Goal: Task Accomplishment & Management: Manage account settings

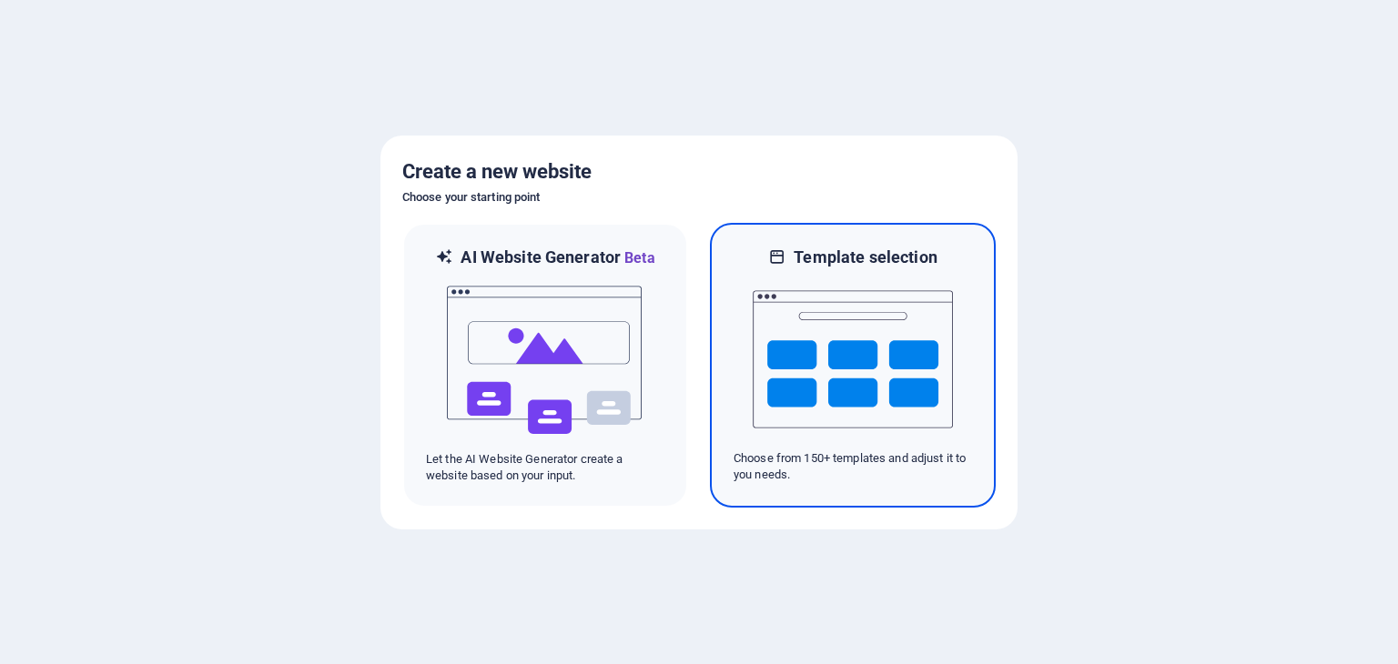
click at [867, 356] on img at bounding box center [852, 359] width 200 height 182
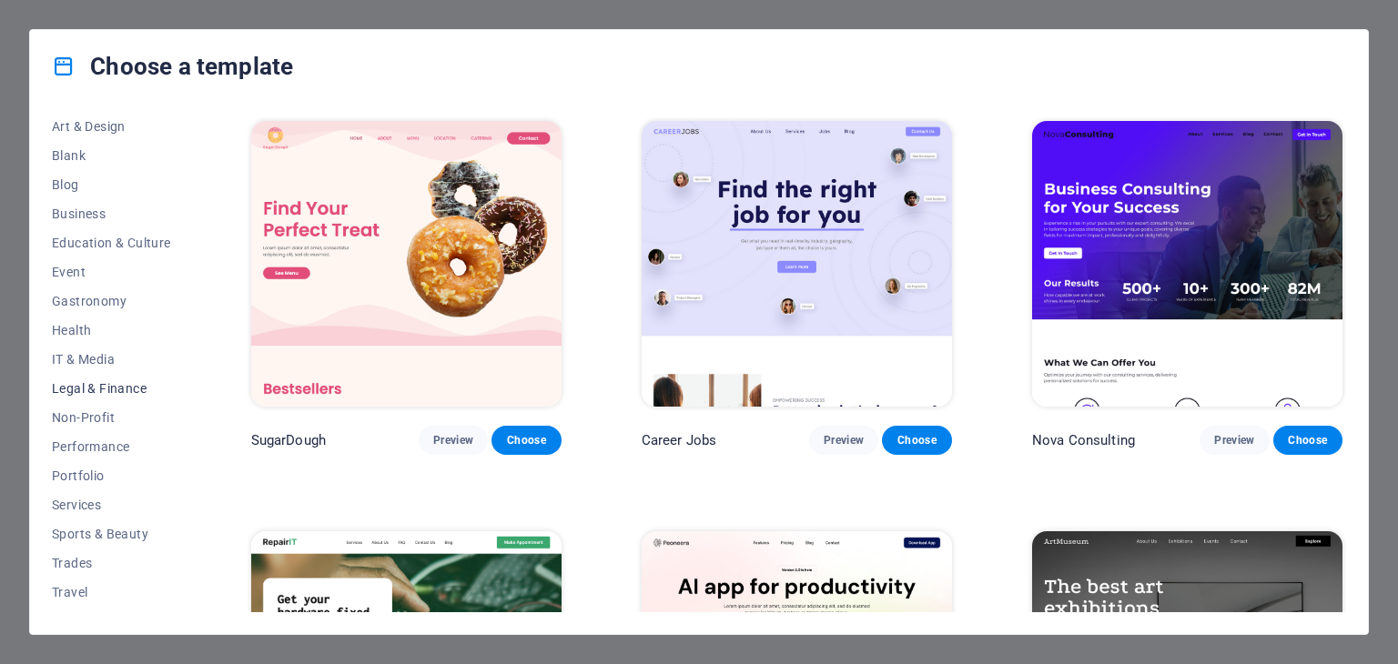
scroll to position [233, 0]
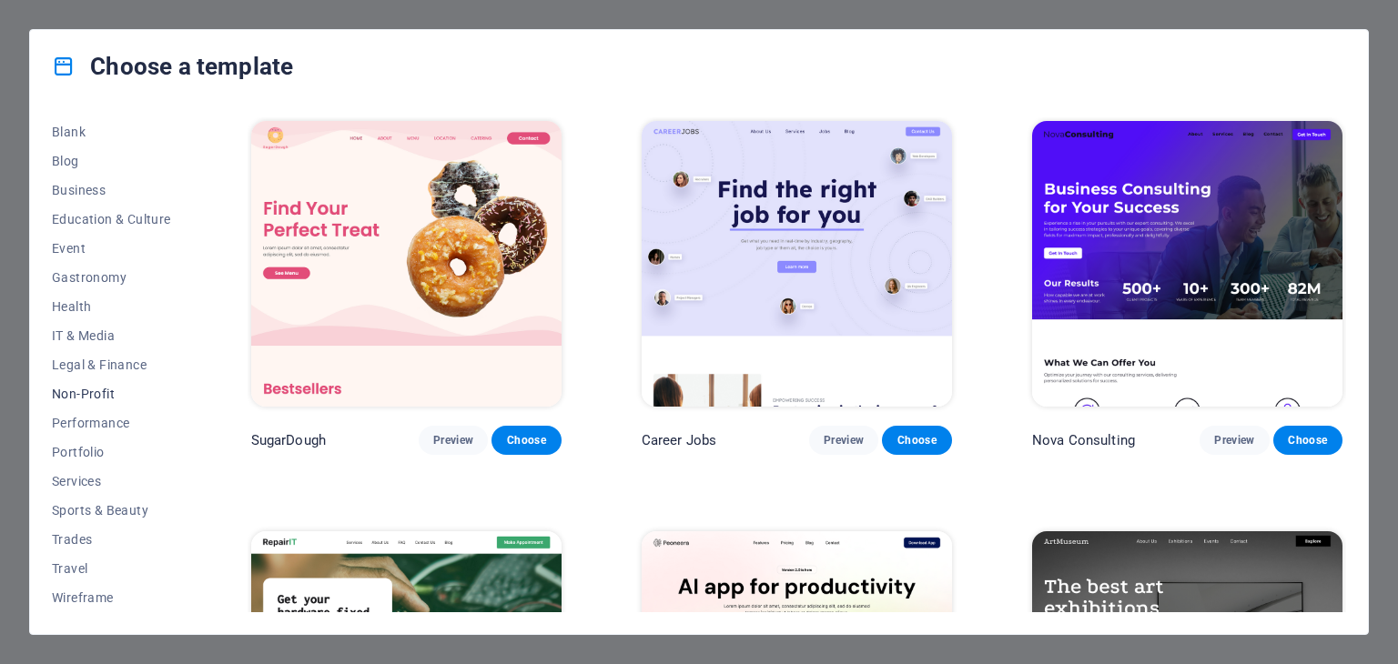
click at [98, 391] on span "Non-Profit" at bounding box center [111, 394] width 119 height 15
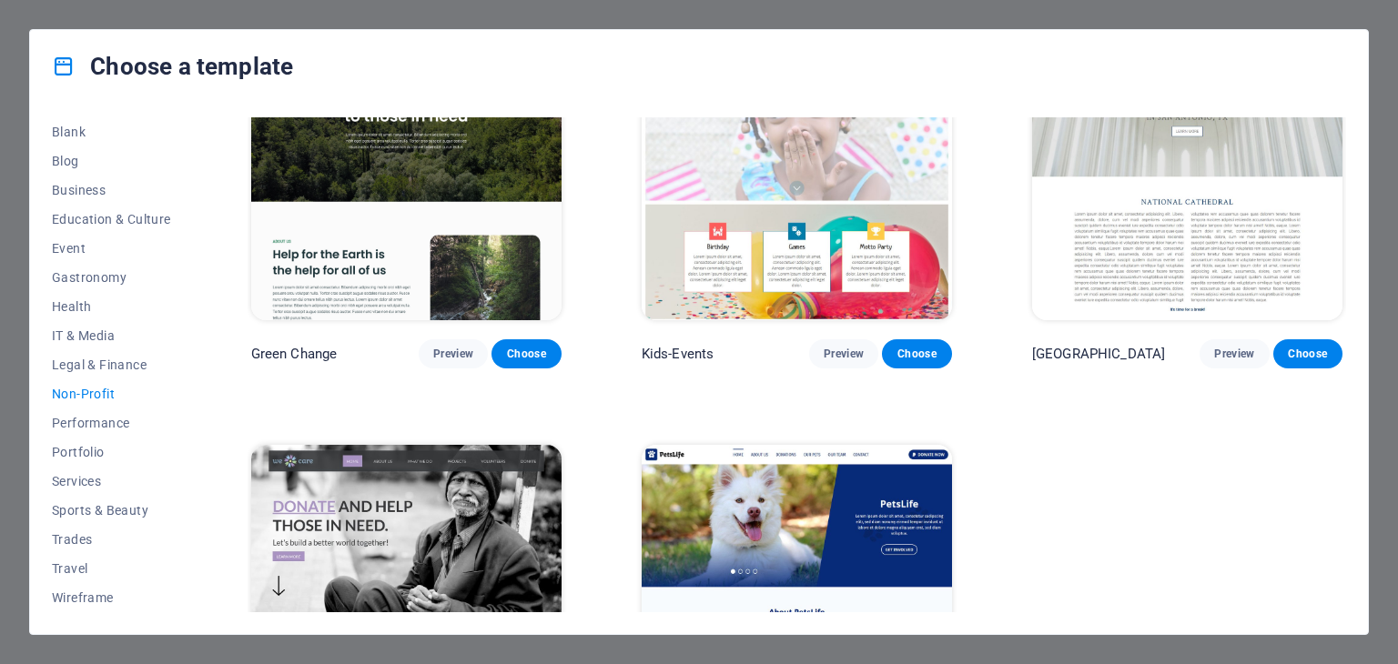
scroll to position [67, 0]
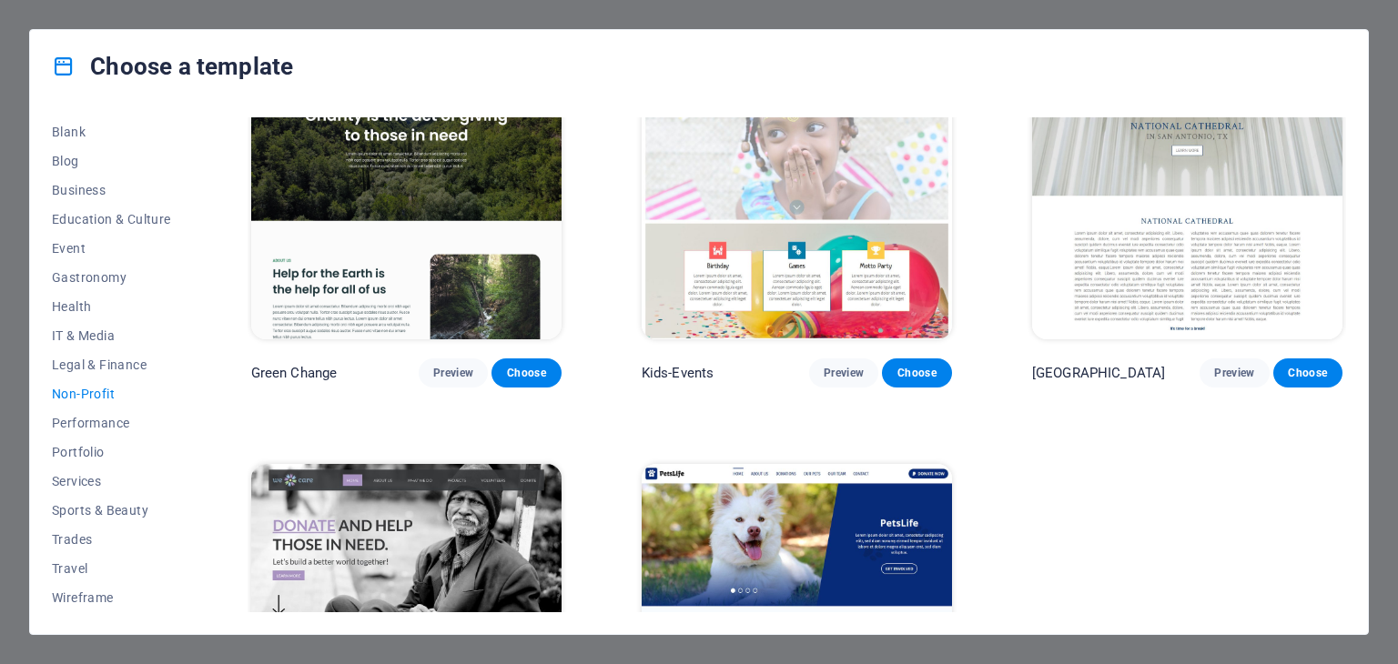
click at [26, 435] on div "Choose a template All Templates My Templates New Trending Landingpage Multipage…" at bounding box center [699, 332] width 1398 height 664
click at [76, 455] on span "Portfolio" at bounding box center [111, 452] width 119 height 15
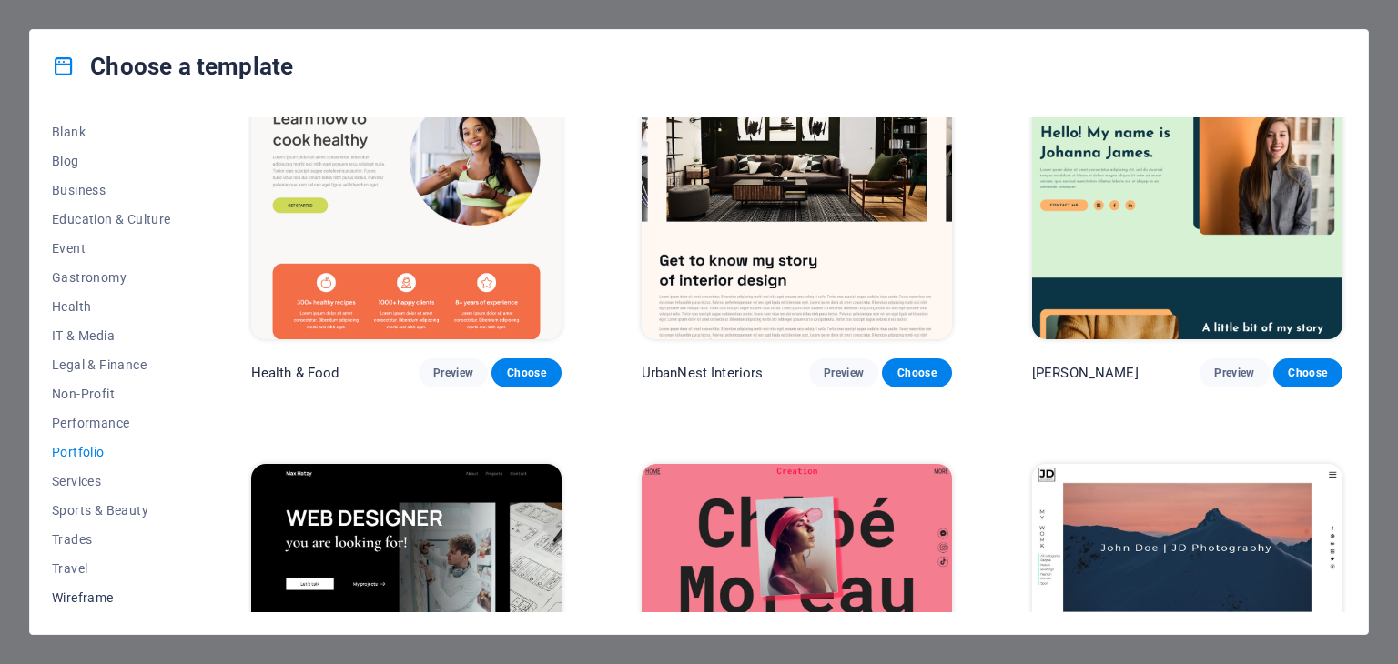
click at [97, 601] on span "Wireframe" at bounding box center [111, 598] width 119 height 15
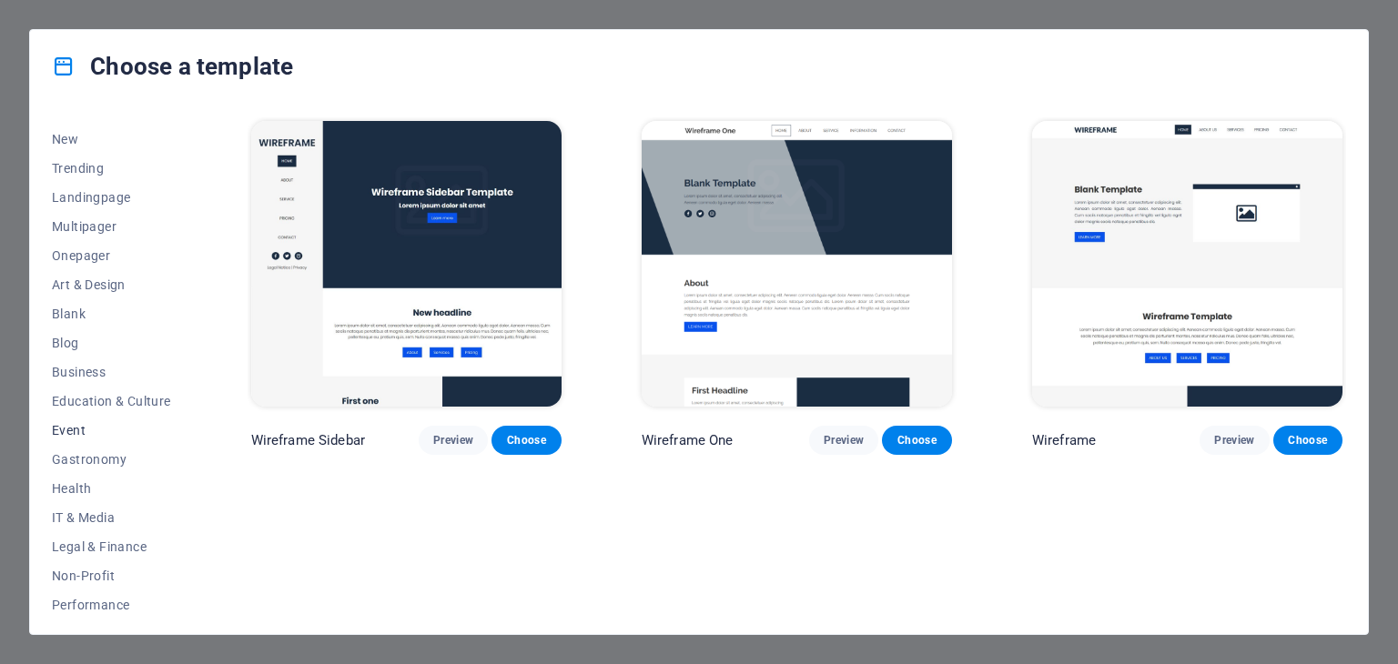
scroll to position [0, 0]
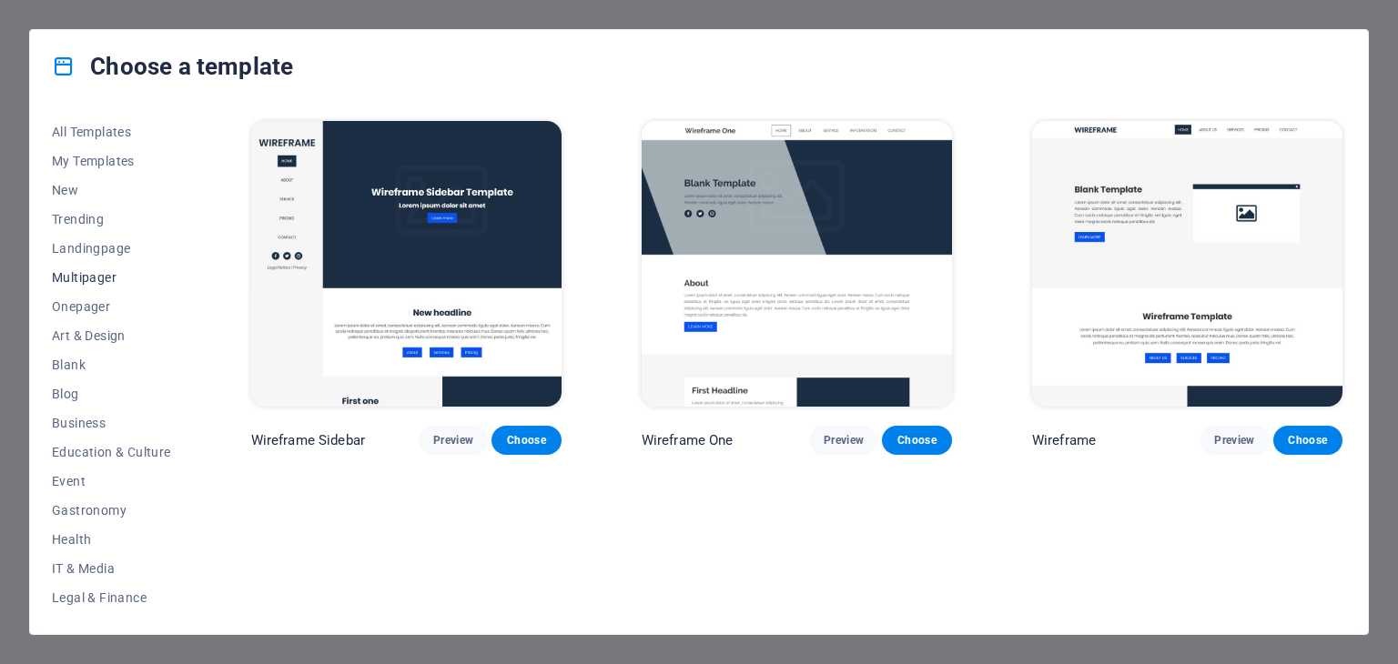
click at [87, 278] on span "Multipager" at bounding box center [111, 277] width 119 height 15
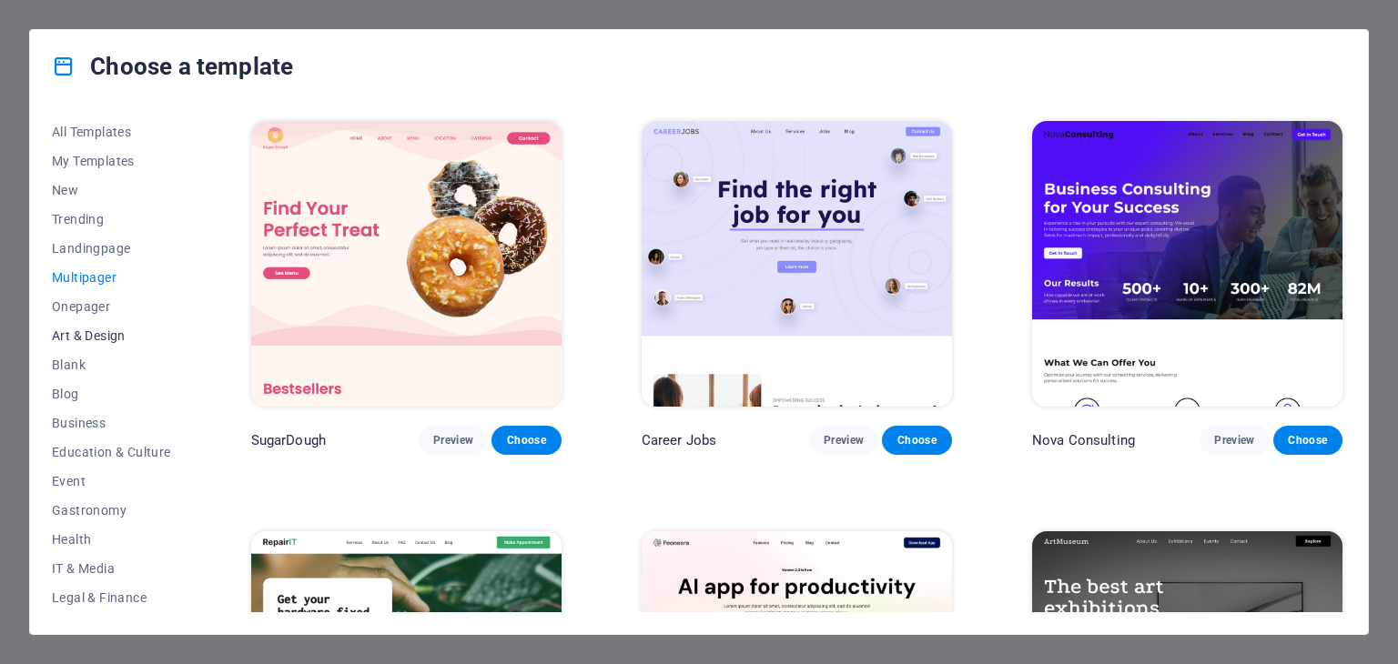
click at [82, 329] on span "Art & Design" at bounding box center [111, 335] width 119 height 15
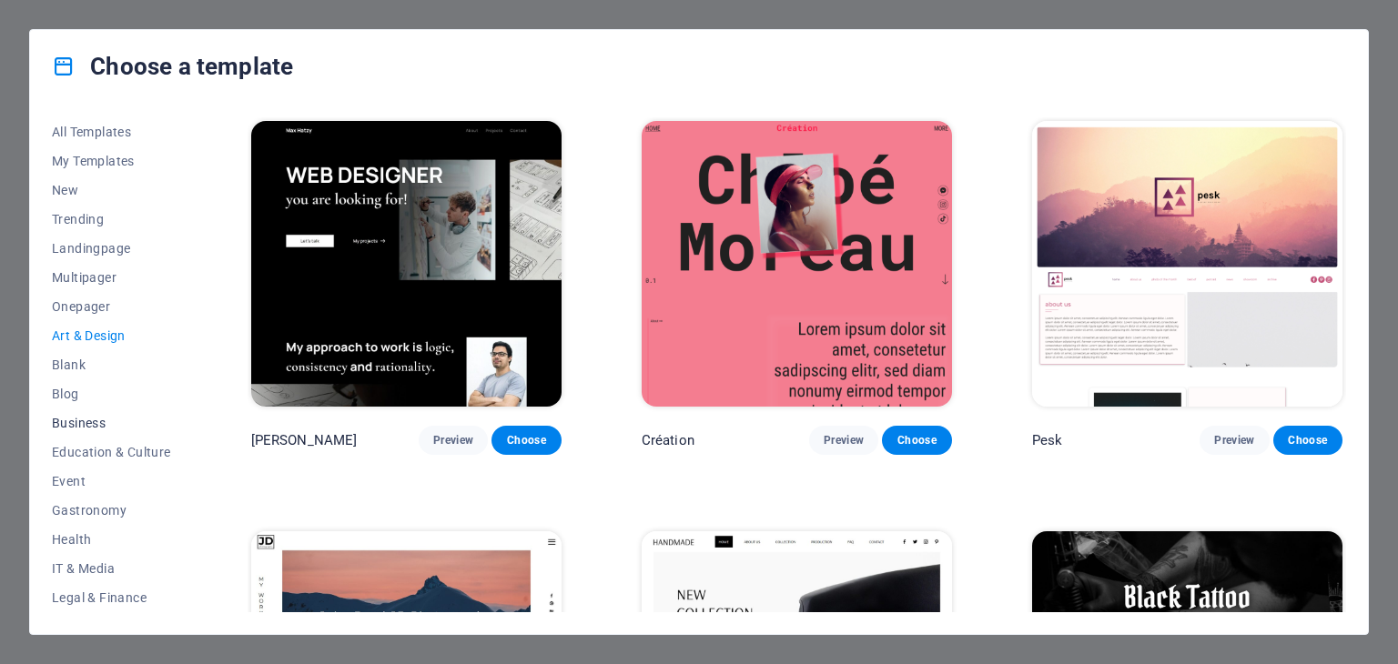
click at [78, 425] on span "Business" at bounding box center [111, 423] width 119 height 15
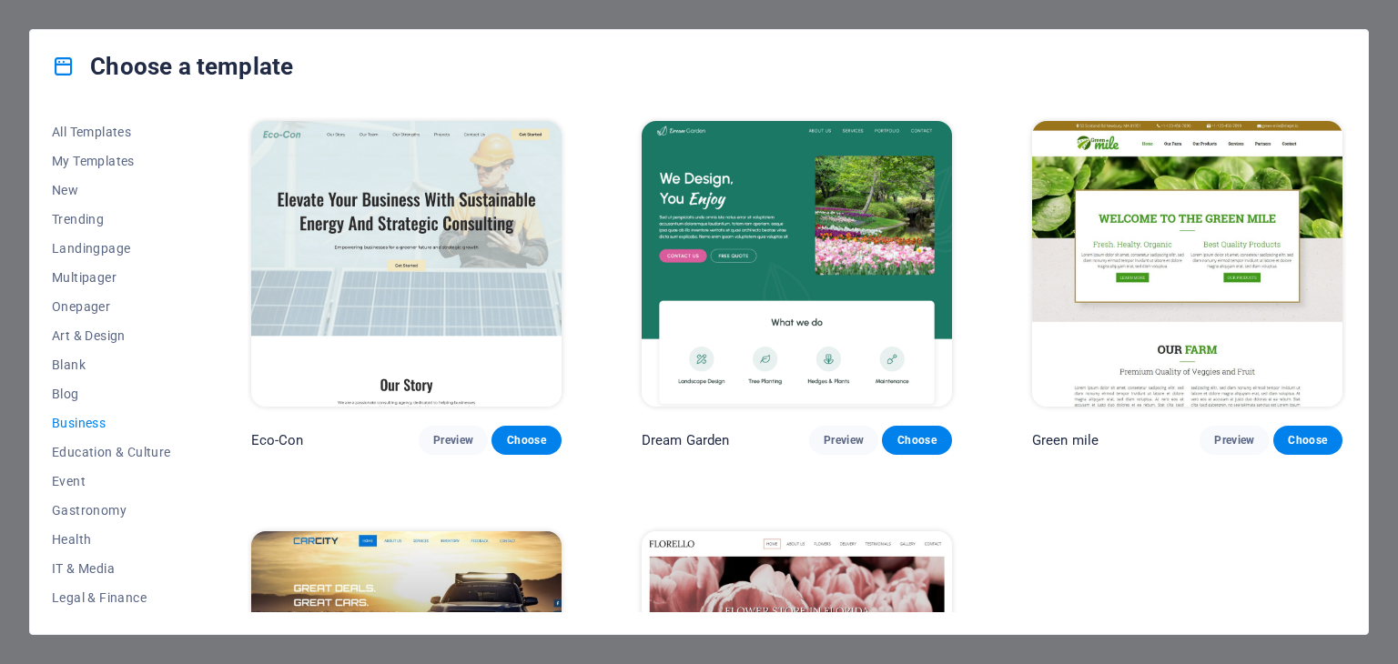
scroll to position [182, 0]
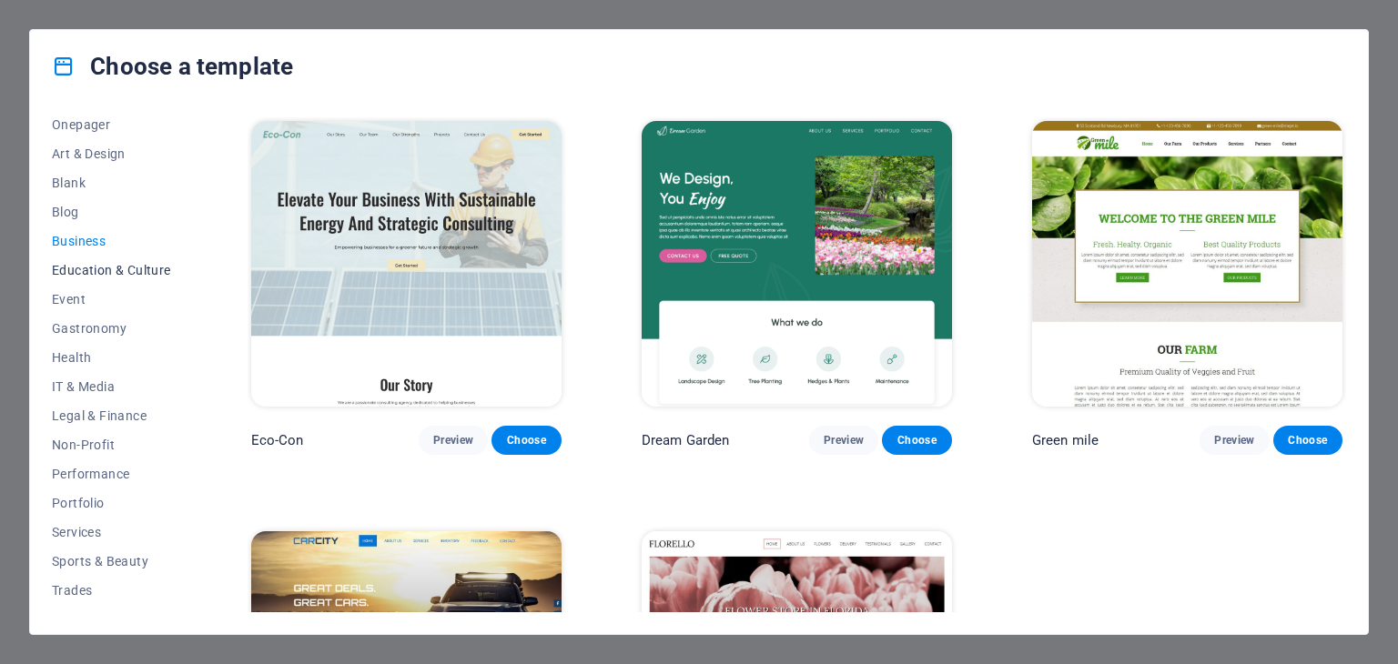
click at [85, 271] on span "Education & Culture" at bounding box center [111, 270] width 119 height 15
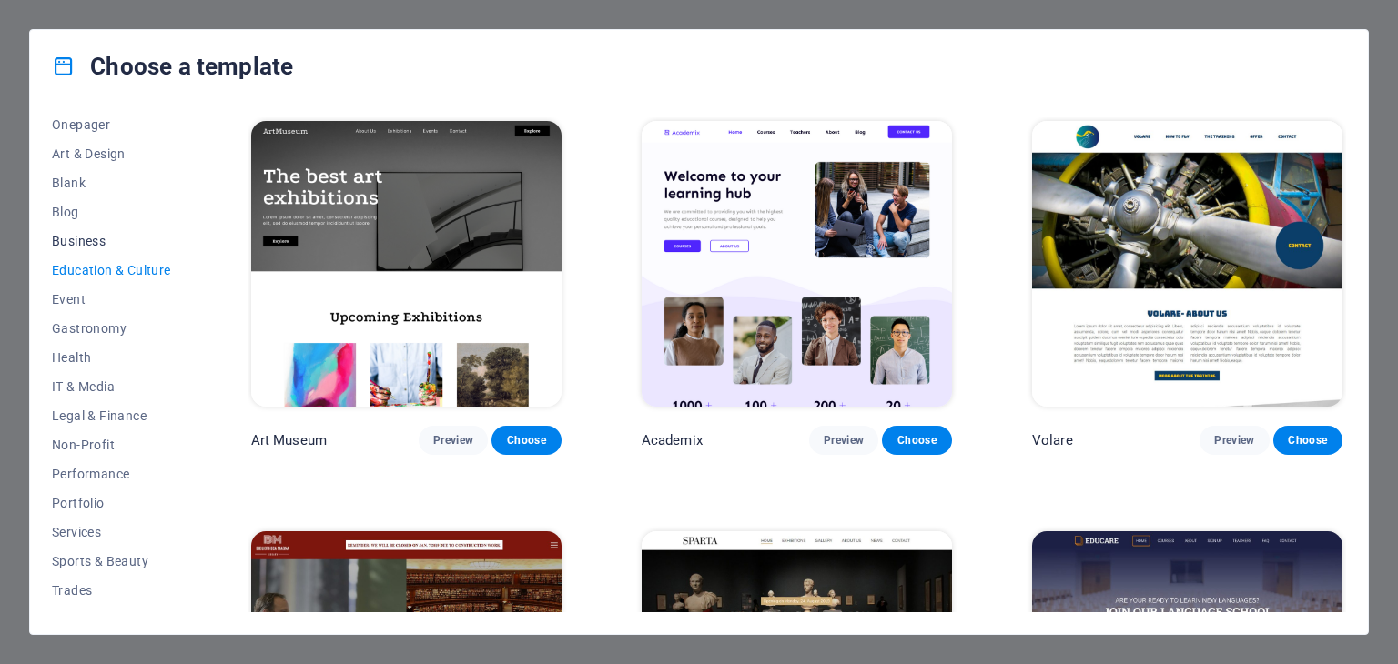
click at [75, 243] on span "Business" at bounding box center [111, 241] width 119 height 15
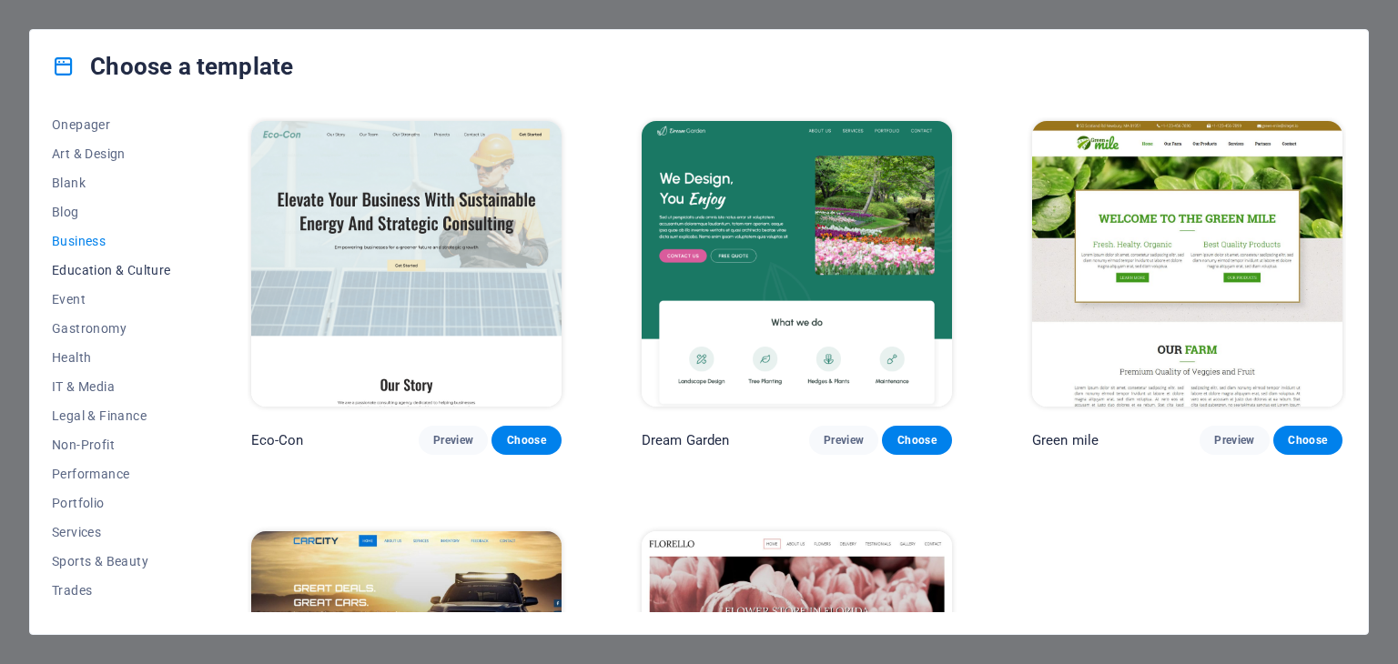
click at [80, 267] on span "Education & Culture" at bounding box center [111, 270] width 119 height 15
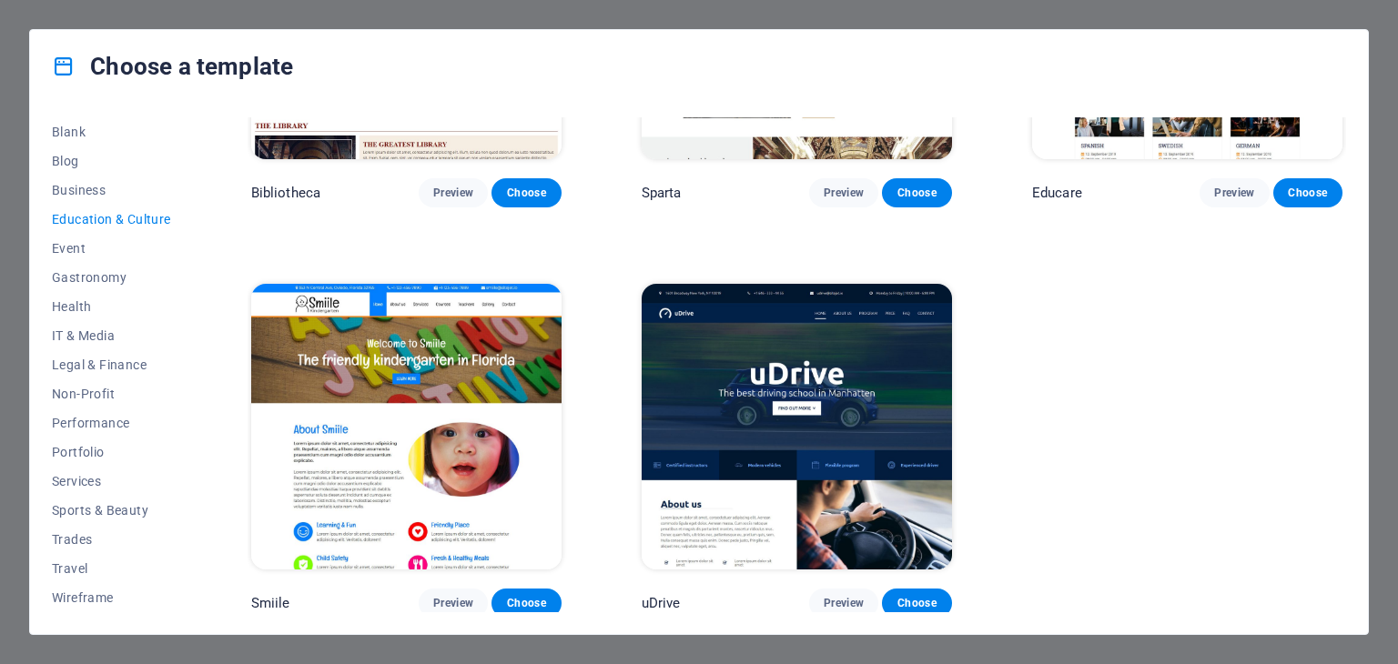
scroll to position [295, 0]
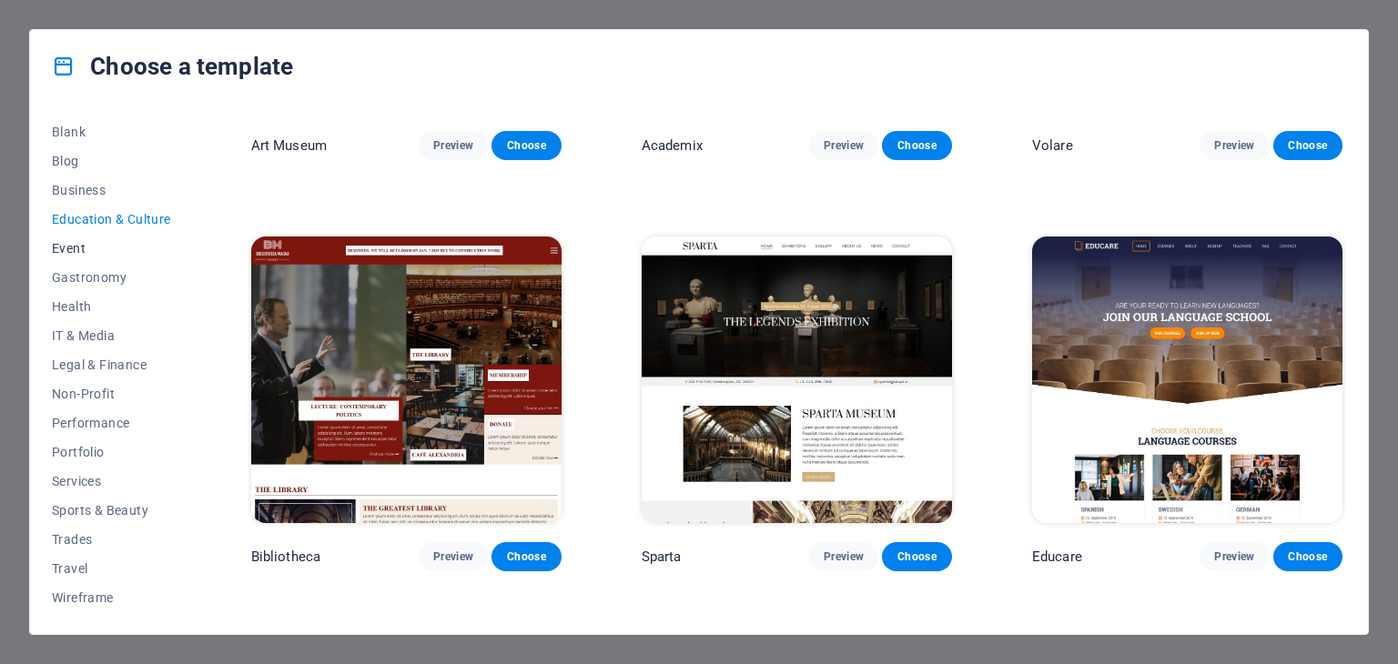
click at [63, 247] on span "Event" at bounding box center [111, 248] width 119 height 15
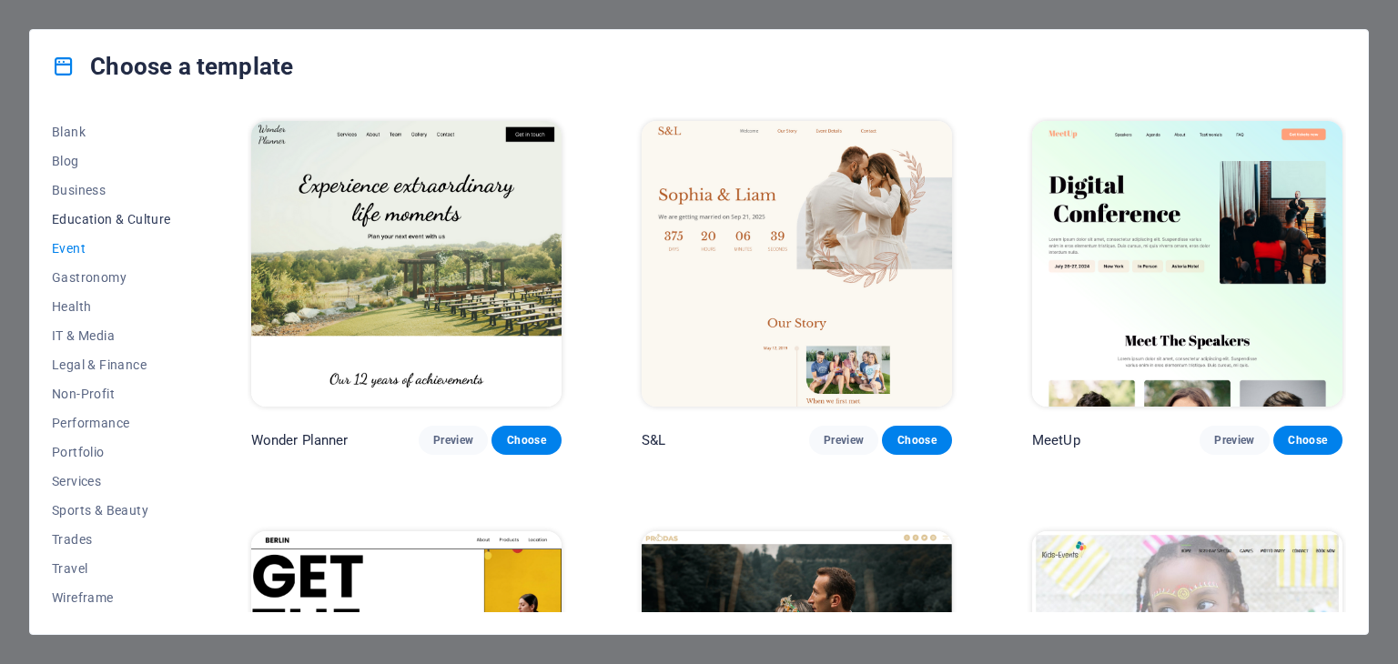
click at [89, 216] on span "Education & Culture" at bounding box center [111, 219] width 119 height 15
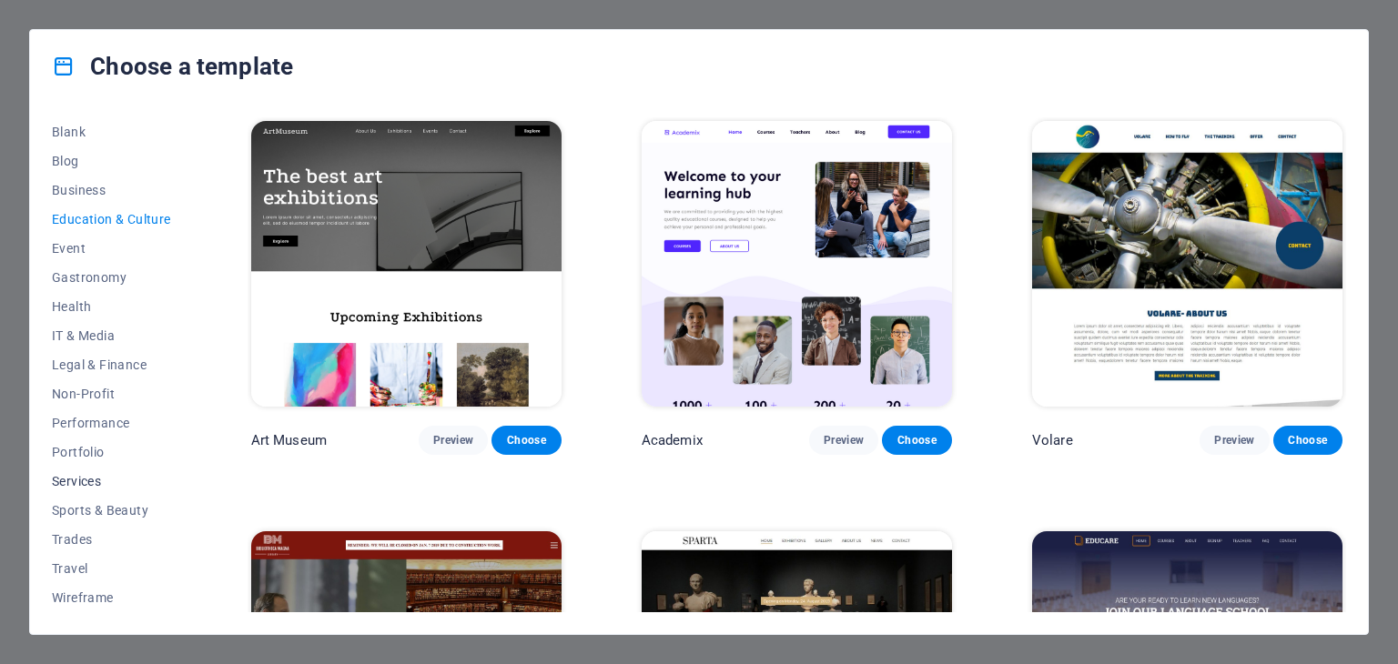
click at [76, 479] on span "Services" at bounding box center [111, 481] width 119 height 15
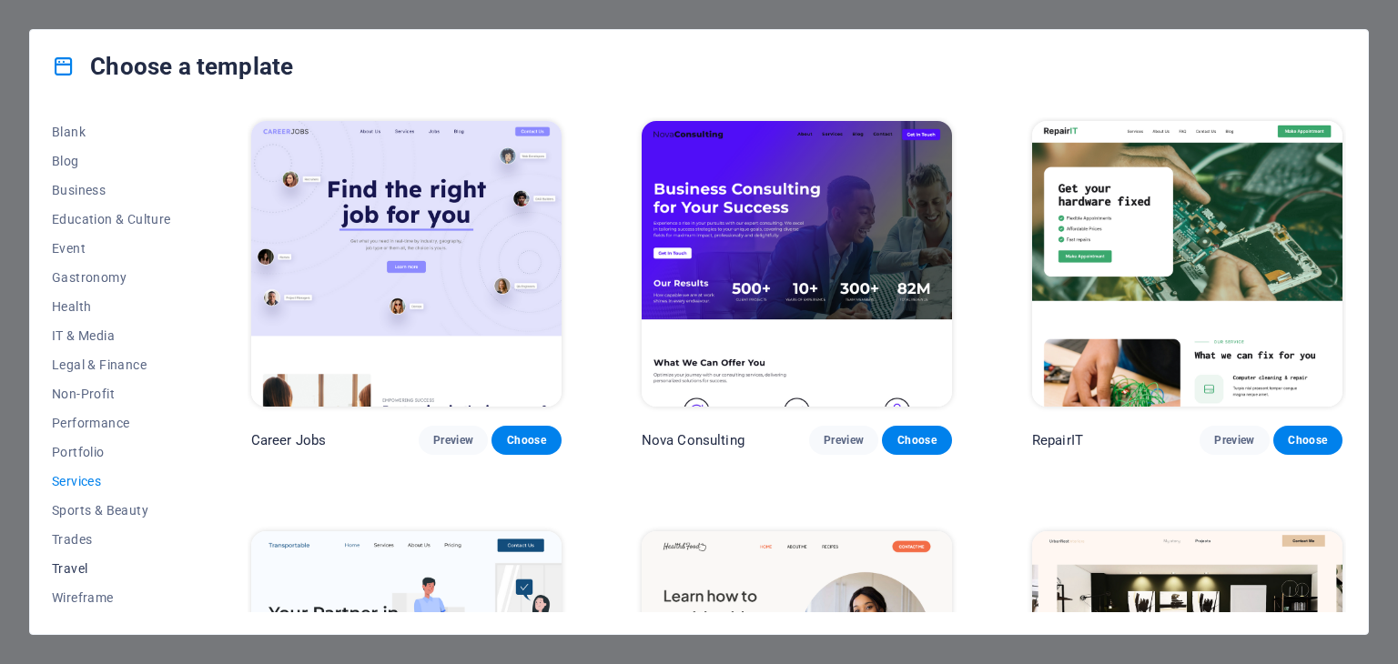
click at [87, 575] on span "Travel" at bounding box center [111, 568] width 119 height 15
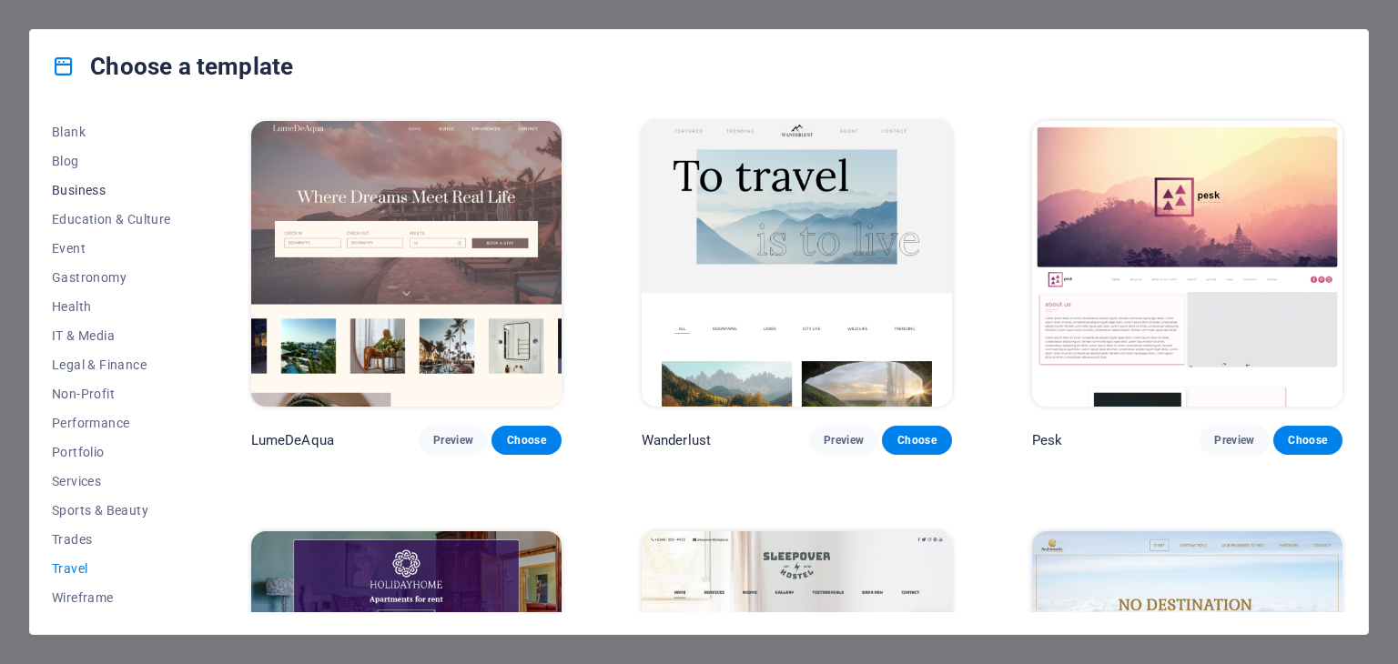
click at [76, 193] on span "Business" at bounding box center [111, 190] width 119 height 15
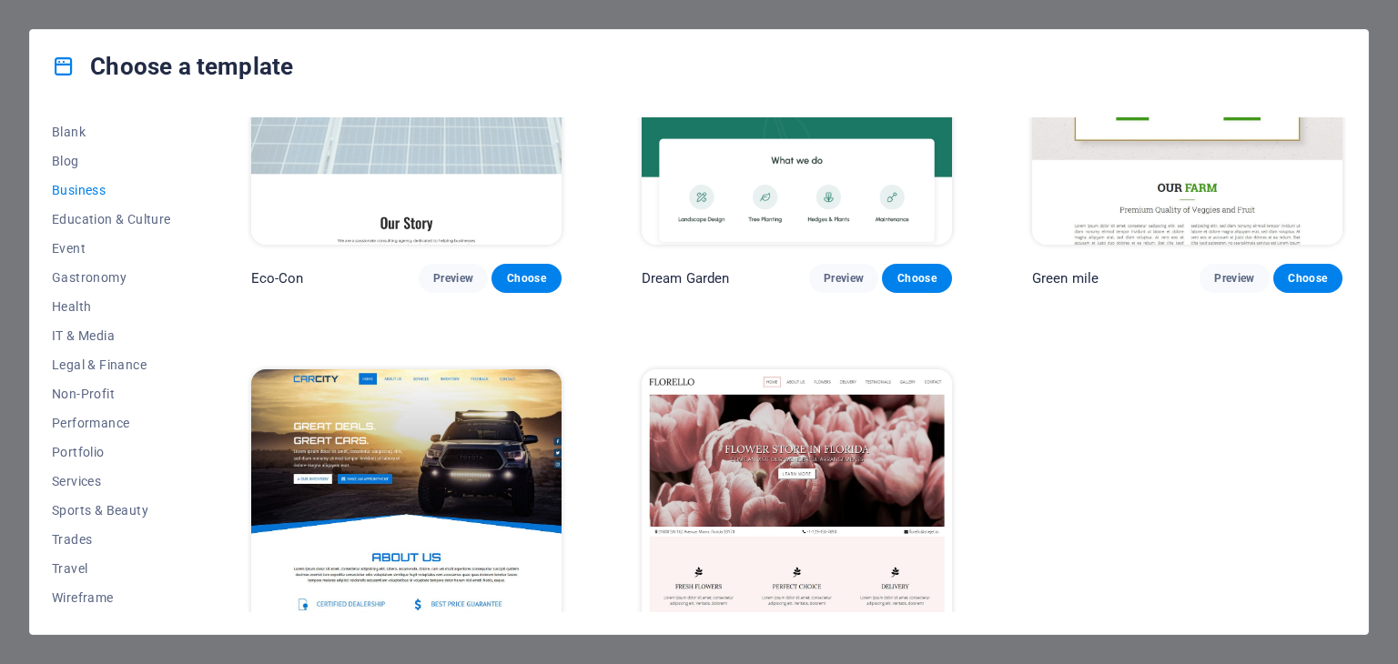
scroll to position [182, 0]
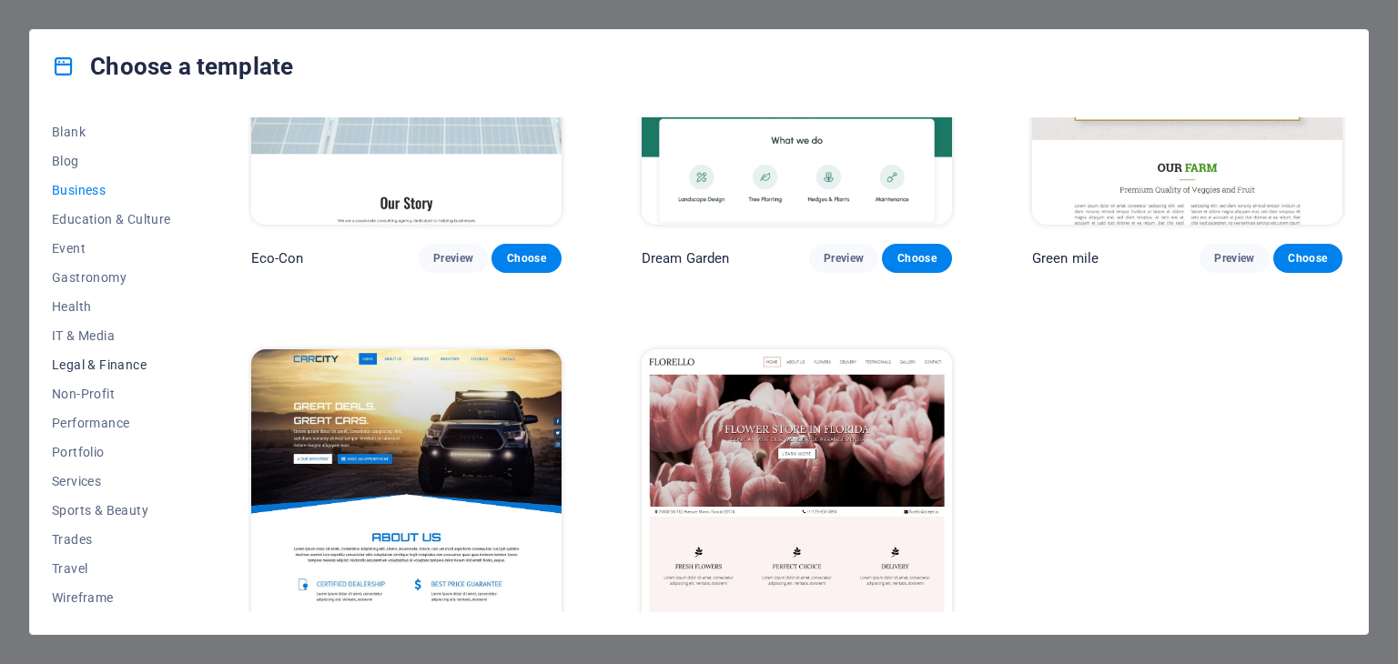
click at [97, 365] on span "Legal & Finance" at bounding box center [111, 365] width 119 height 15
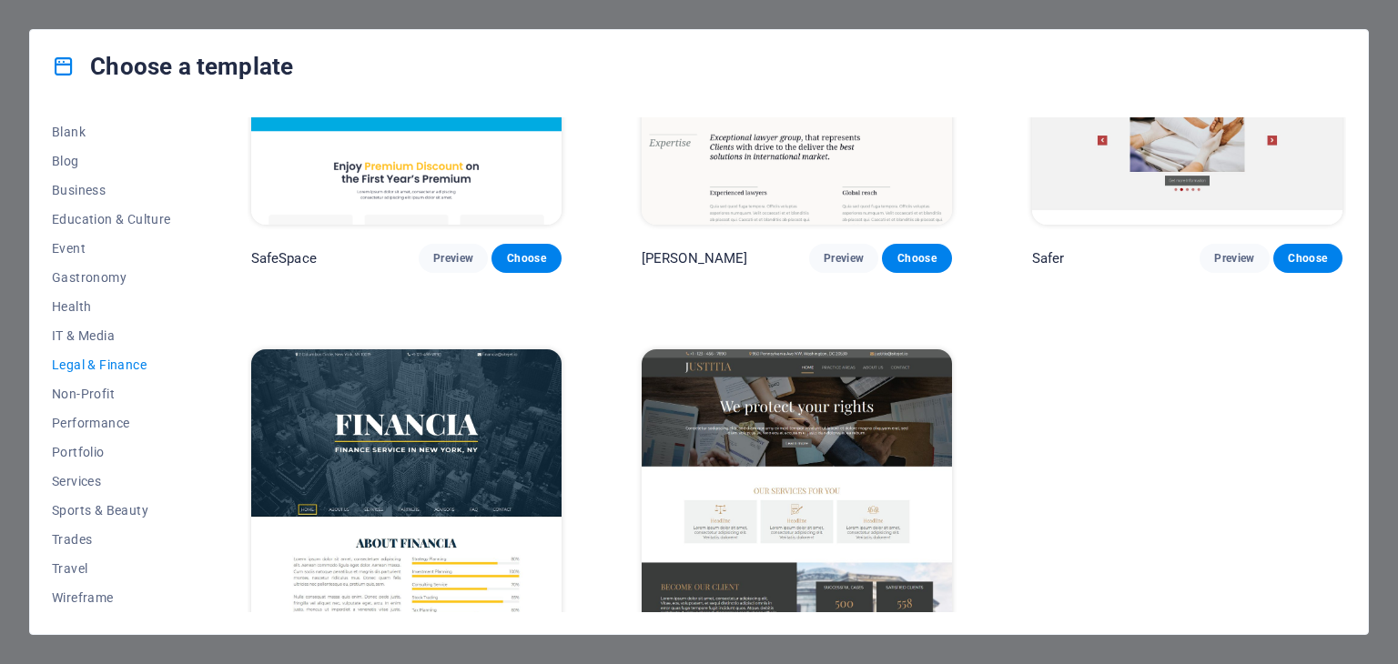
scroll to position [0, 0]
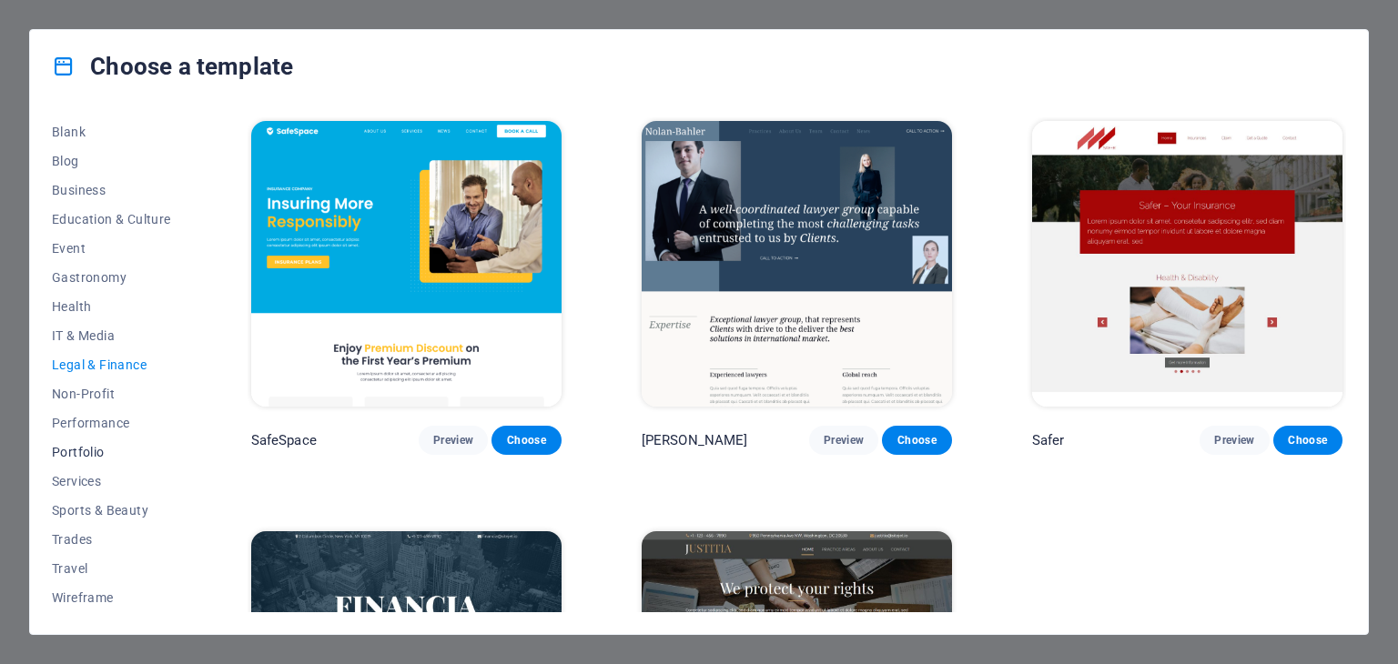
click at [101, 452] on span "Portfolio" at bounding box center [111, 452] width 119 height 15
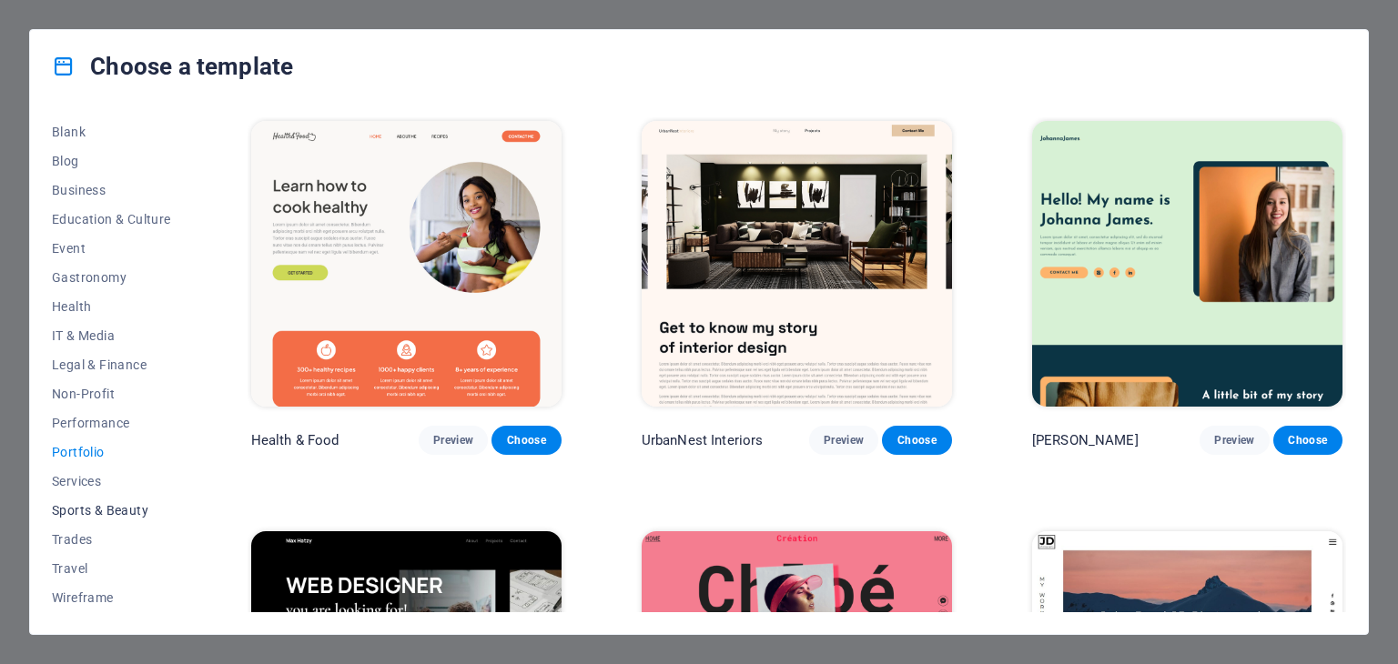
click at [86, 517] on span "Sports & Beauty" at bounding box center [111, 510] width 119 height 15
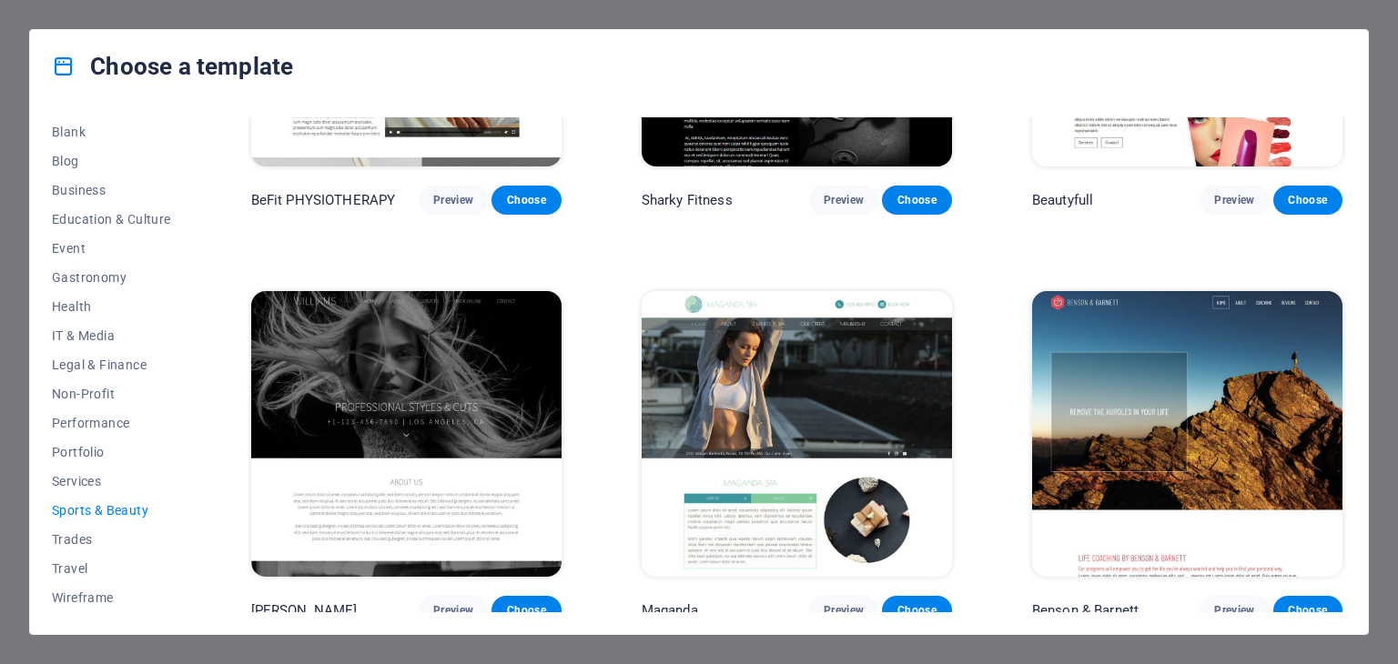
scroll to position [1477, 0]
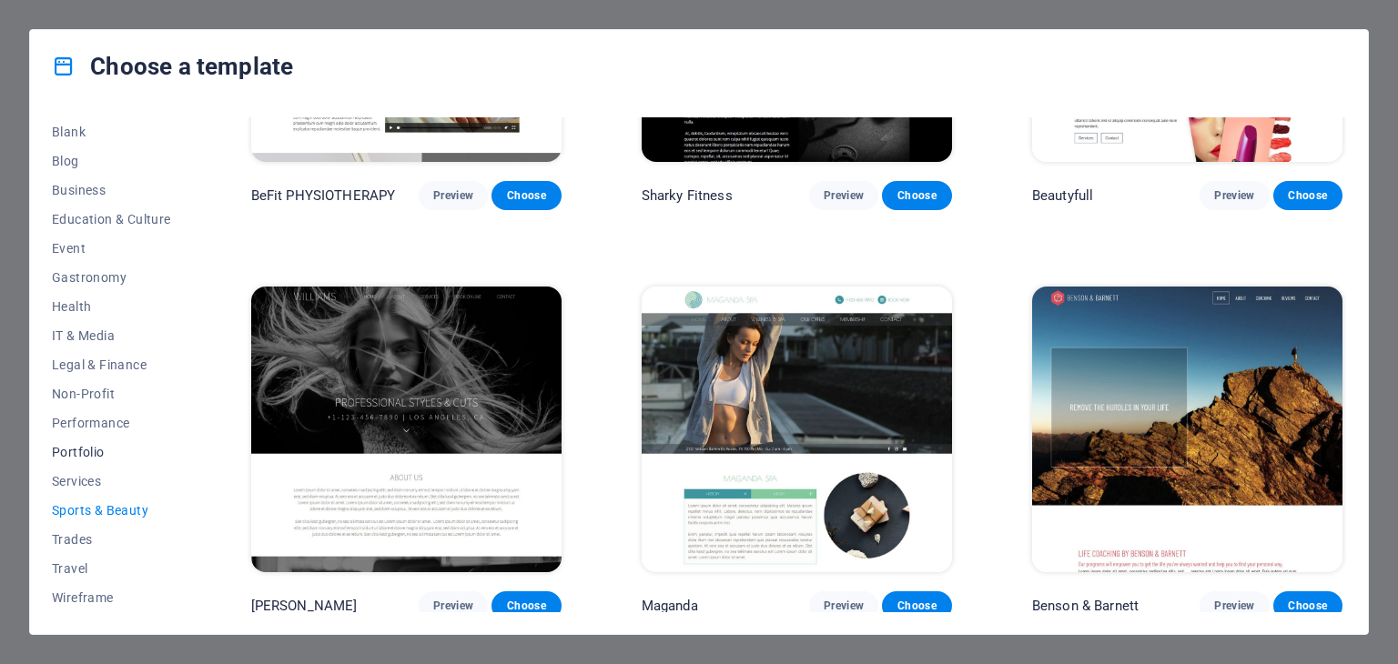
click at [83, 449] on span "Portfolio" at bounding box center [111, 452] width 119 height 15
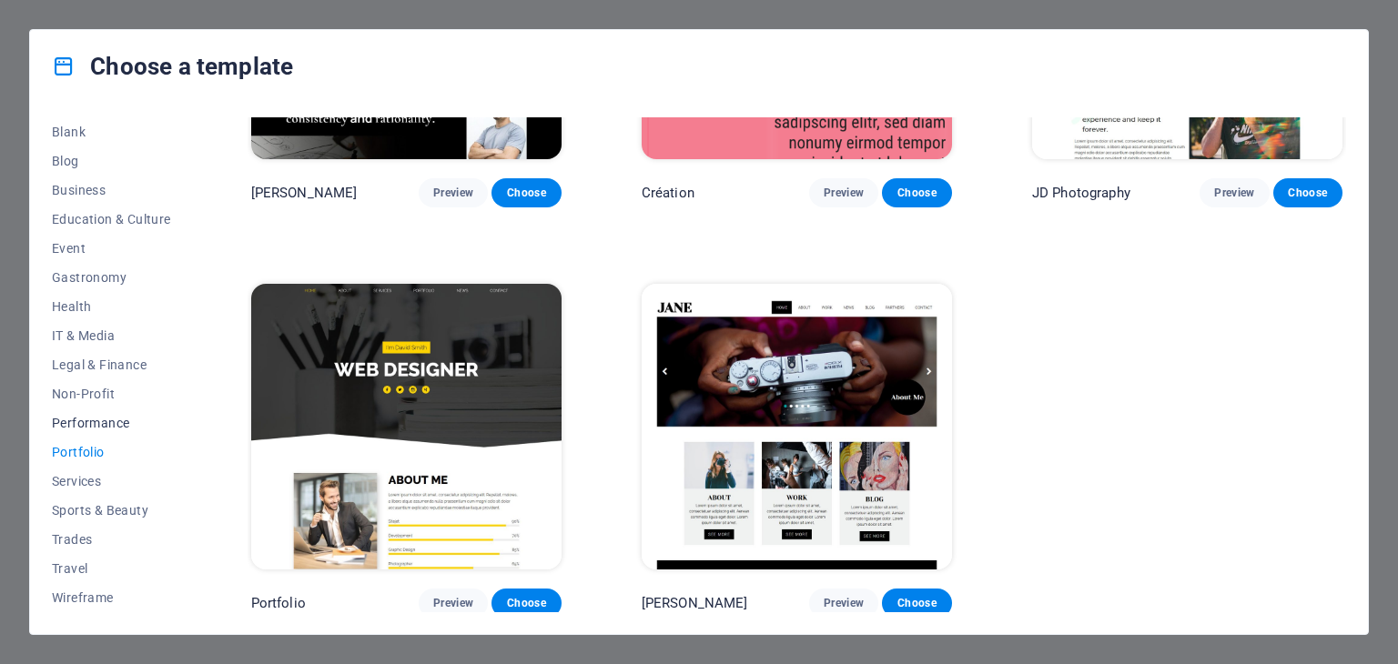
click at [115, 426] on span "Performance" at bounding box center [111, 423] width 119 height 15
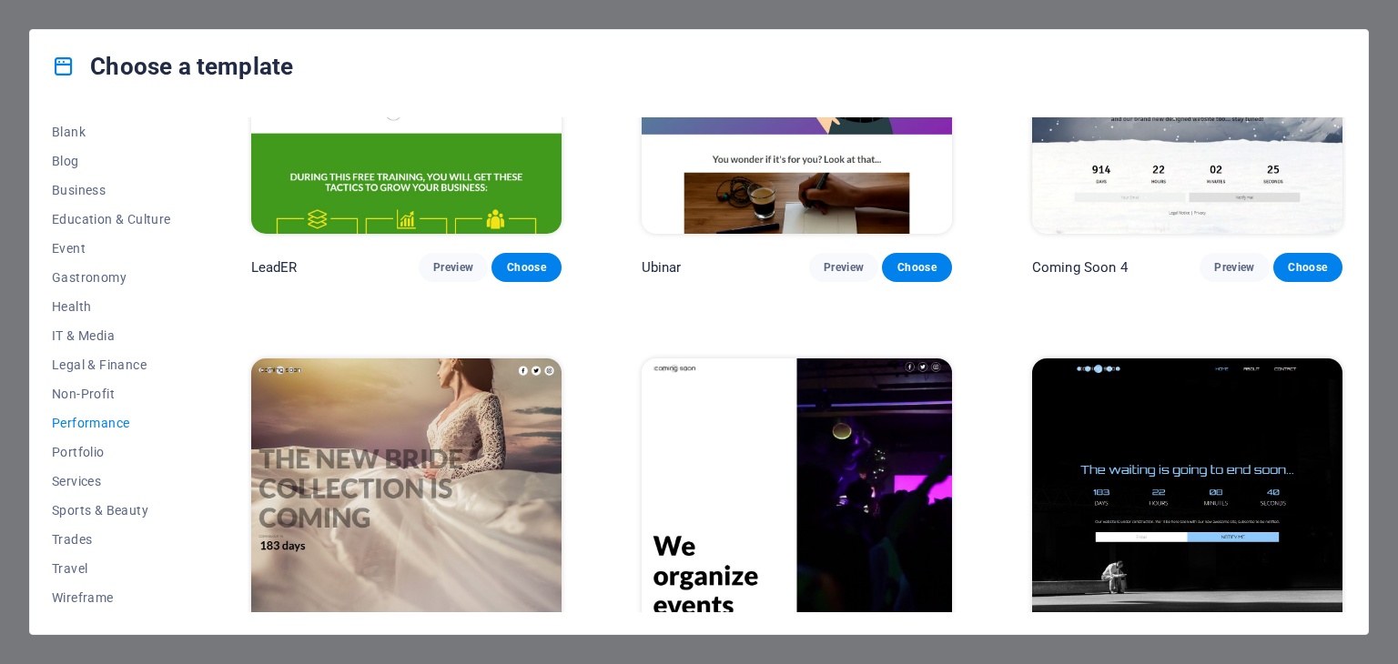
scroll to position [1885, 0]
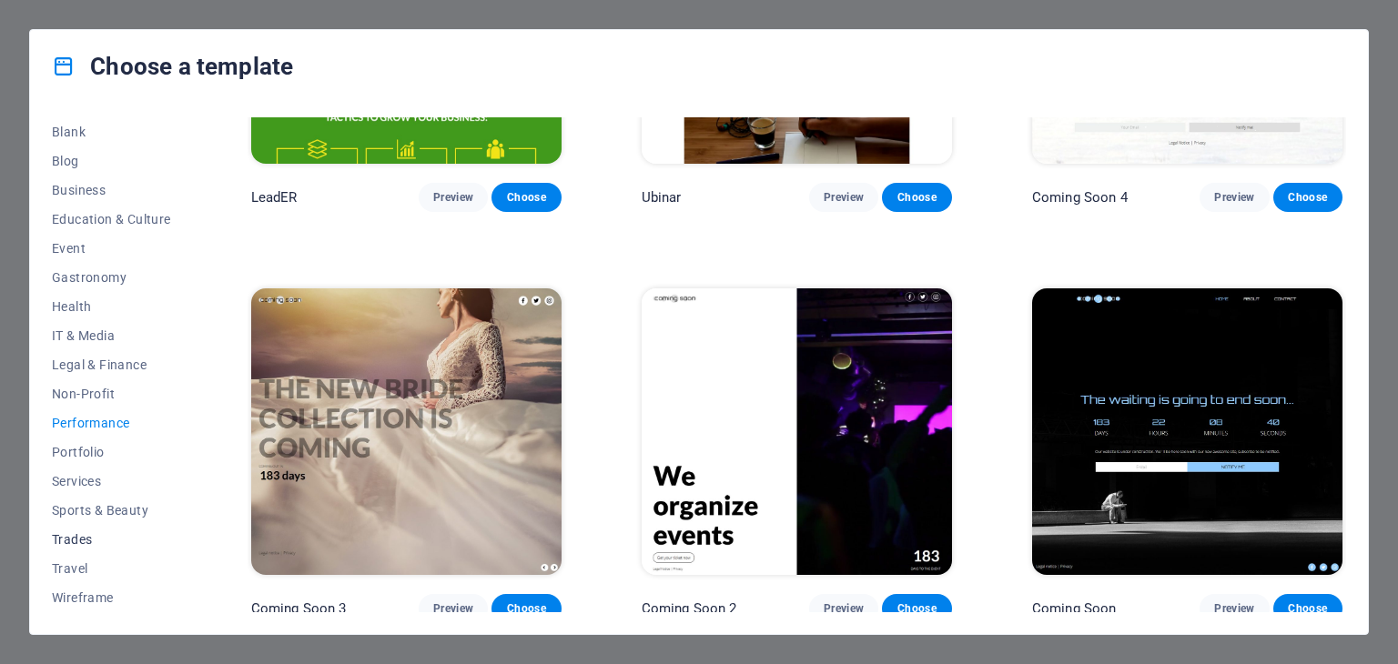
click at [72, 539] on span "Trades" at bounding box center [111, 539] width 119 height 15
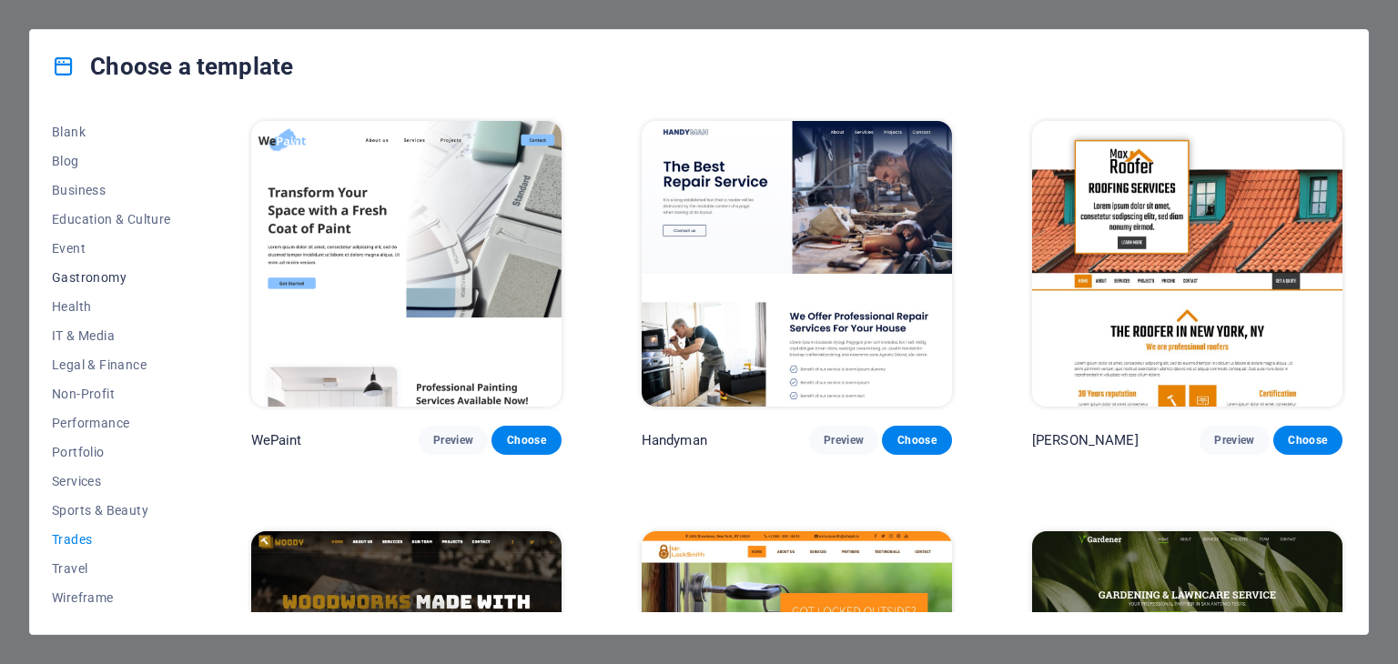
click at [79, 278] on span "Gastronomy" at bounding box center [111, 277] width 119 height 15
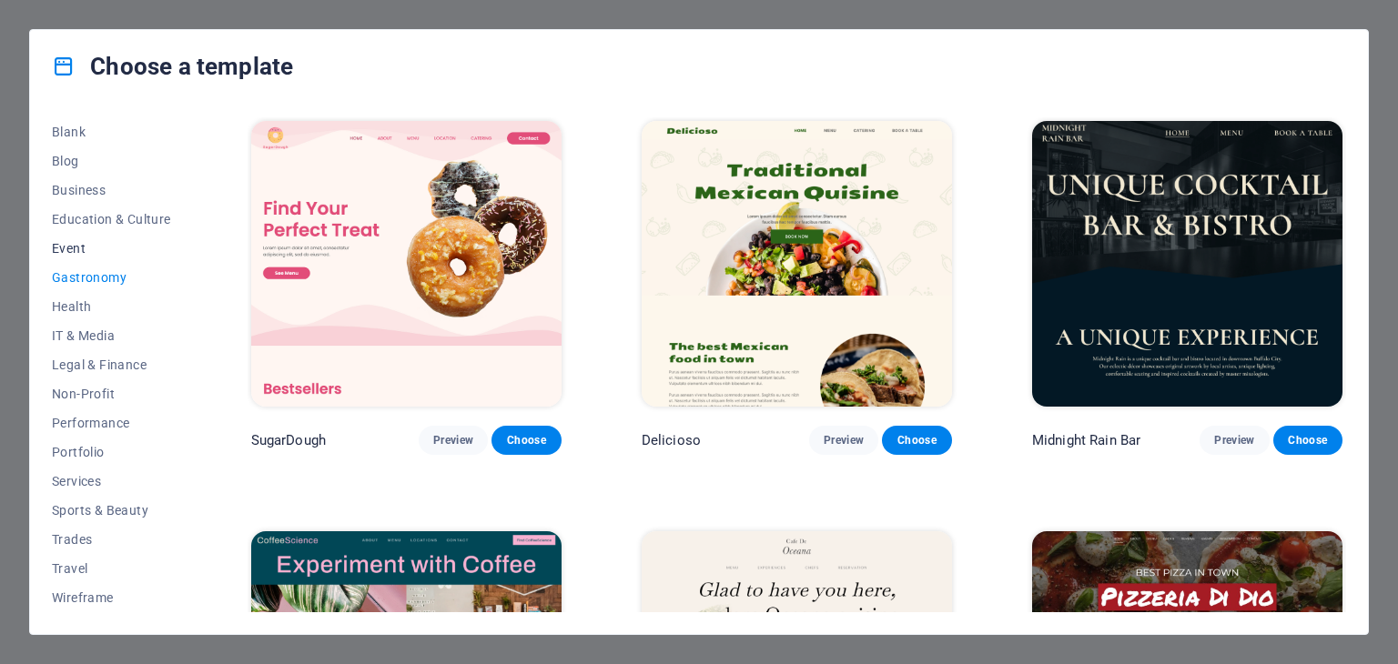
click at [76, 242] on span "Event" at bounding box center [111, 248] width 119 height 15
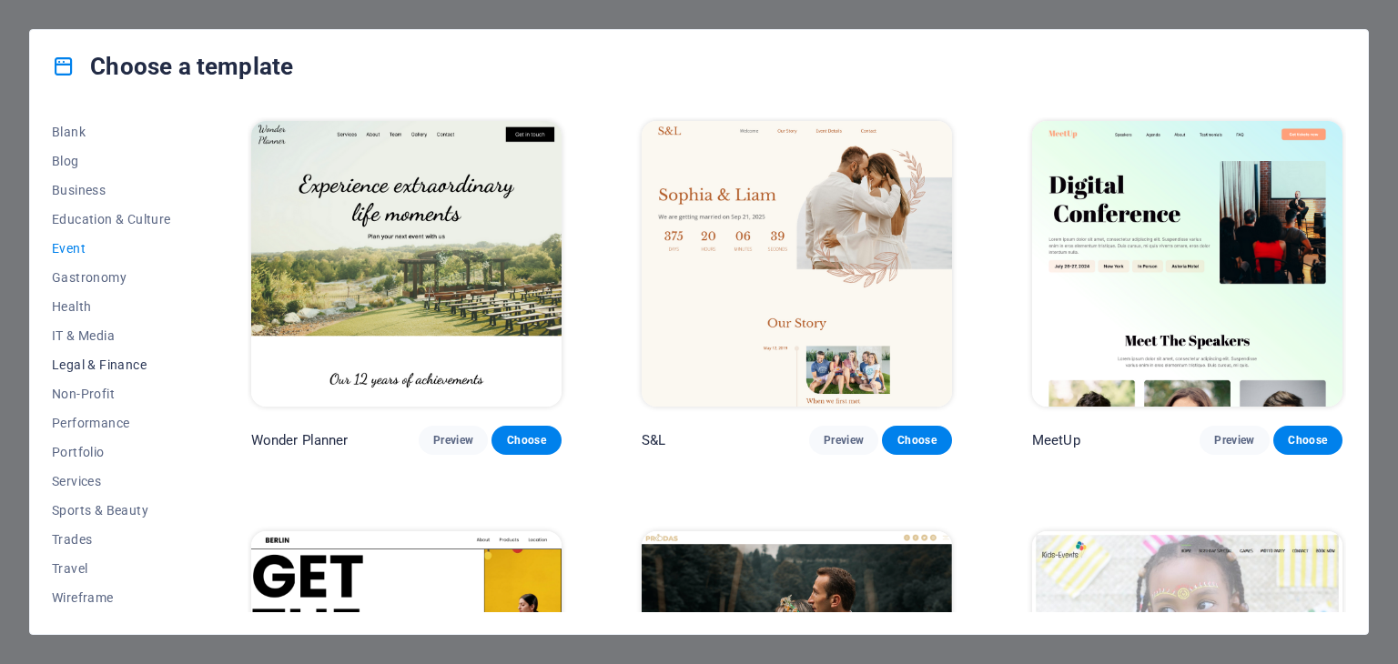
click at [80, 363] on span "Legal & Finance" at bounding box center [111, 365] width 119 height 15
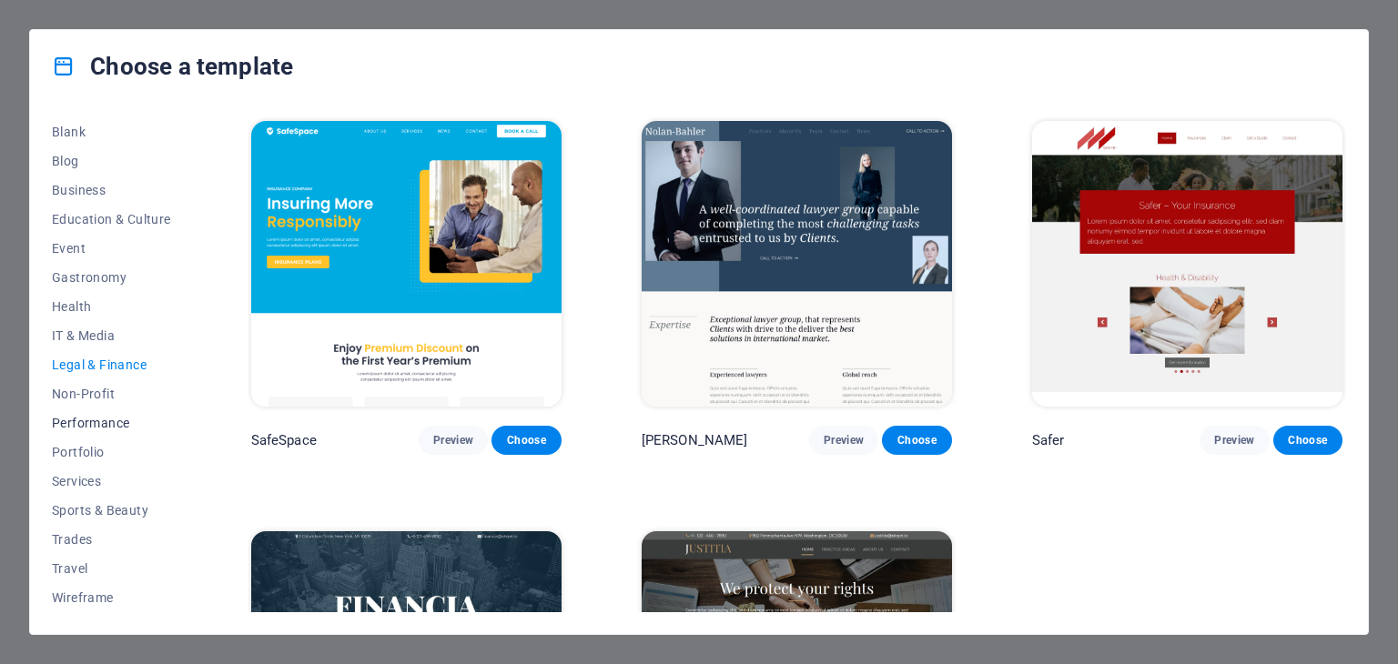
click at [86, 423] on span "Performance" at bounding box center [111, 423] width 119 height 15
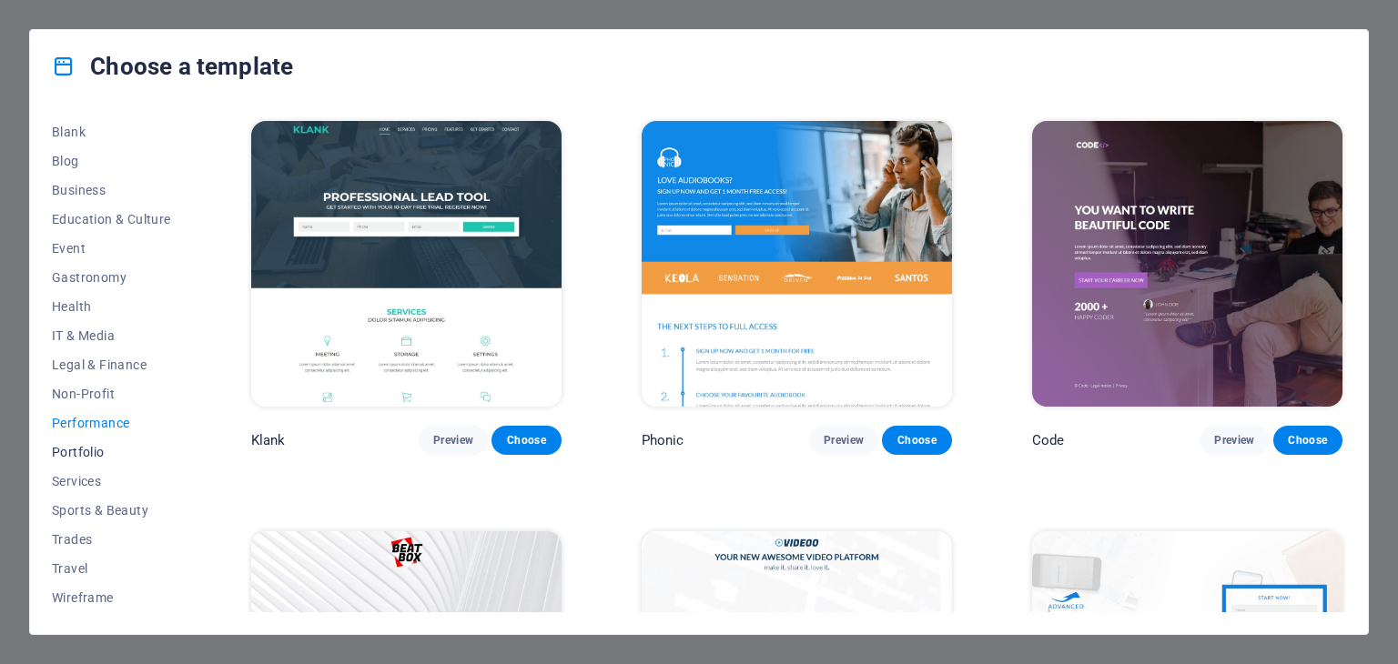
click at [90, 448] on span "Portfolio" at bounding box center [111, 452] width 119 height 15
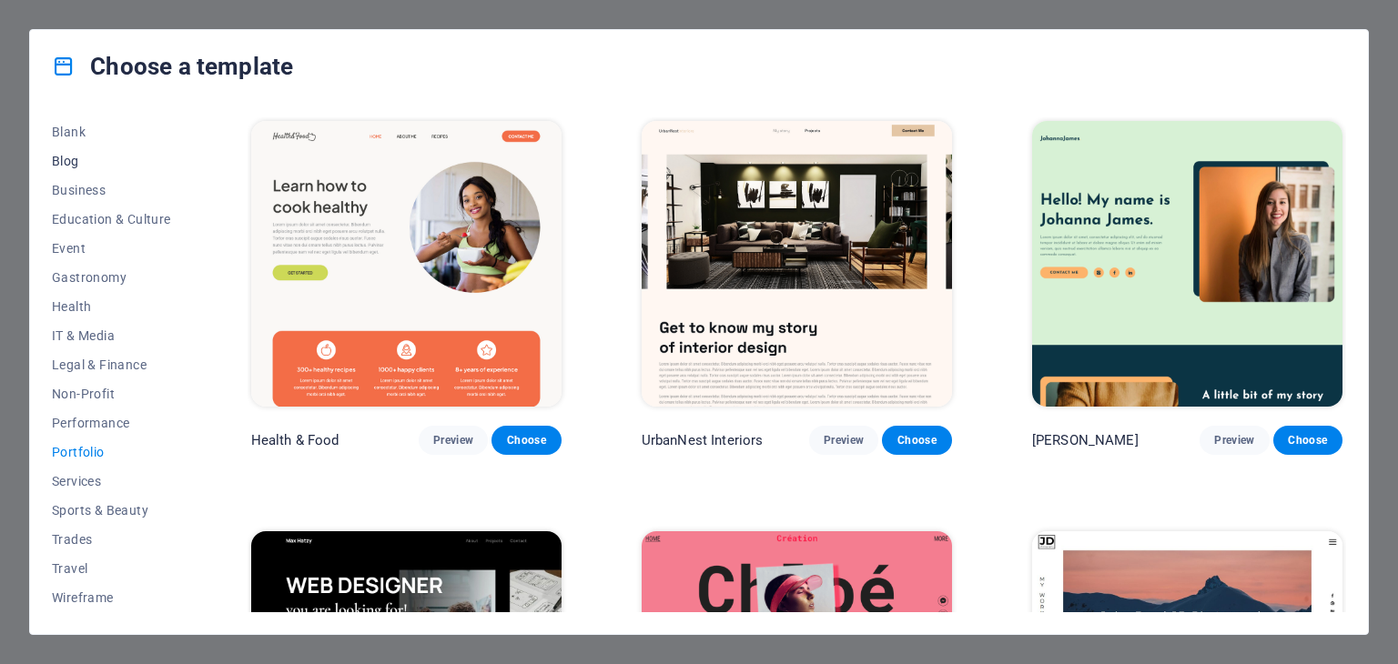
click at [65, 161] on span "Blog" at bounding box center [111, 161] width 119 height 15
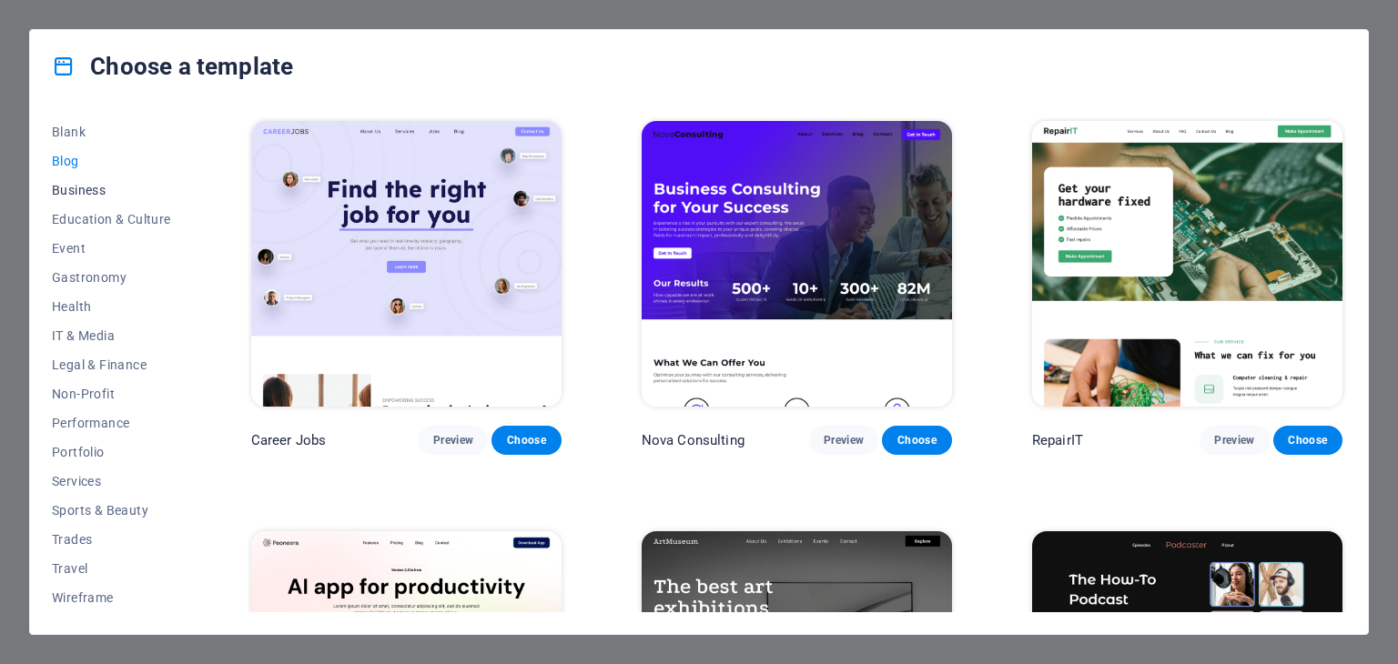
click at [82, 191] on span "Business" at bounding box center [111, 190] width 119 height 15
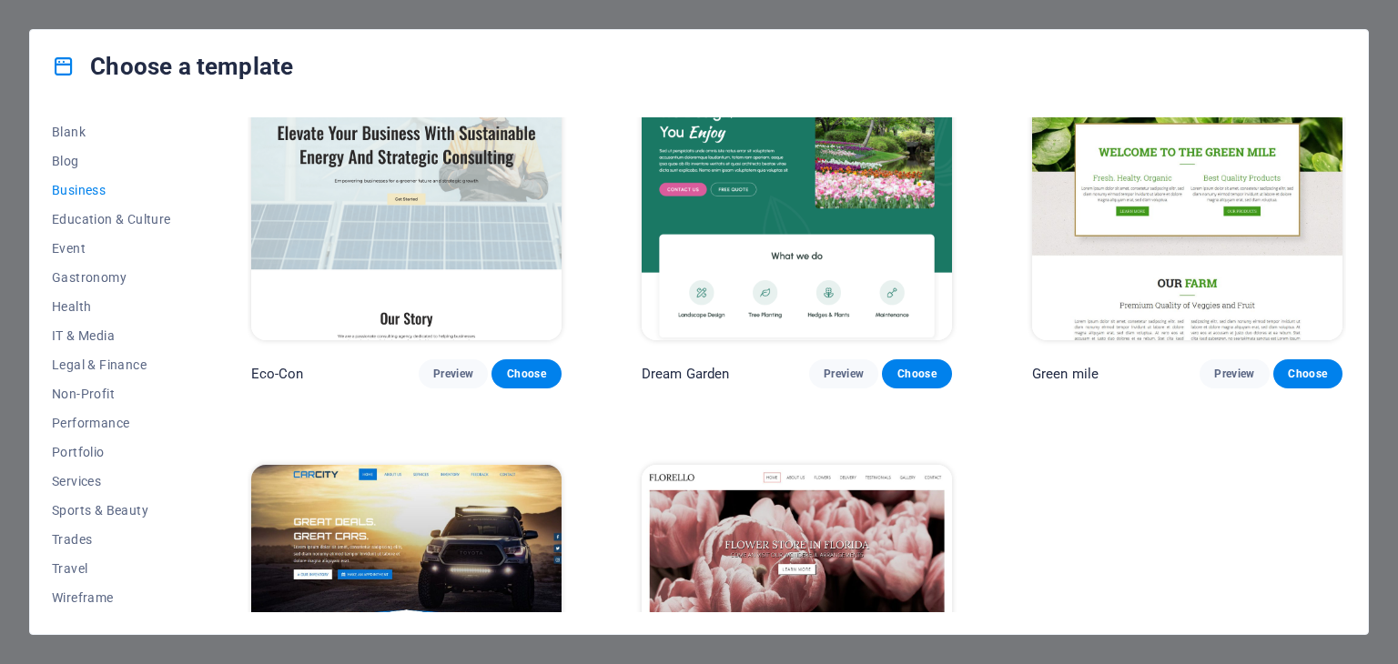
scroll to position [249, 0]
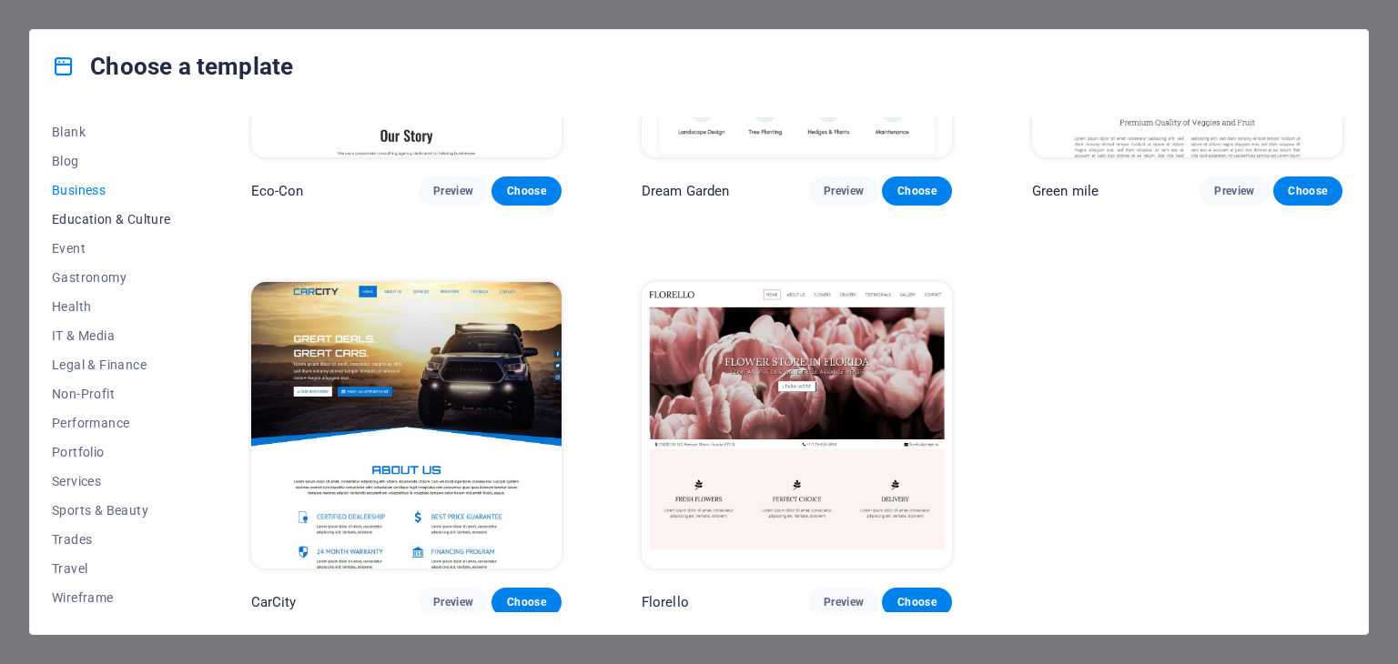
click at [78, 223] on span "Education & Culture" at bounding box center [111, 219] width 119 height 15
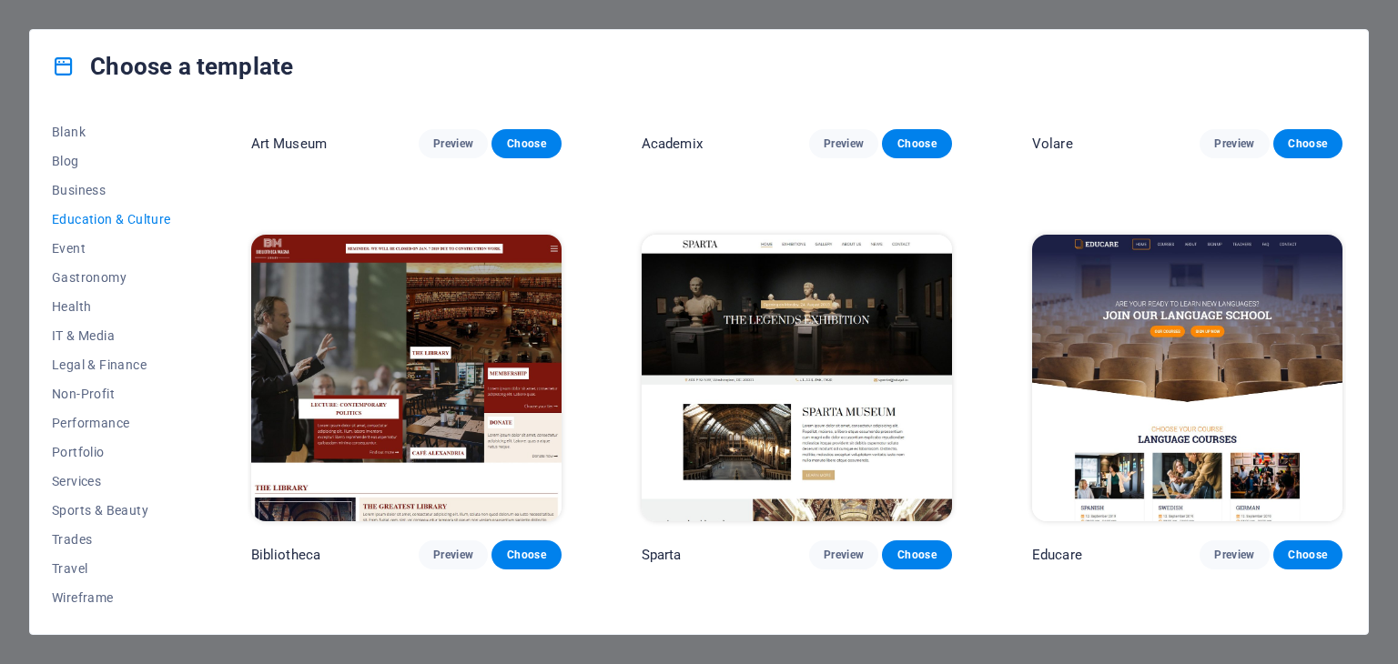
scroll to position [364, 0]
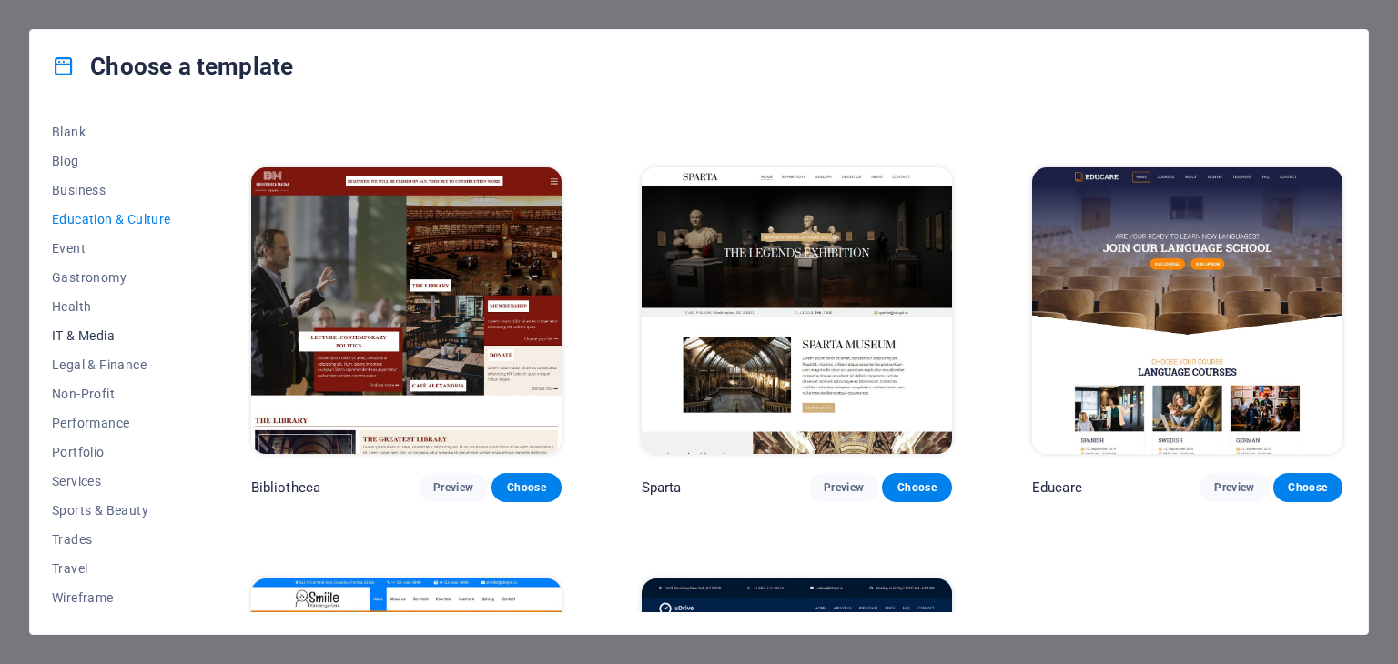
click at [69, 338] on span "IT & Media" at bounding box center [111, 335] width 119 height 15
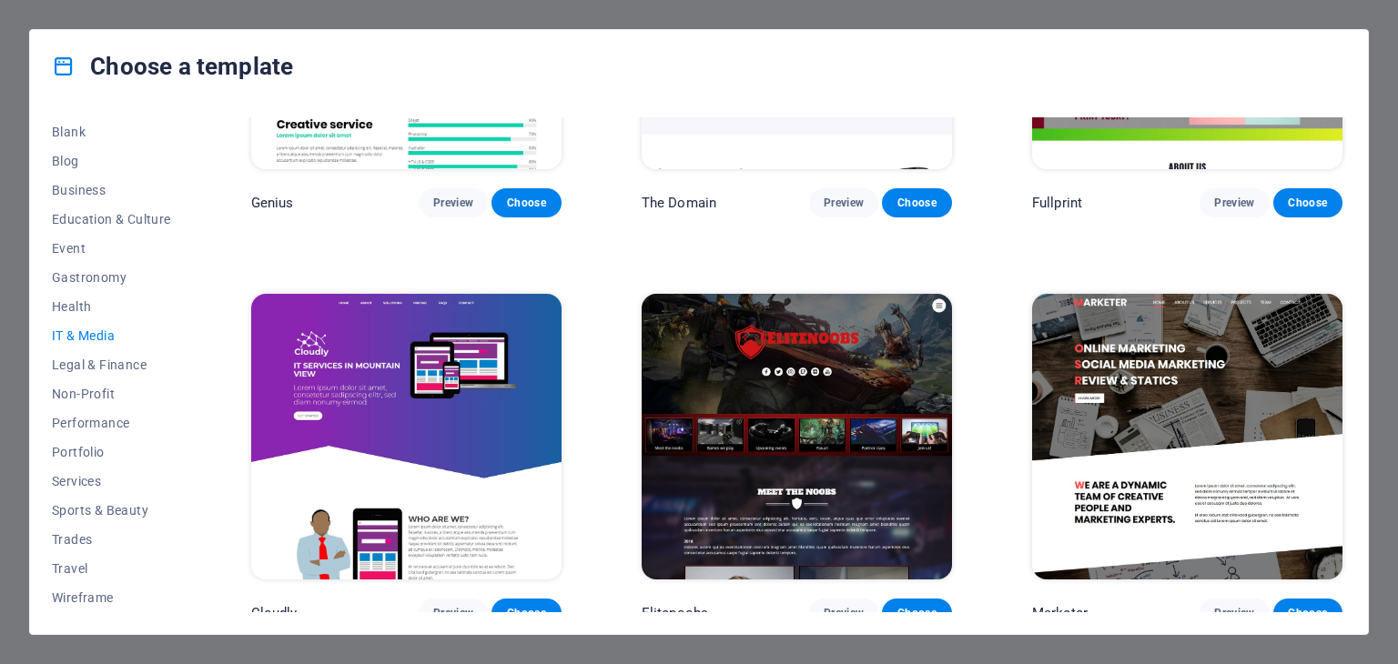
scroll to position [1067, 0]
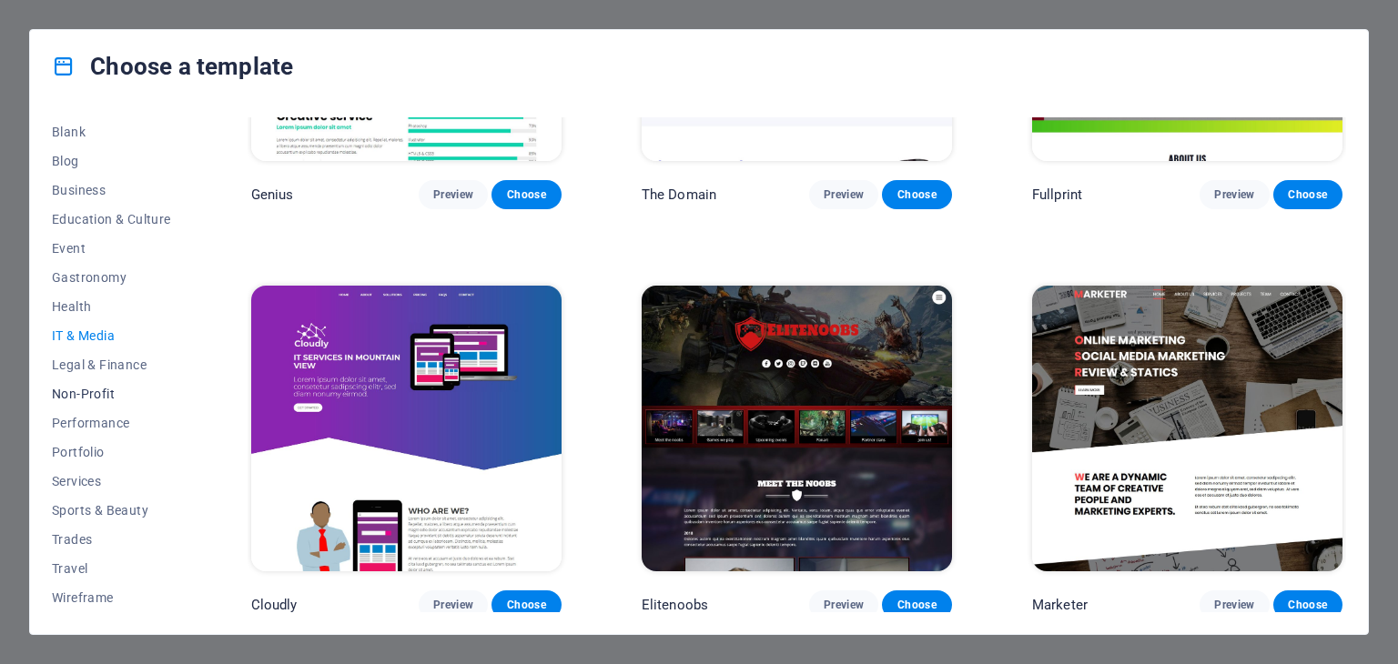
click at [92, 395] on span "Non-Profit" at bounding box center [111, 394] width 119 height 15
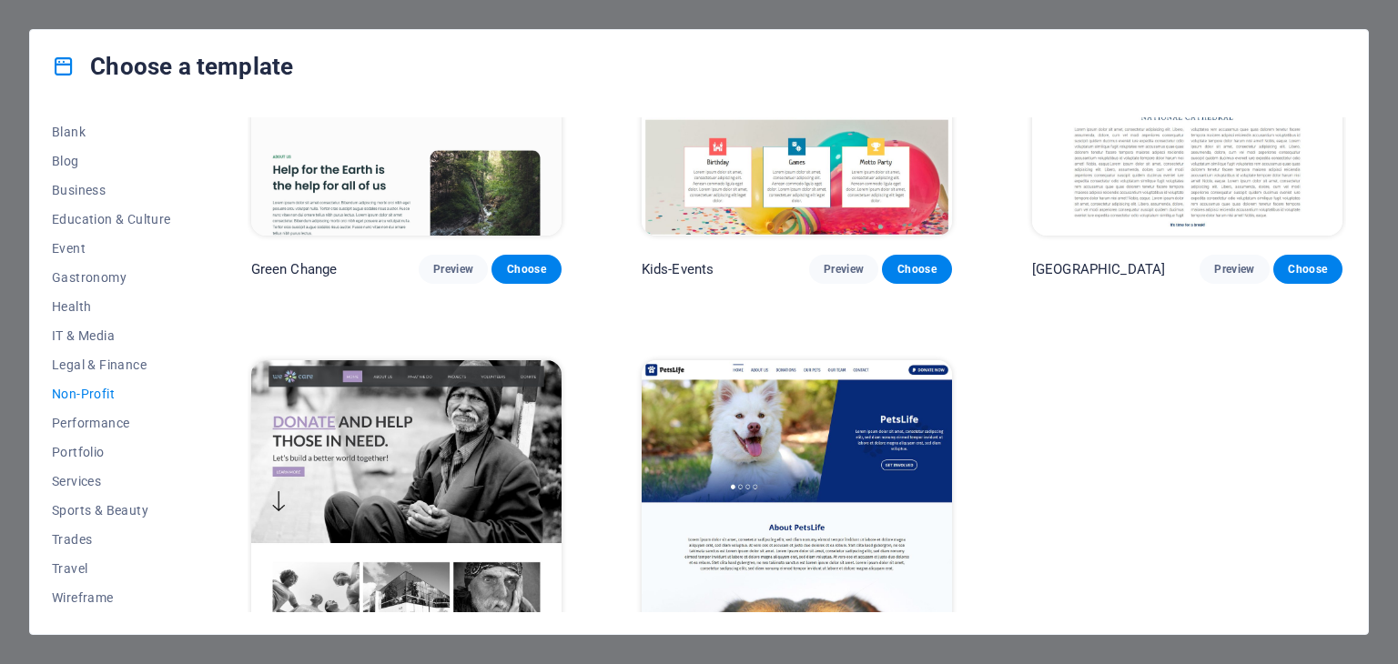
scroll to position [249, 0]
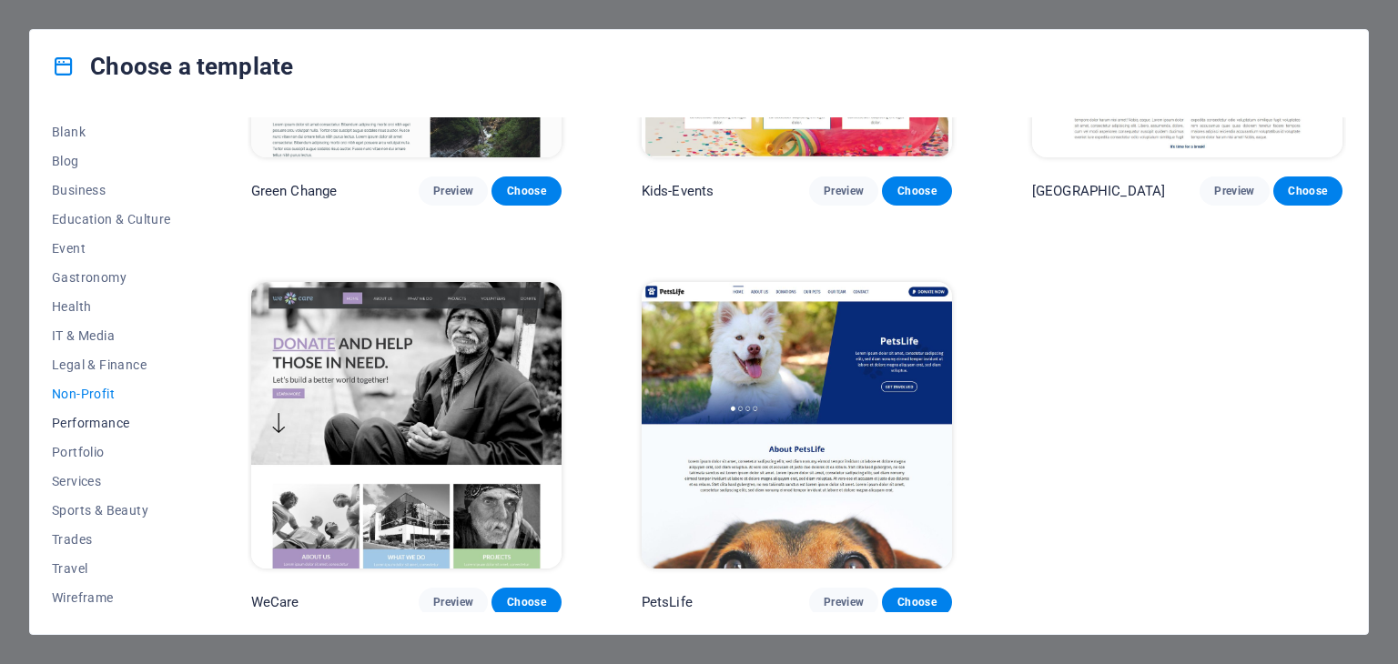
click at [90, 426] on span "Performance" at bounding box center [111, 423] width 119 height 15
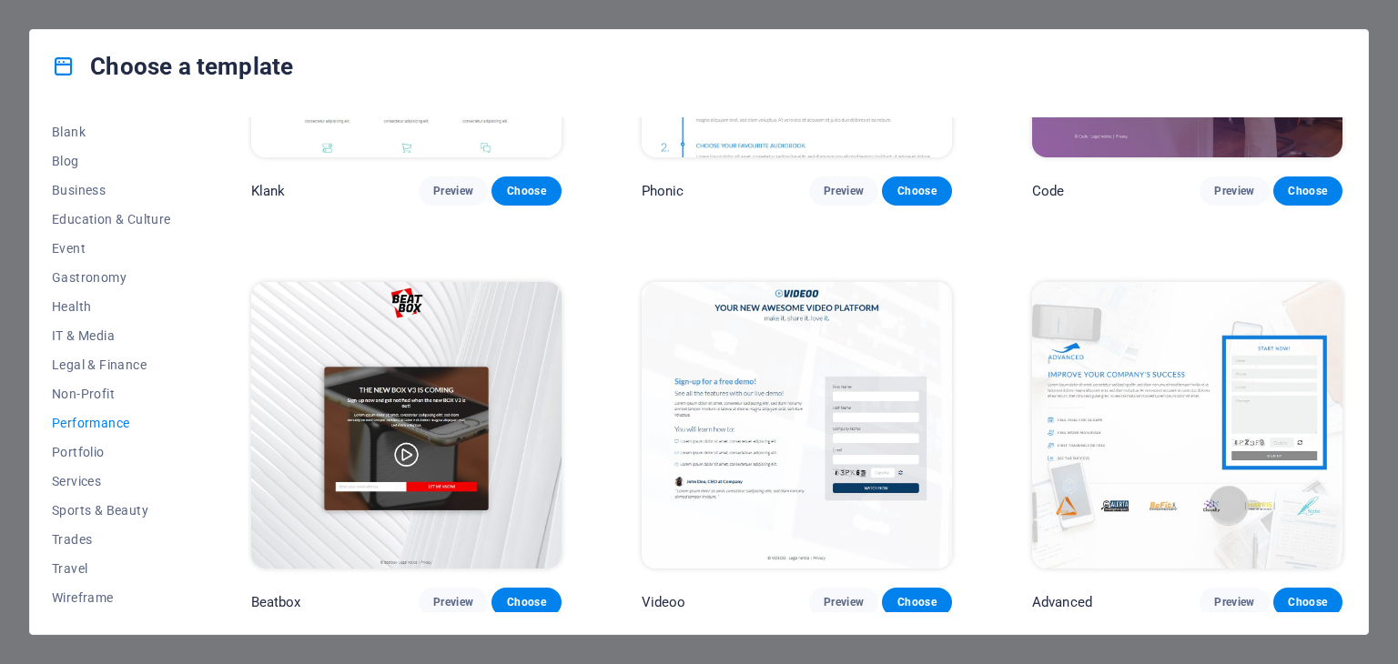
scroll to position [0, 0]
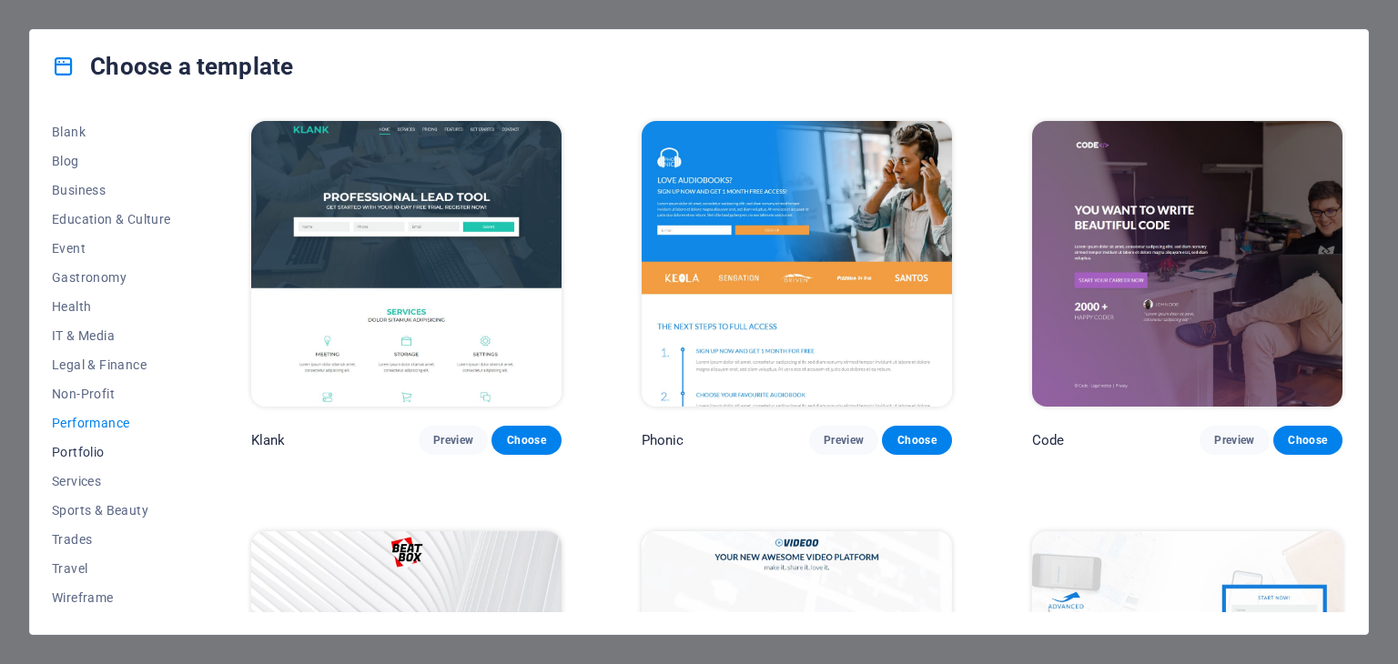
click at [69, 450] on span "Portfolio" at bounding box center [111, 452] width 119 height 15
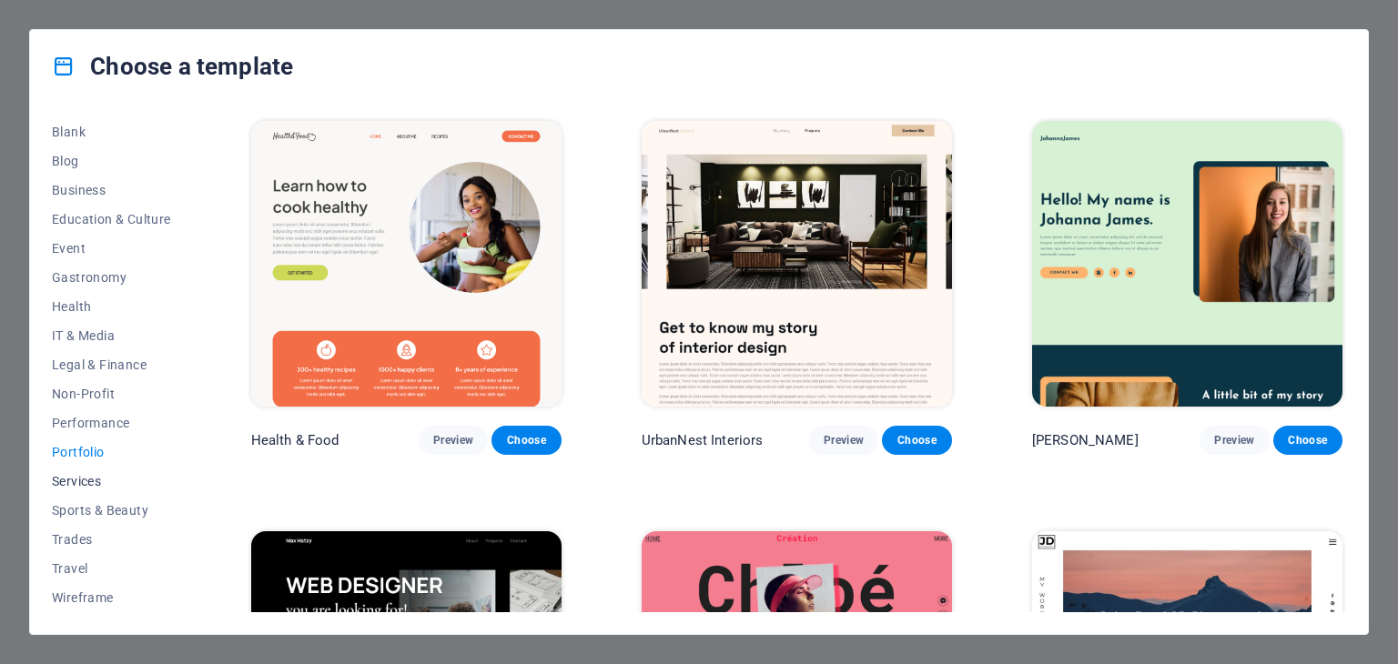
click at [87, 480] on span "Services" at bounding box center [111, 481] width 119 height 15
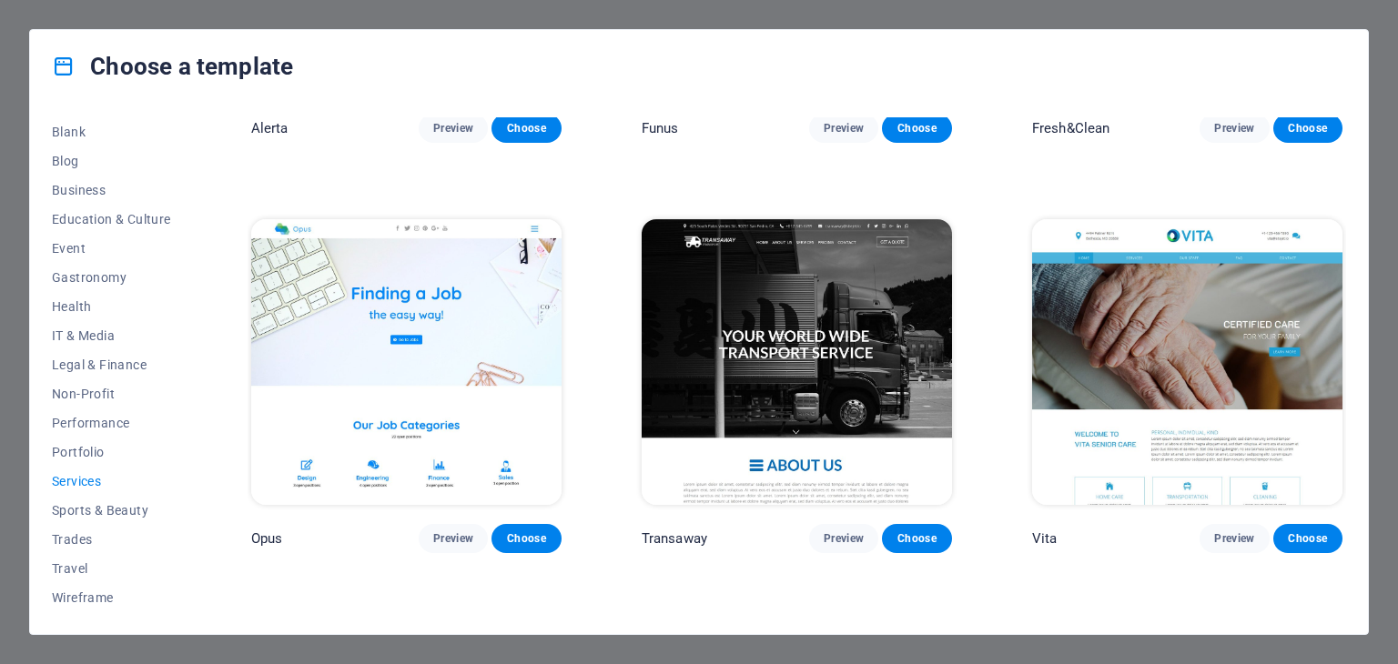
scroll to position [2703, 0]
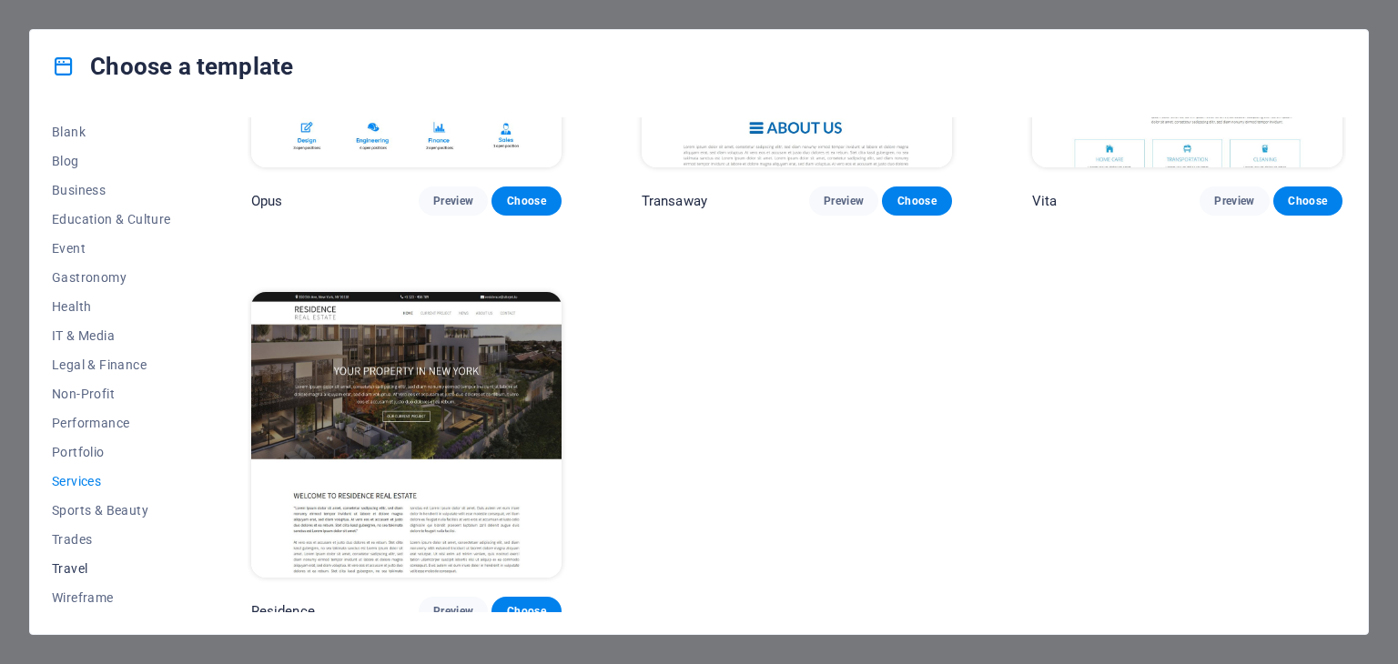
click at [73, 572] on span "Travel" at bounding box center [111, 568] width 119 height 15
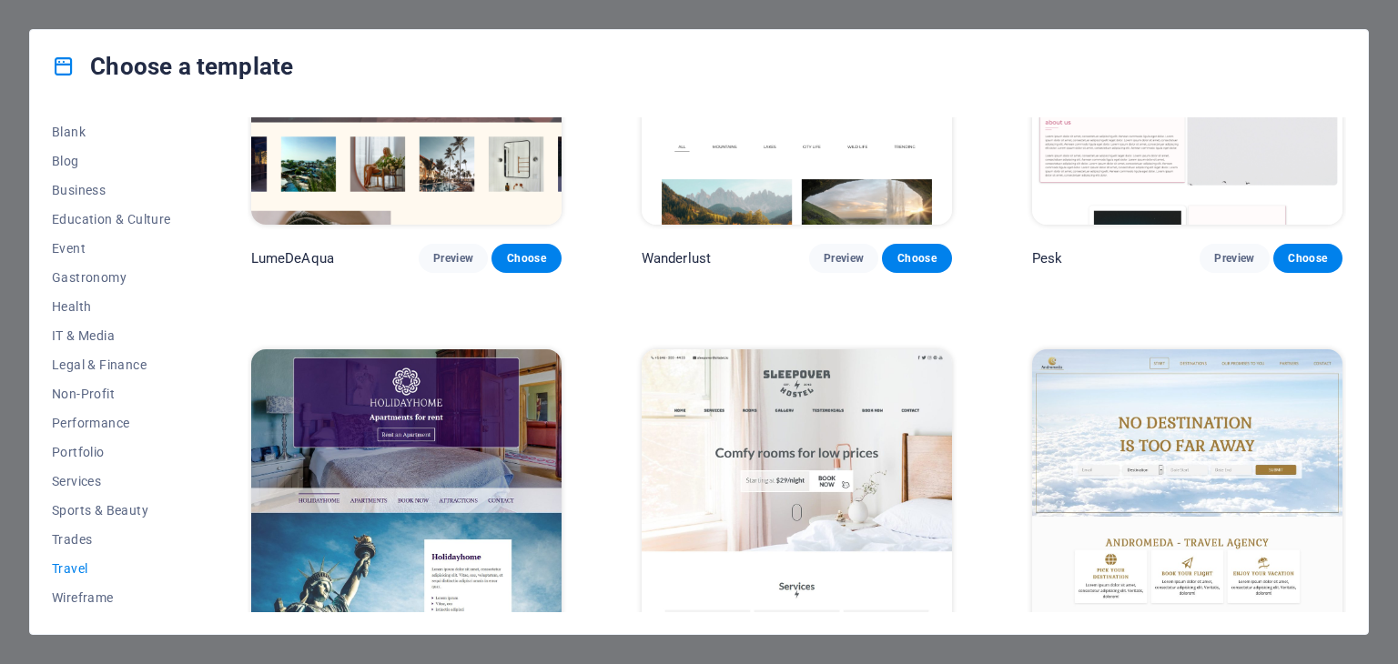
scroll to position [0, 0]
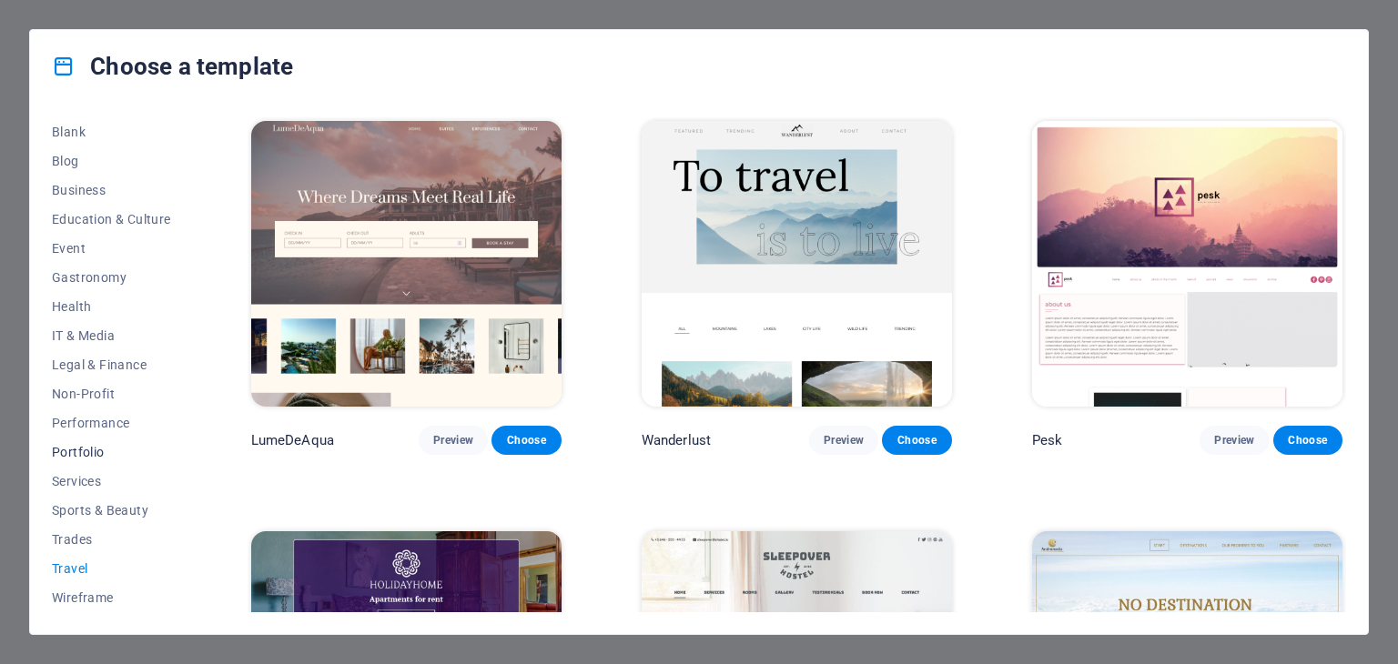
click at [95, 449] on span "Portfolio" at bounding box center [111, 452] width 119 height 15
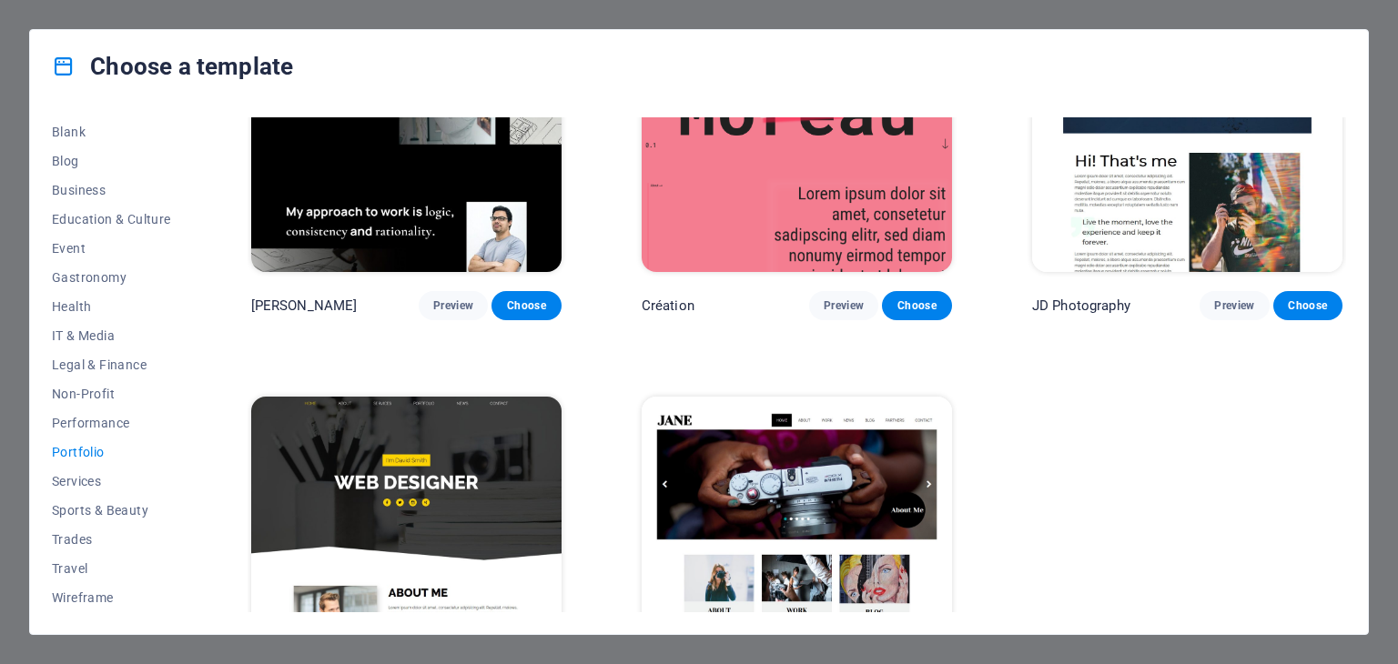
scroll to position [659, 0]
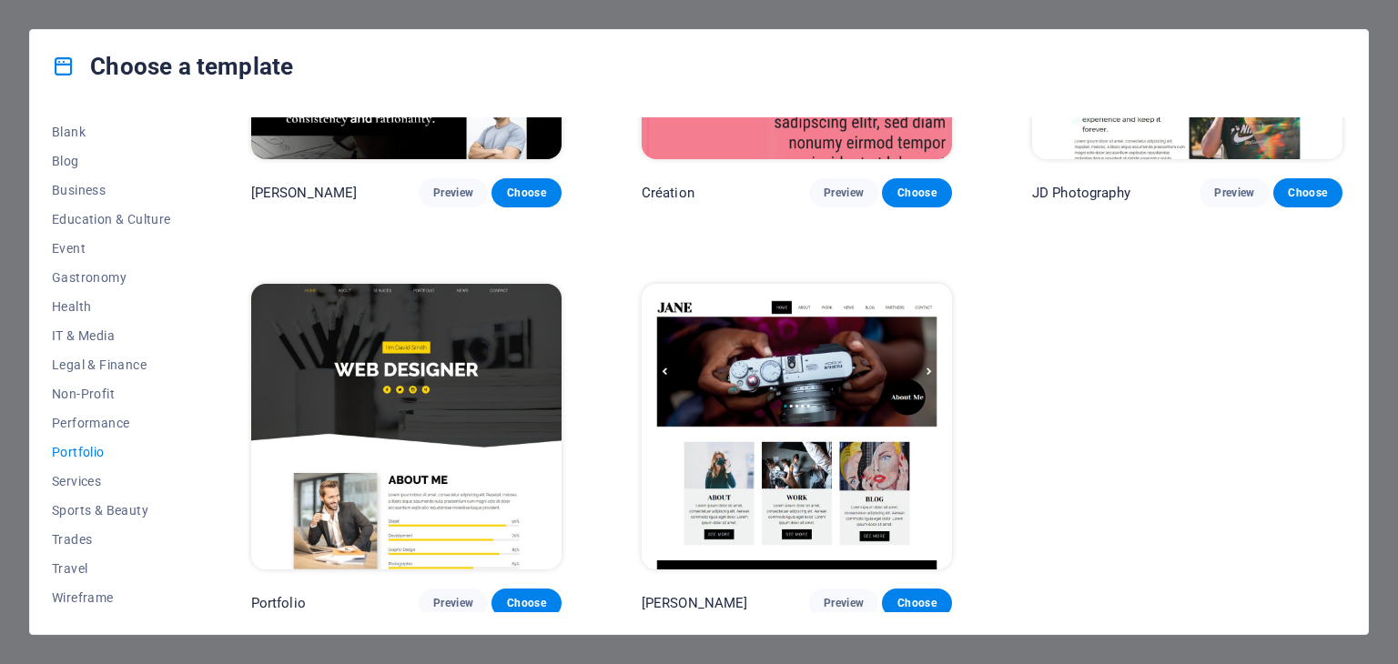
click at [852, 371] on img at bounding box center [796, 427] width 310 height 286
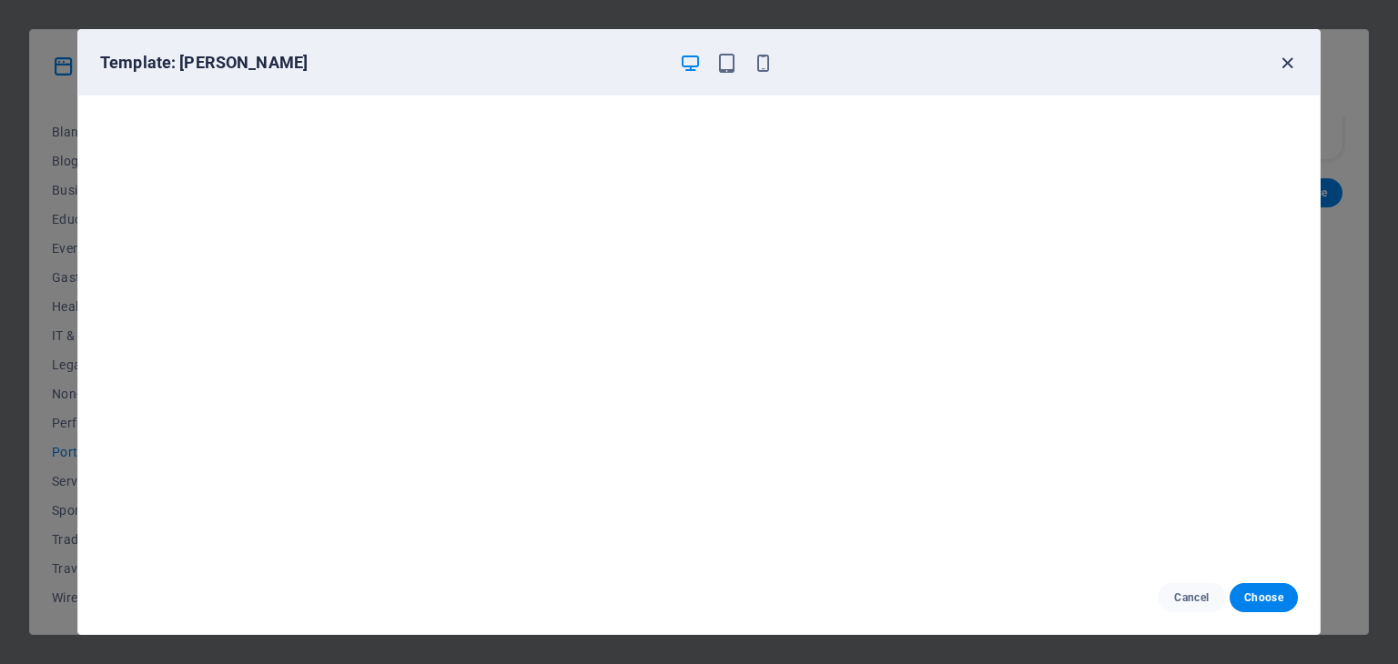
click at [1284, 59] on icon "button" at bounding box center [1287, 63] width 21 height 21
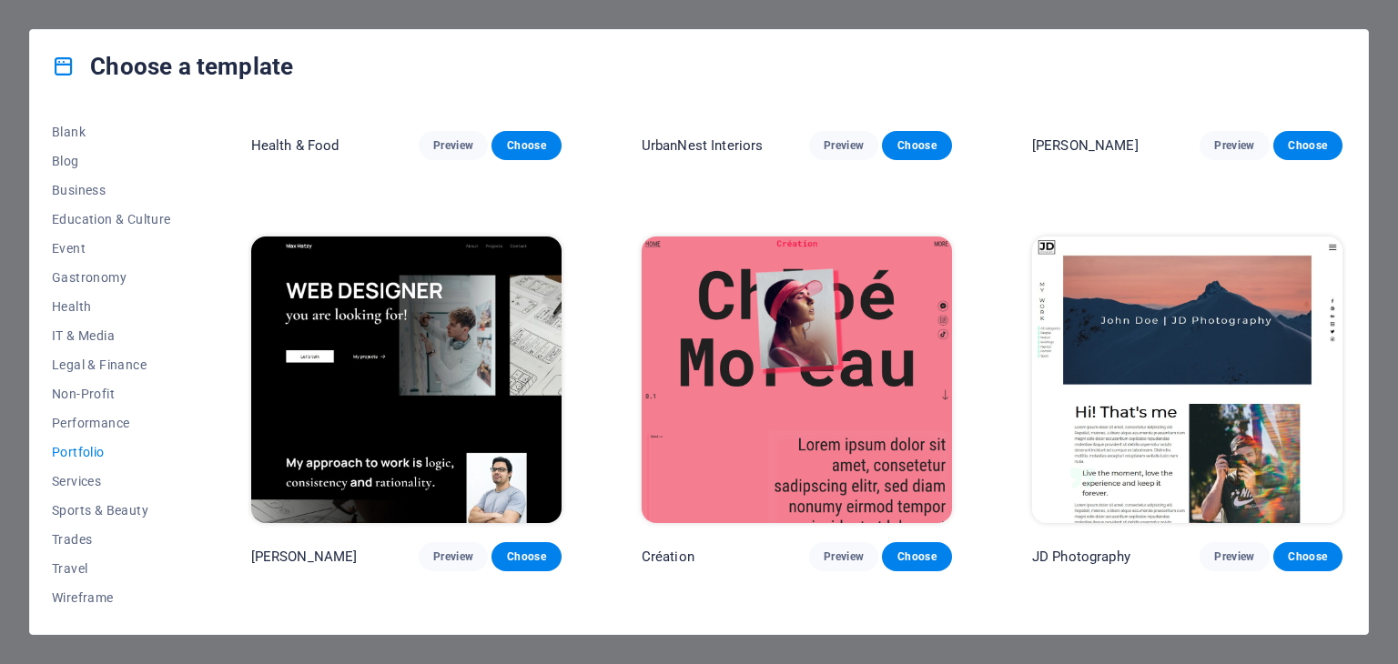
scroll to position [0, 0]
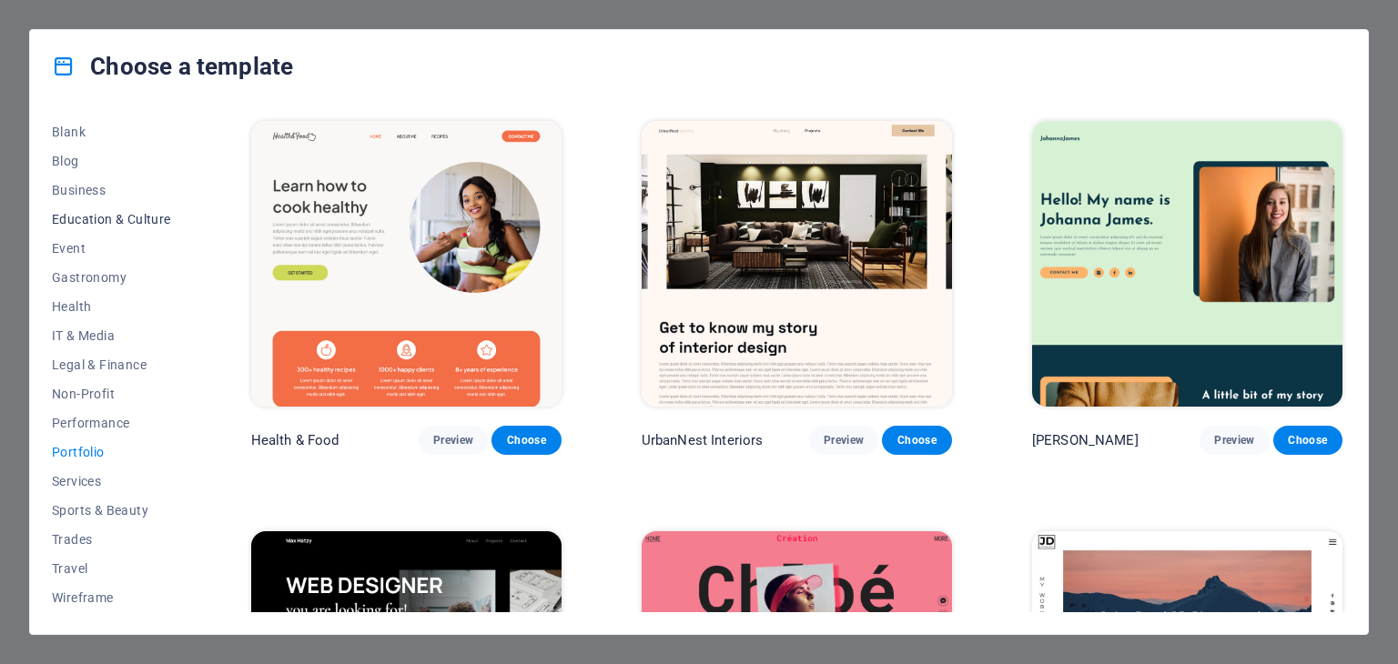
click at [91, 217] on span "Education & Culture" at bounding box center [111, 219] width 119 height 15
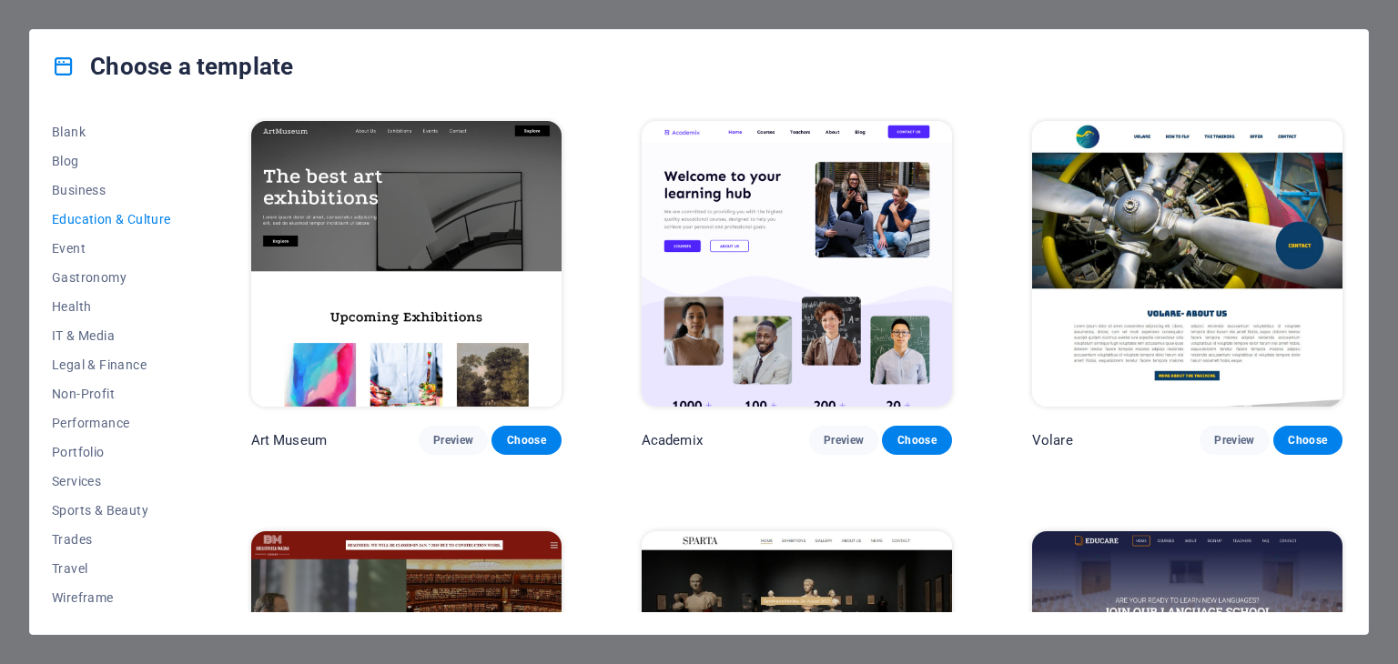
click at [448, 235] on img at bounding box center [406, 264] width 310 height 286
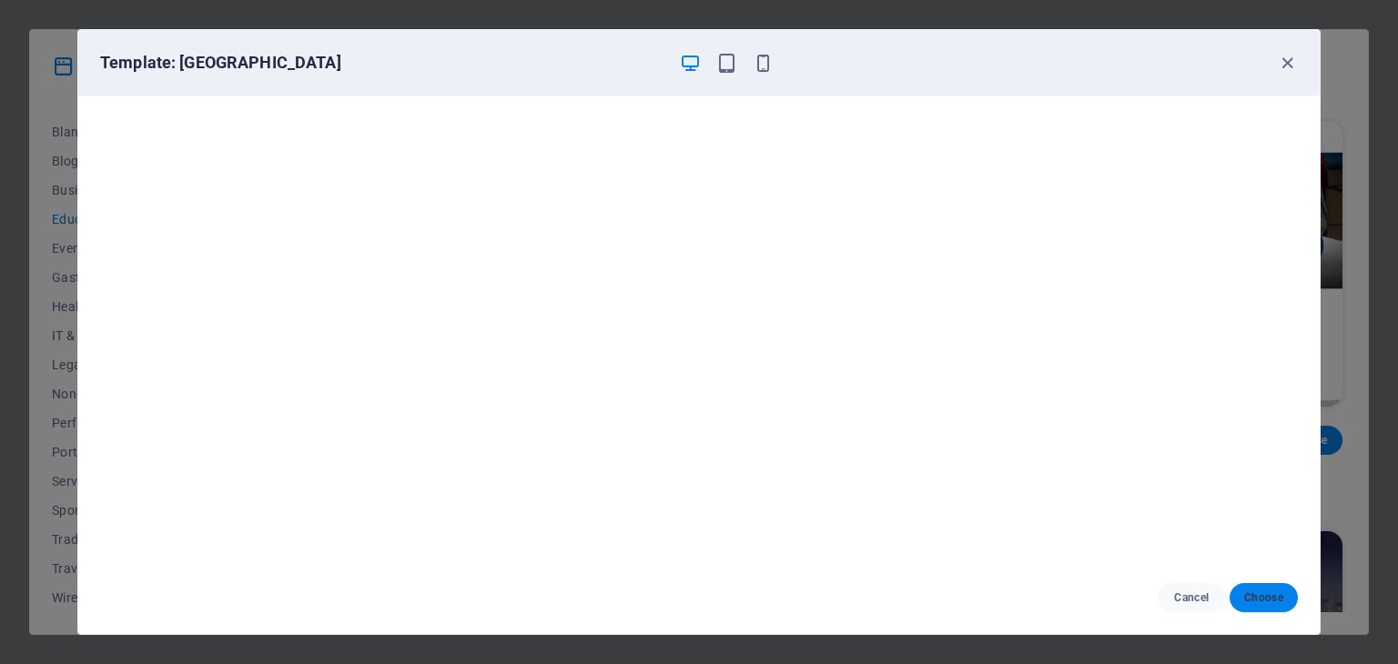
click at [1268, 598] on span "Choose" at bounding box center [1263, 598] width 39 height 15
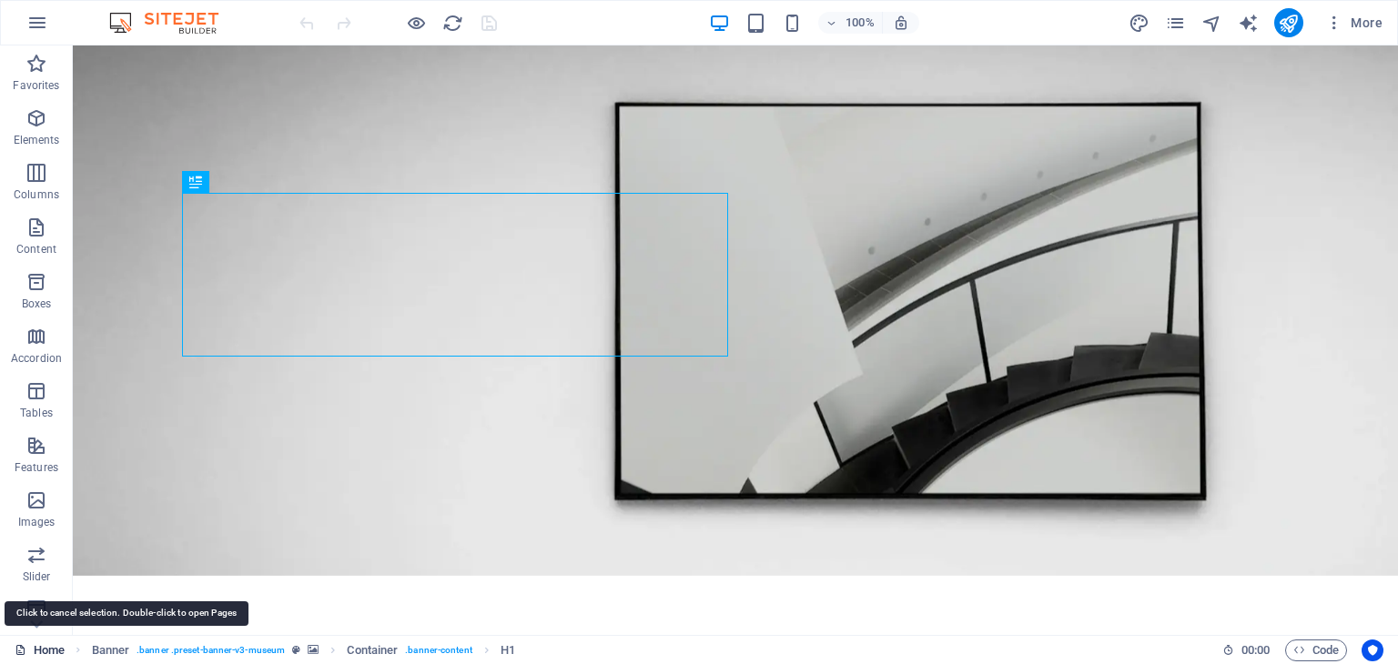
click at [51, 651] on link "Home" at bounding box center [40, 651] width 50 height 22
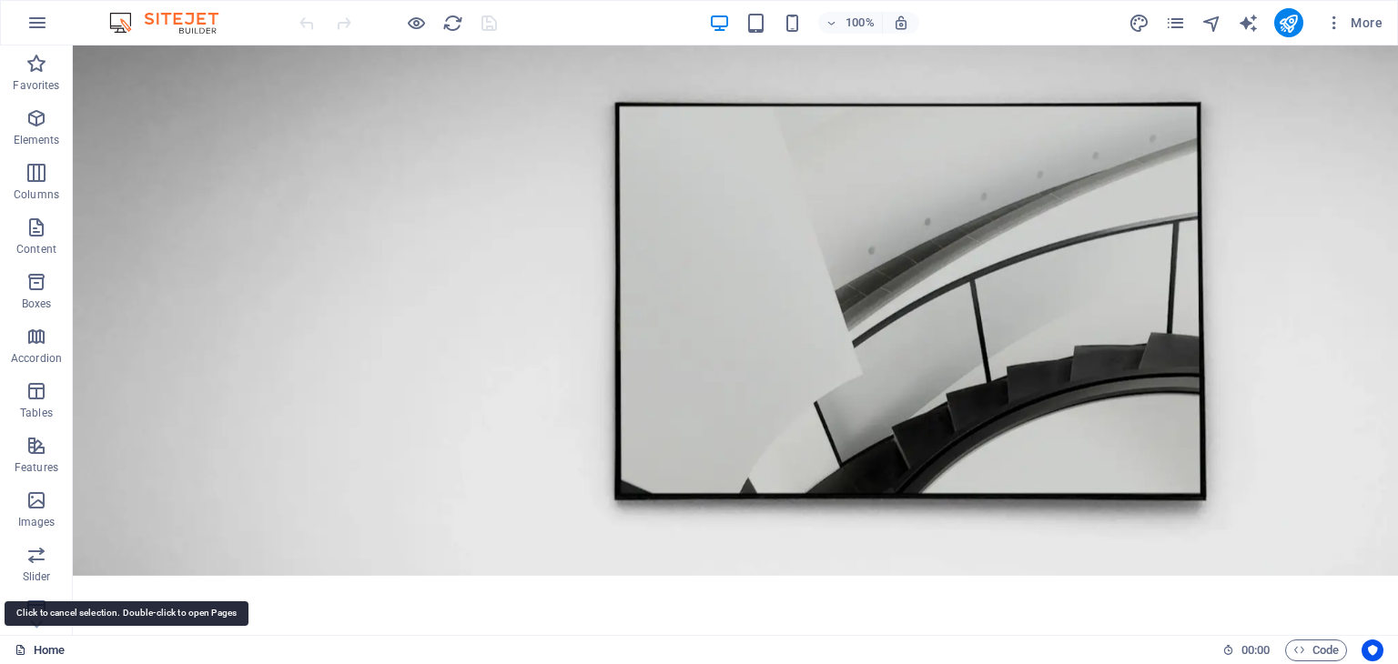
click at [51, 651] on link "Home" at bounding box center [40, 651] width 50 height 22
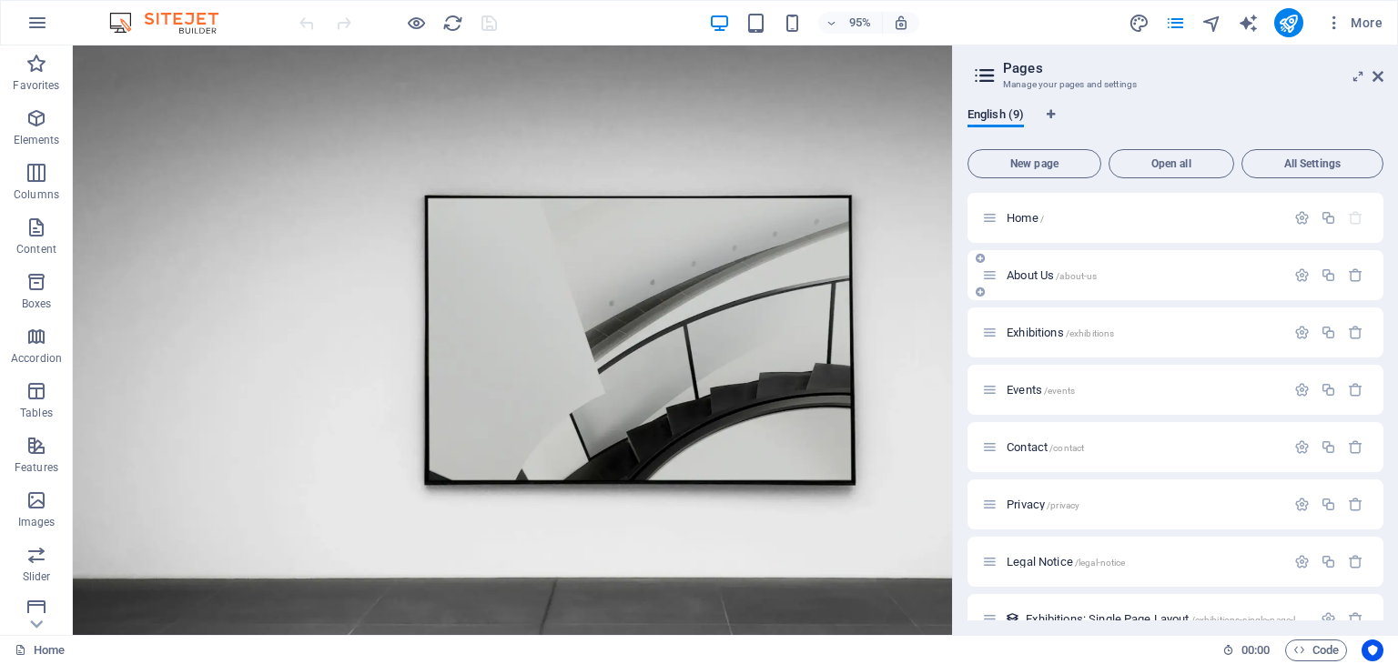
click at [1030, 285] on div "About Us /about-us" at bounding box center [1133, 275] width 303 height 21
click at [1032, 277] on span "About Us /about-us" at bounding box center [1051, 275] width 90 height 14
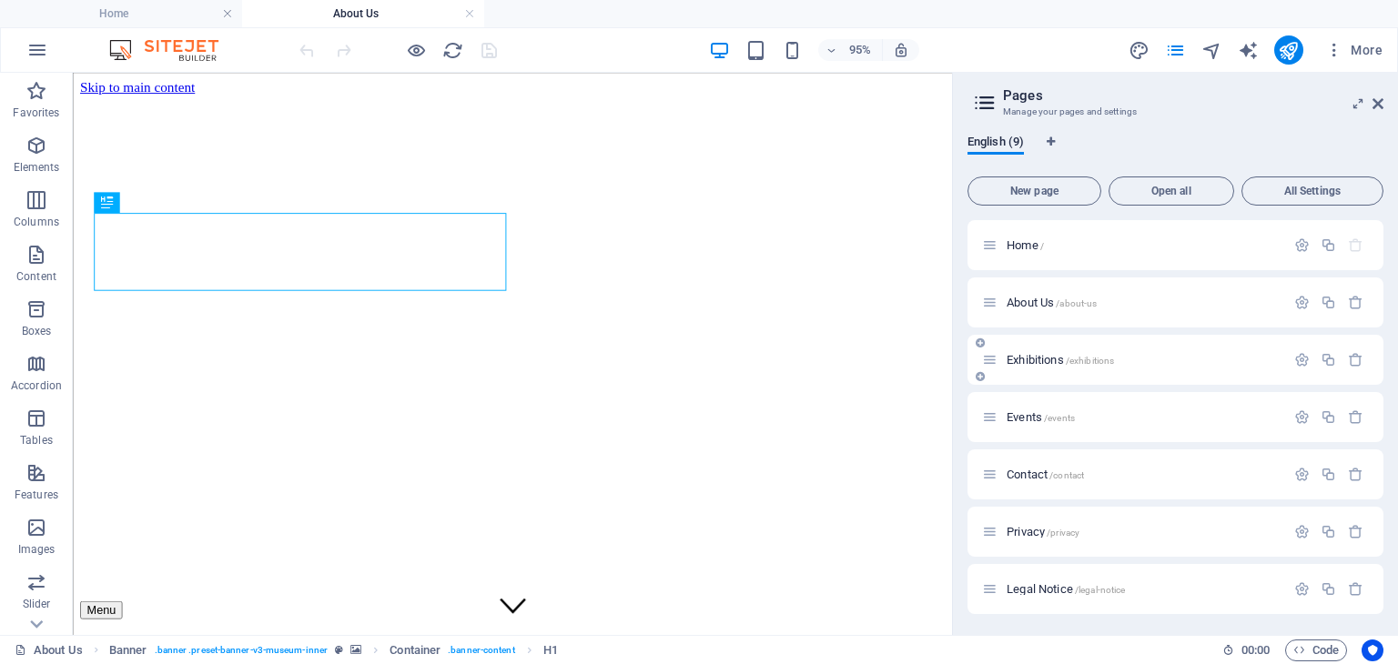
click at [1030, 359] on span "Exhibitions /exhibitions" at bounding box center [1059, 360] width 107 height 14
click at [1296, 360] on icon "button" at bounding box center [1301, 359] width 15 height 15
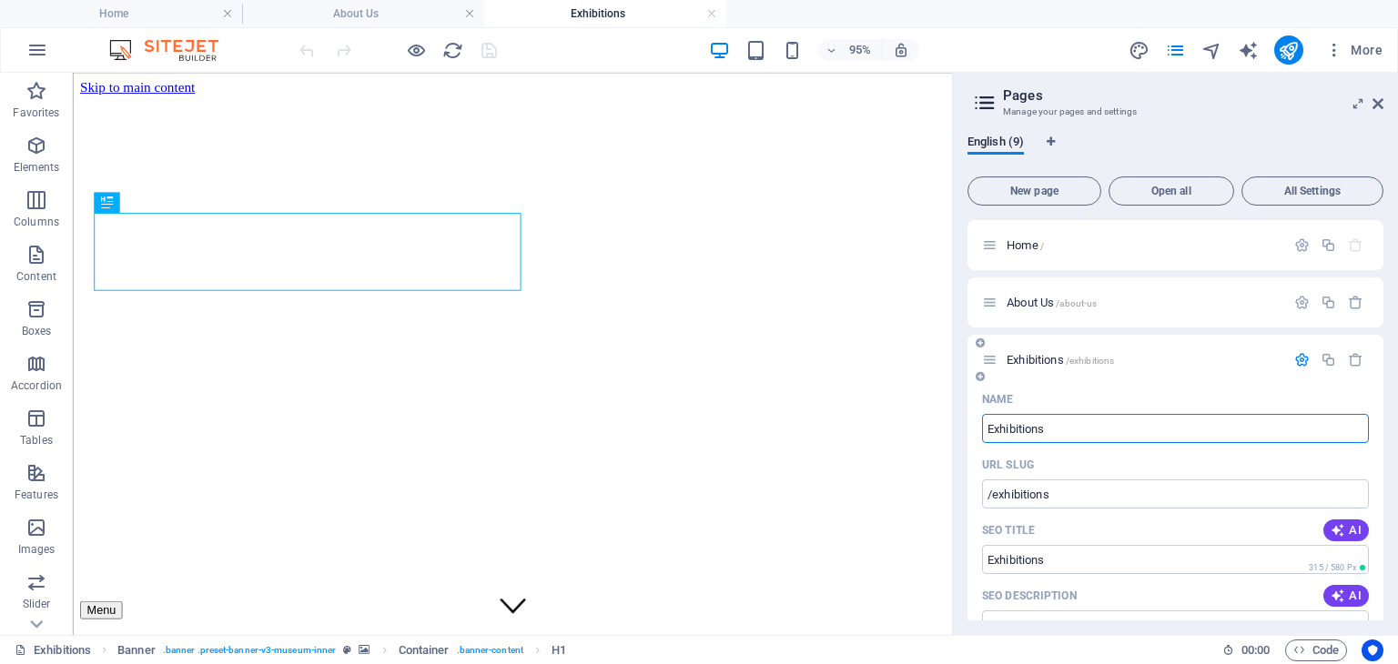
drag, startPoint x: 1062, startPoint y: 434, endPoint x: 976, endPoint y: 441, distance: 85.8
type input "Solu"
type input "/solution"
type input "Sol"
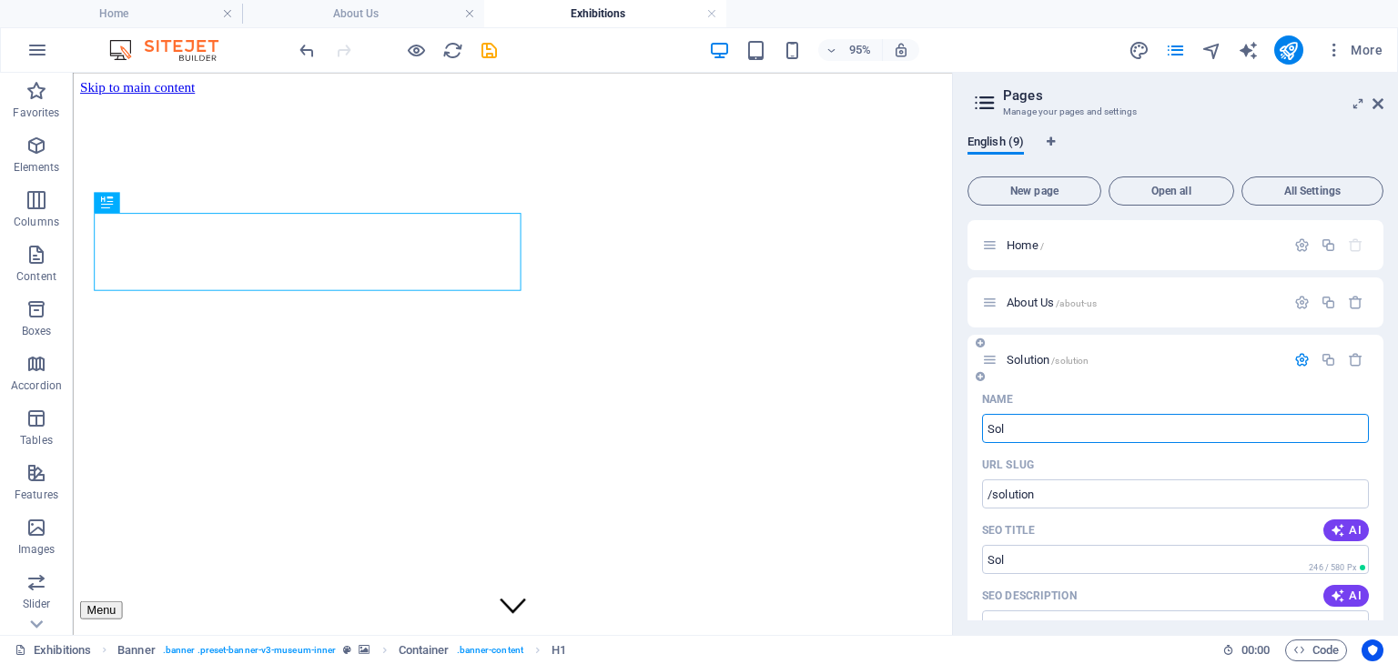
type input "/sol"
type input "S"
type input "/"
type input "Dis"
type input "/d"
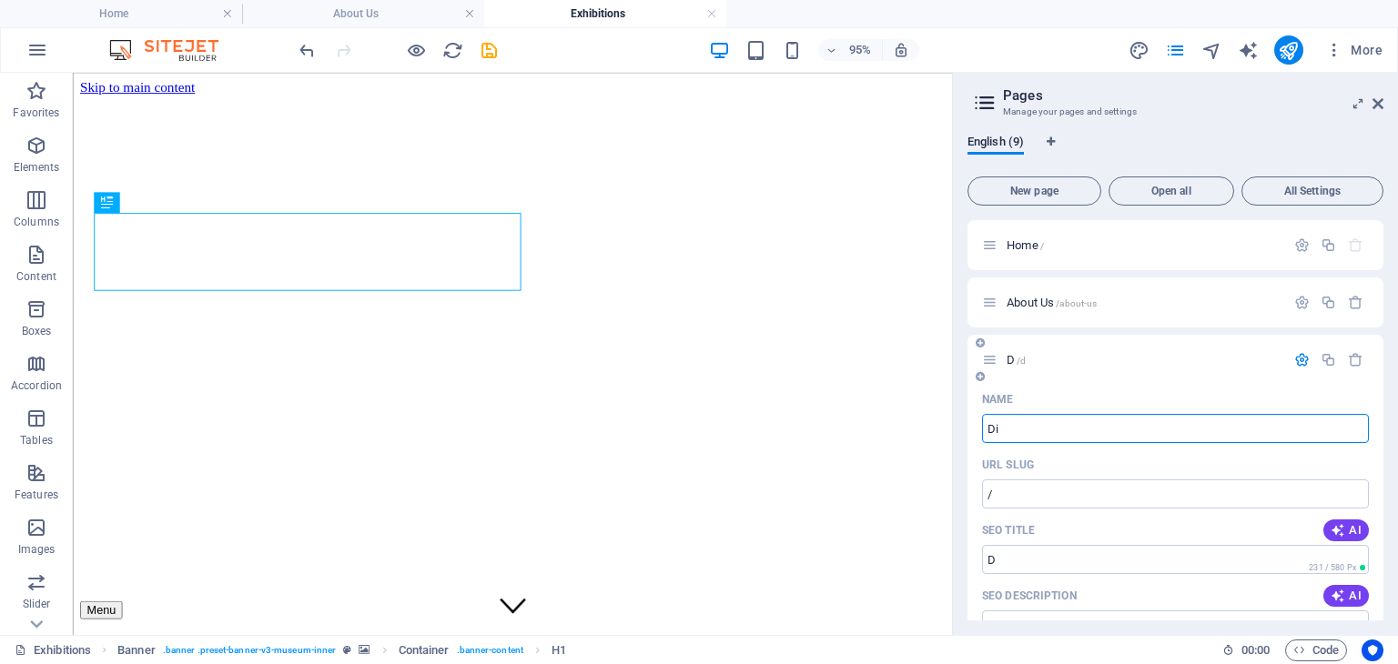
type input "D"
type input "Discoveries"
type input "/discoveries"
type input "Discoveries"
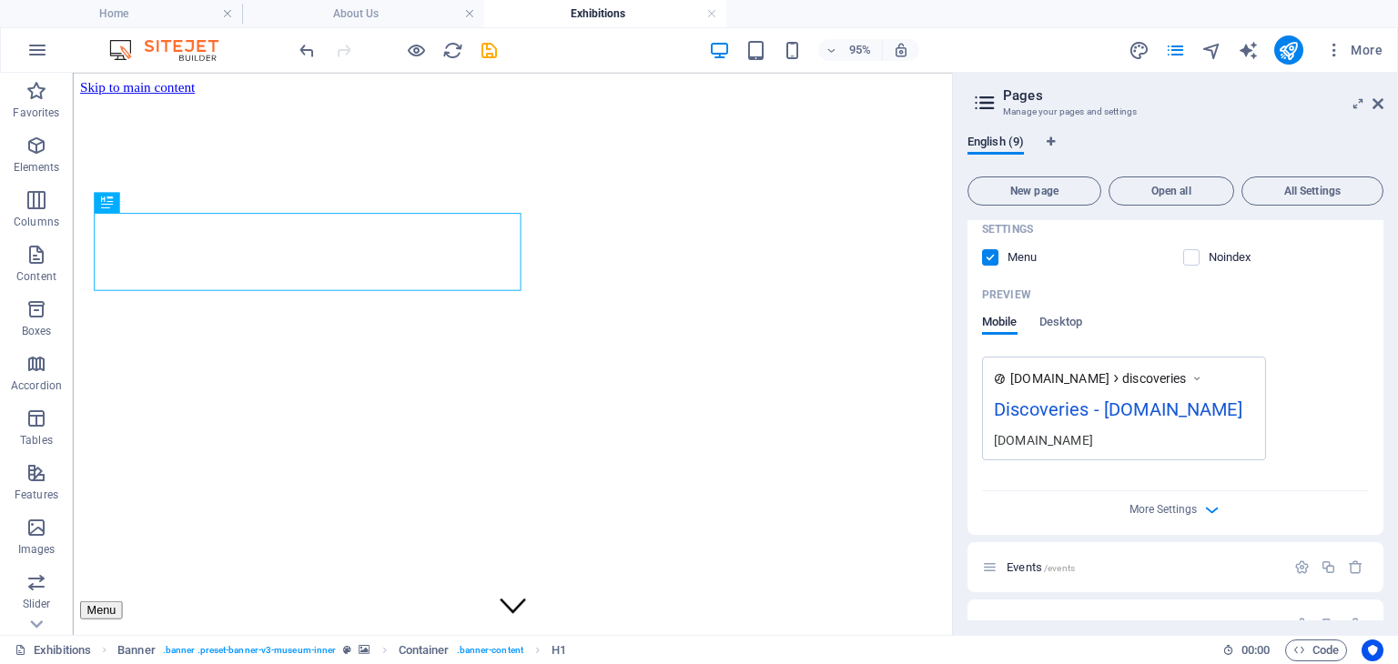
scroll to position [546, 0]
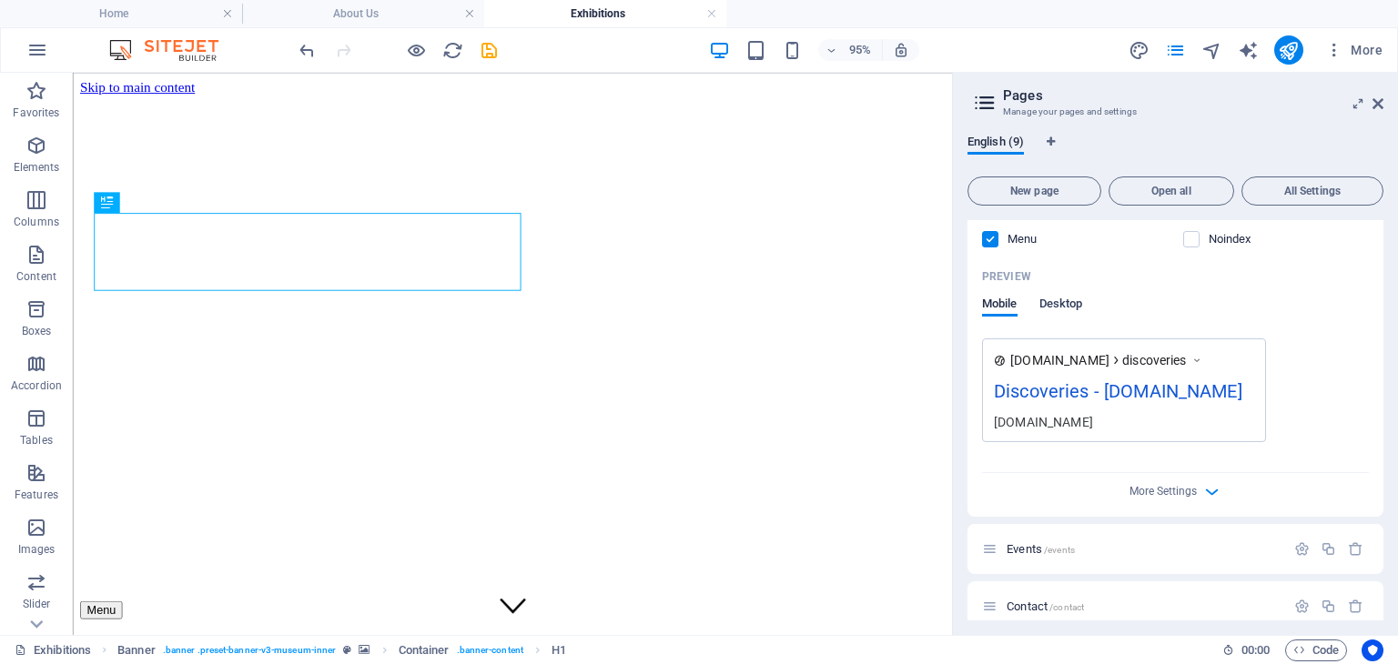
type input "Discoveries"
click at [1059, 303] on span "Desktop" at bounding box center [1061, 305] width 44 height 25
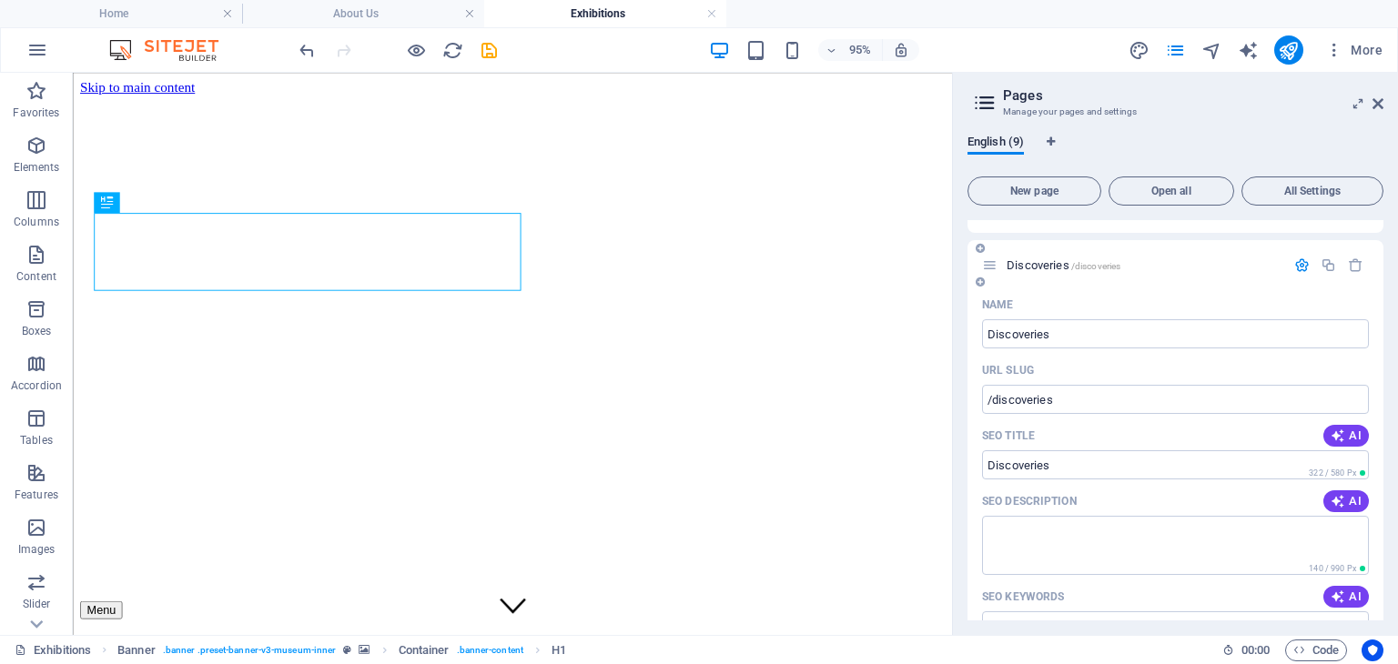
scroll to position [0, 0]
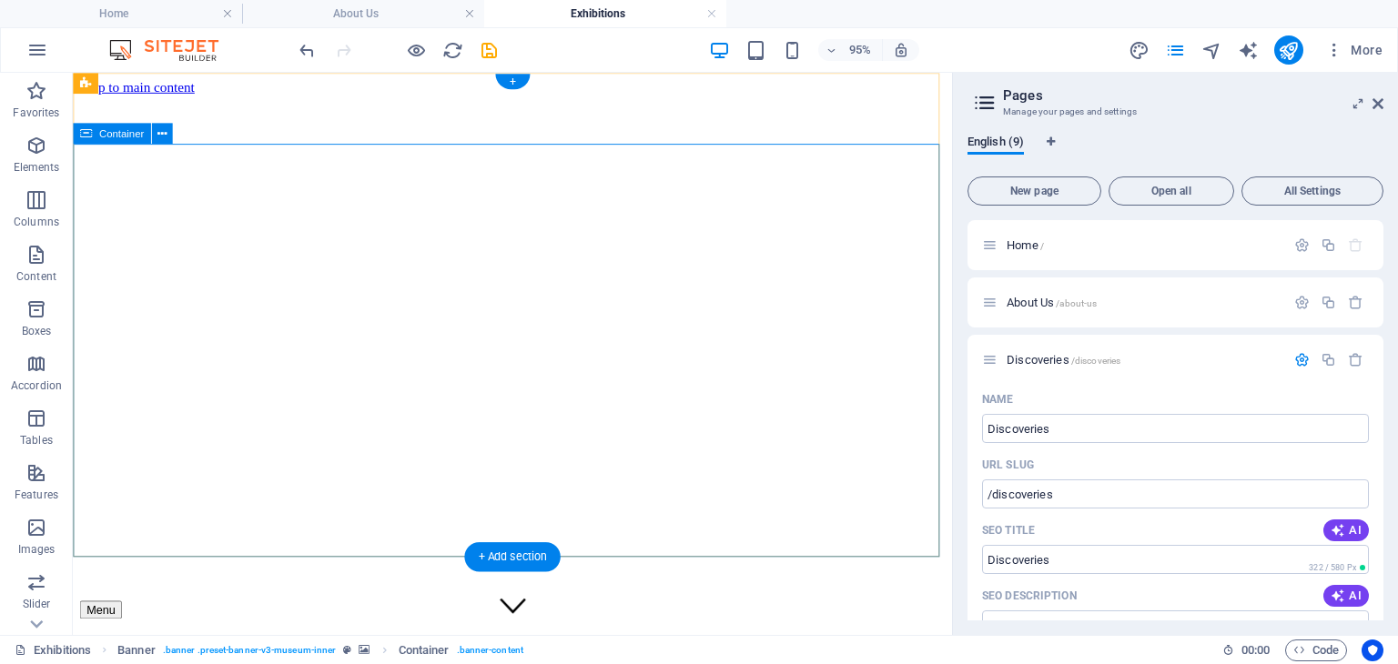
click at [161, 136] on icon at bounding box center [161, 134] width 9 height 18
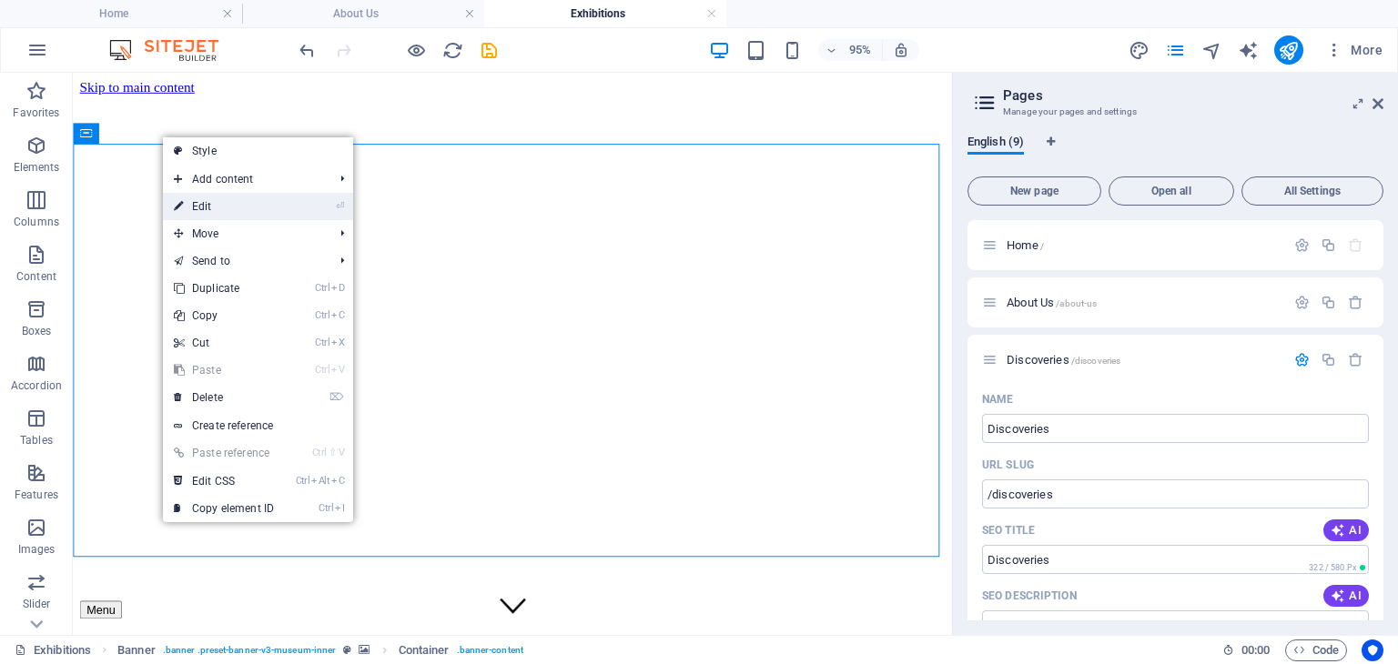
click at [221, 208] on link "⏎ Edit" at bounding box center [224, 206] width 122 height 27
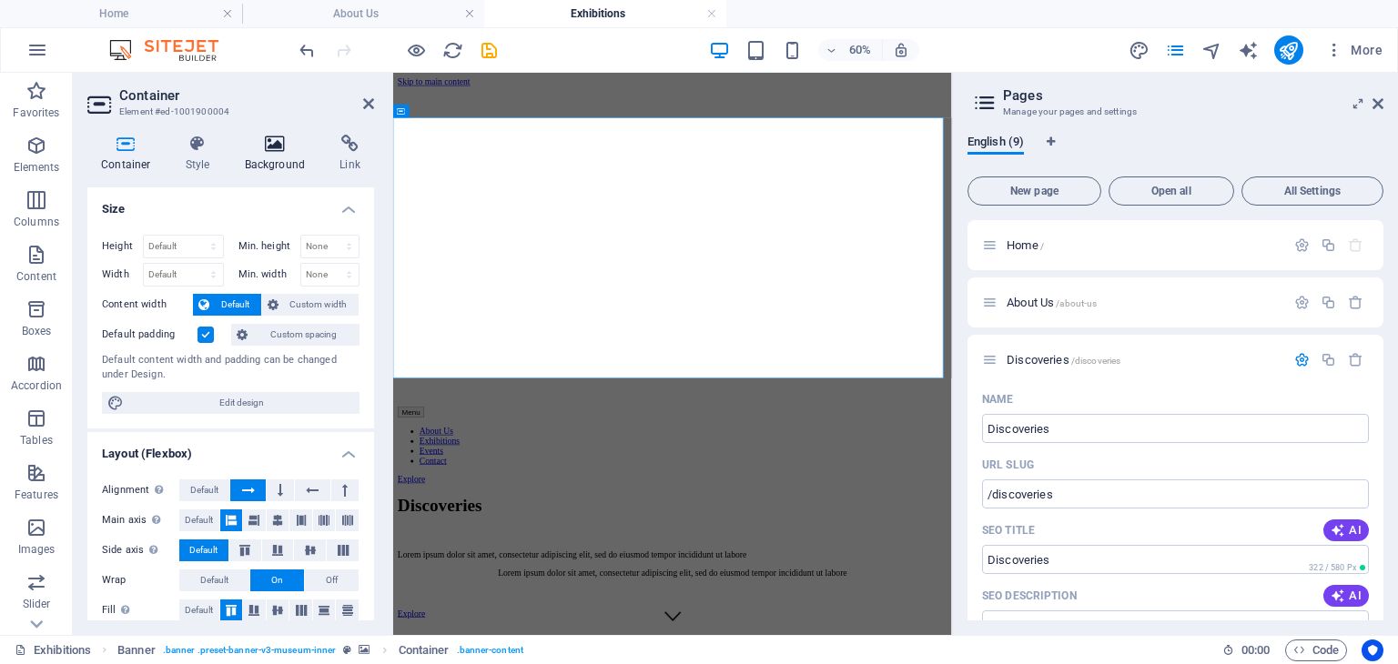
click at [274, 136] on icon at bounding box center [275, 144] width 88 height 18
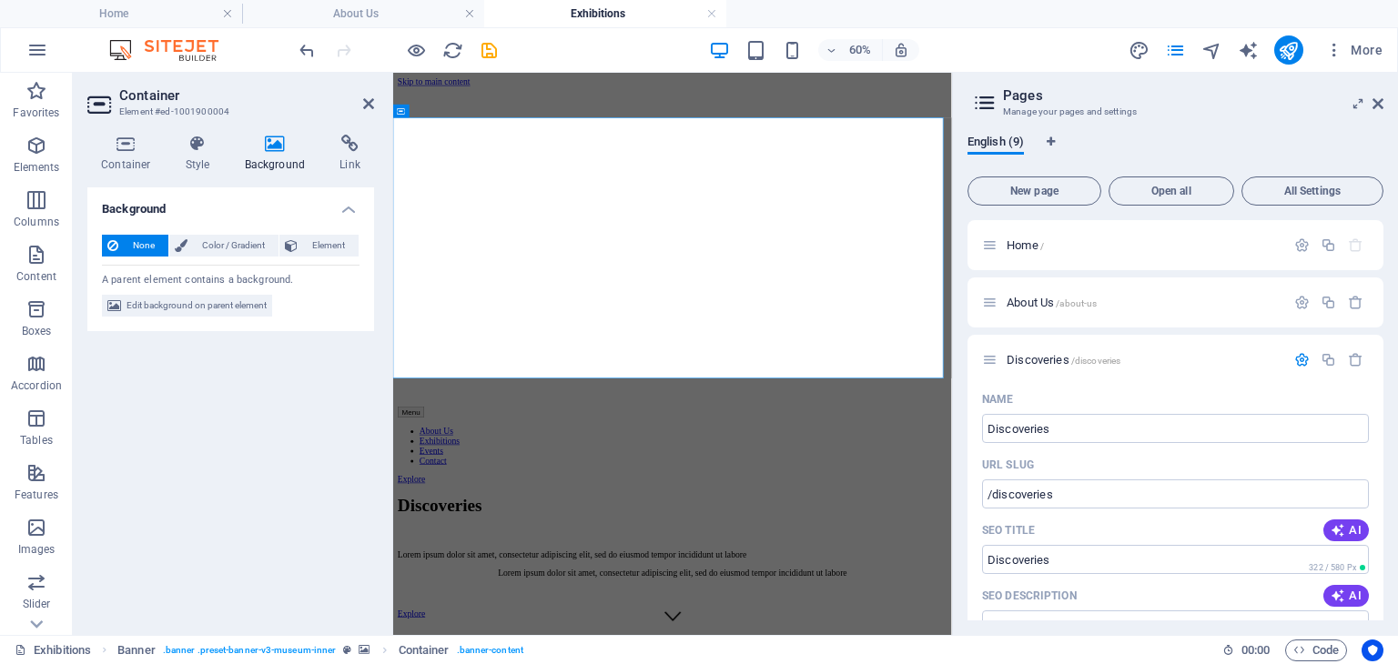
click at [269, 146] on icon at bounding box center [275, 144] width 88 height 18
click at [368, 105] on icon at bounding box center [368, 103] width 11 height 15
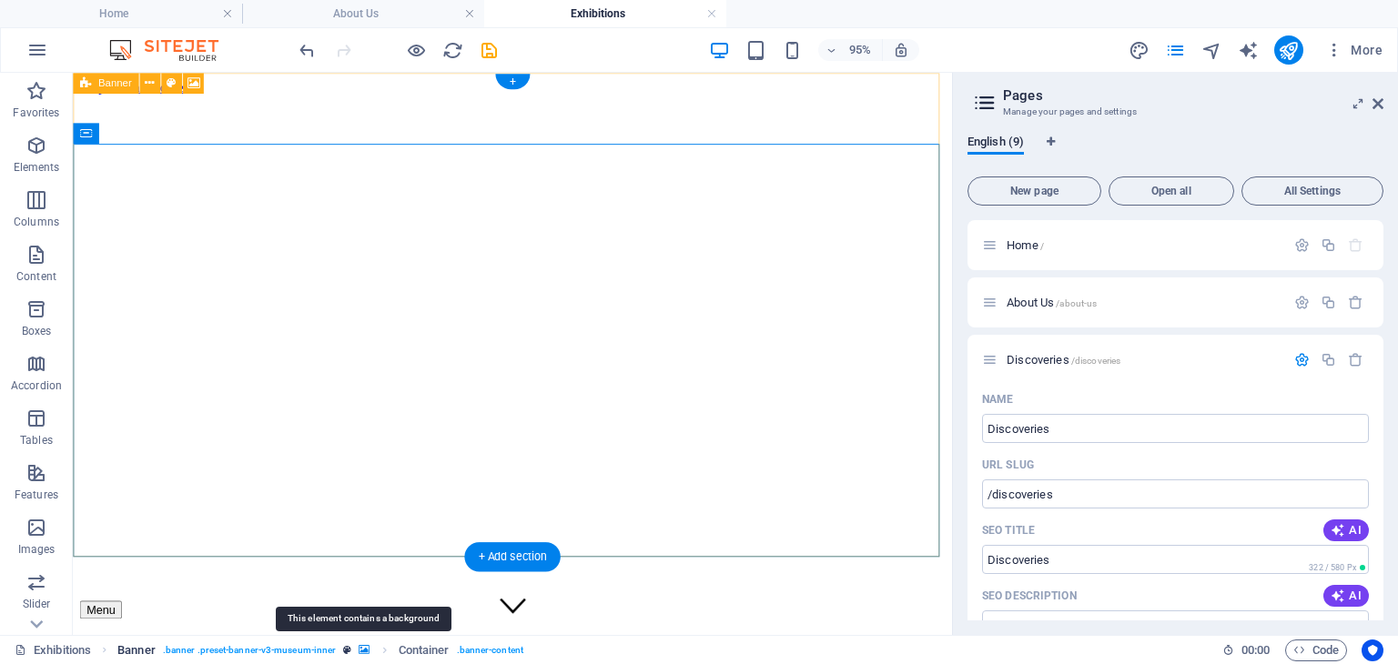
click at [360, 651] on icon "breadcrumb" at bounding box center [364, 650] width 11 height 10
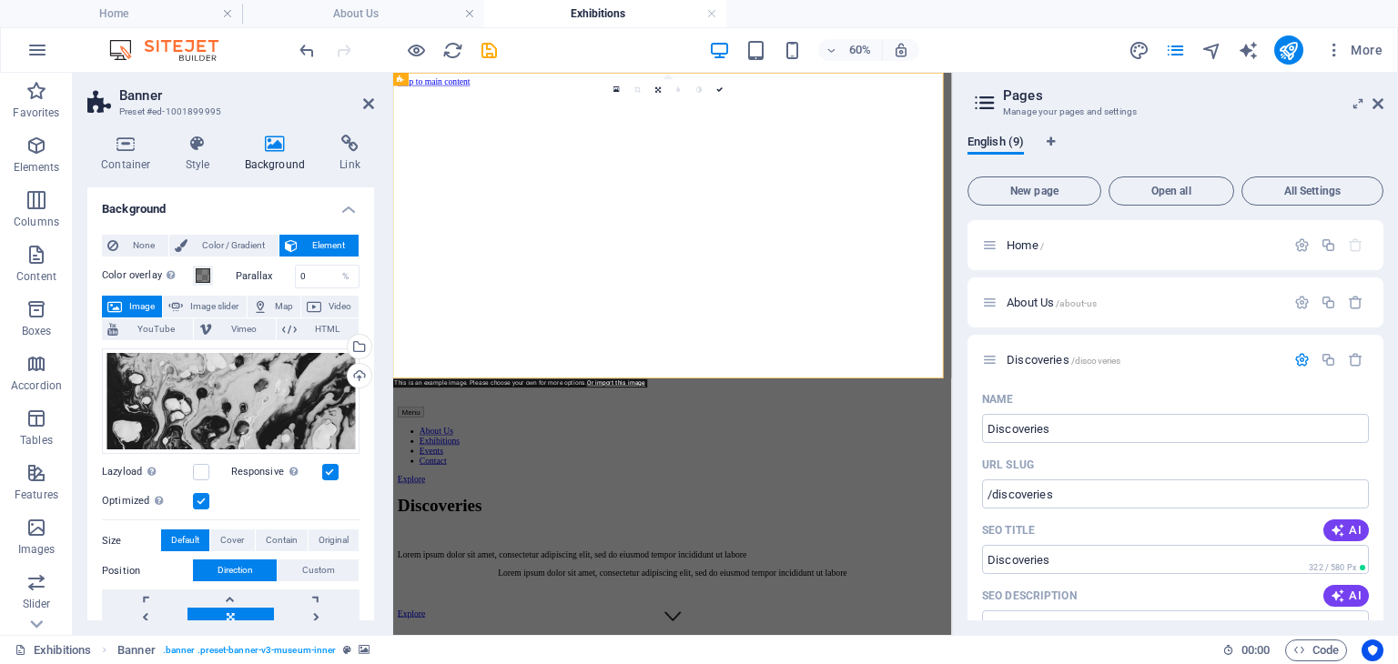
click at [124, 304] on button "Image" at bounding box center [132, 307] width 60 height 22
click at [182, 404] on div "Drag files here, click to choose files or select files from Files or our free s…" at bounding box center [231, 401] width 258 height 106
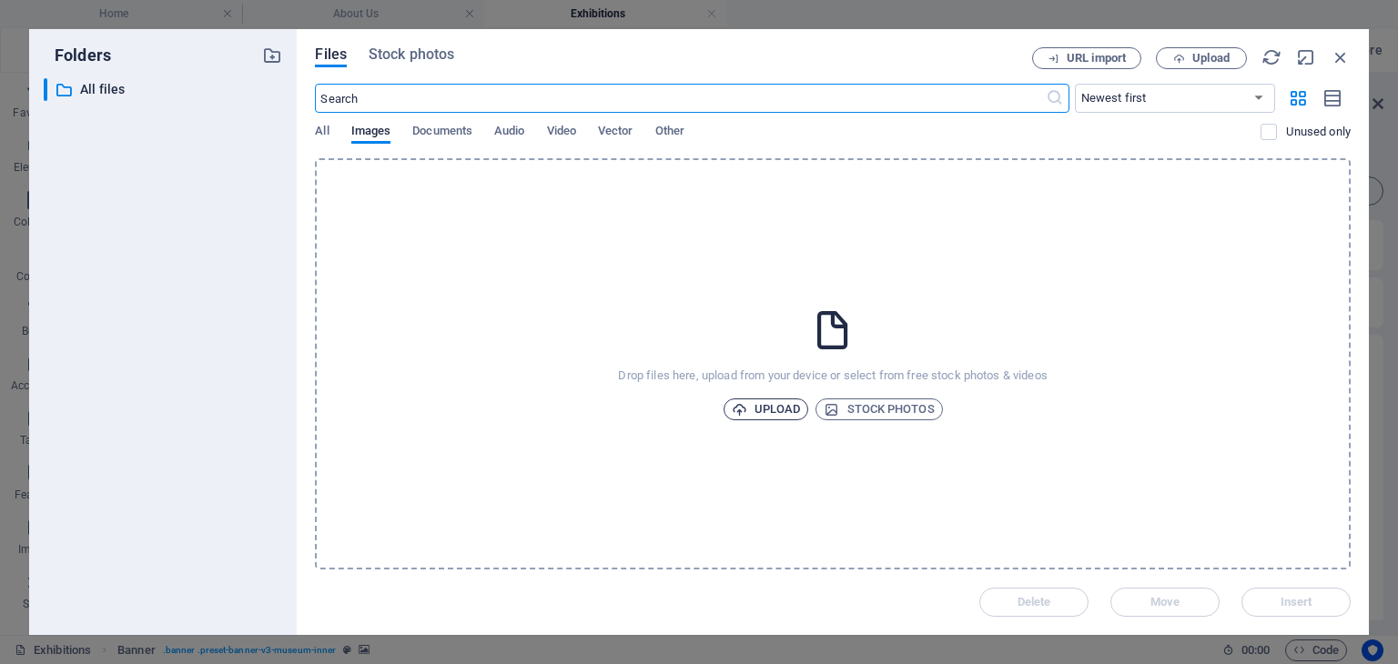
click at [751, 409] on span "Upload" at bounding box center [766, 410] width 69 height 22
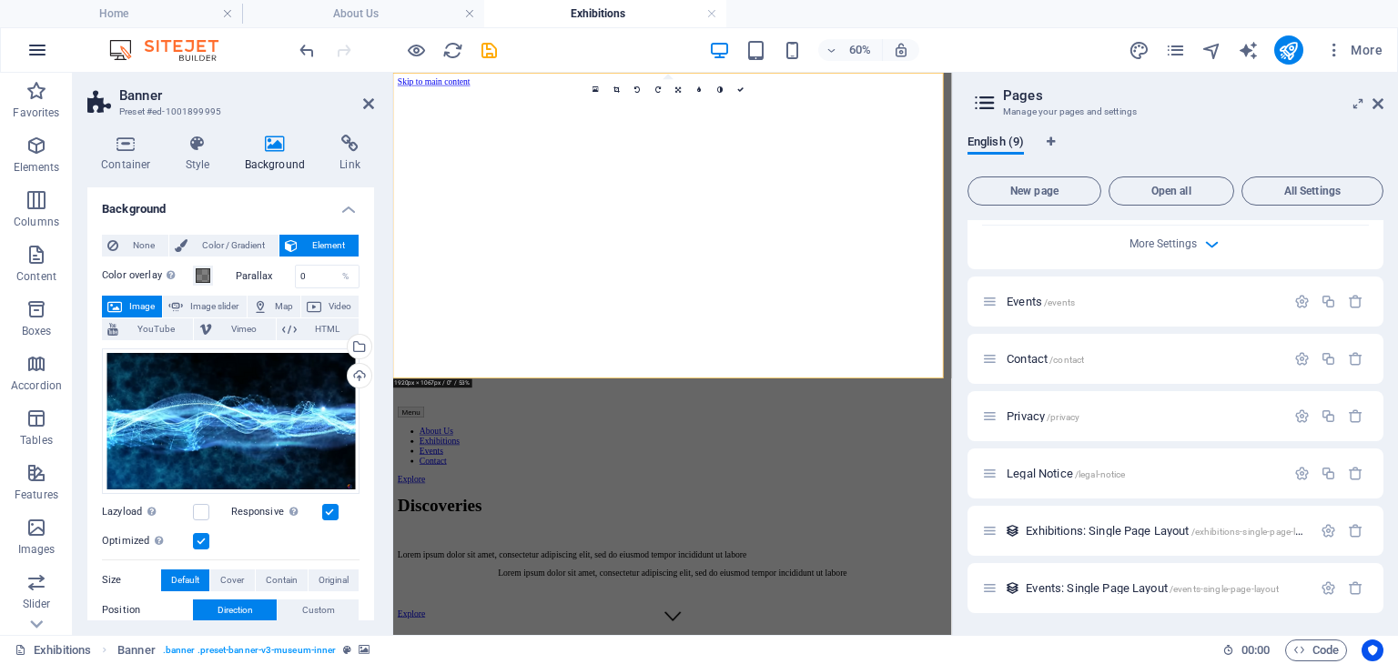
click at [40, 54] on icon "button" at bounding box center [37, 50] width 22 height 22
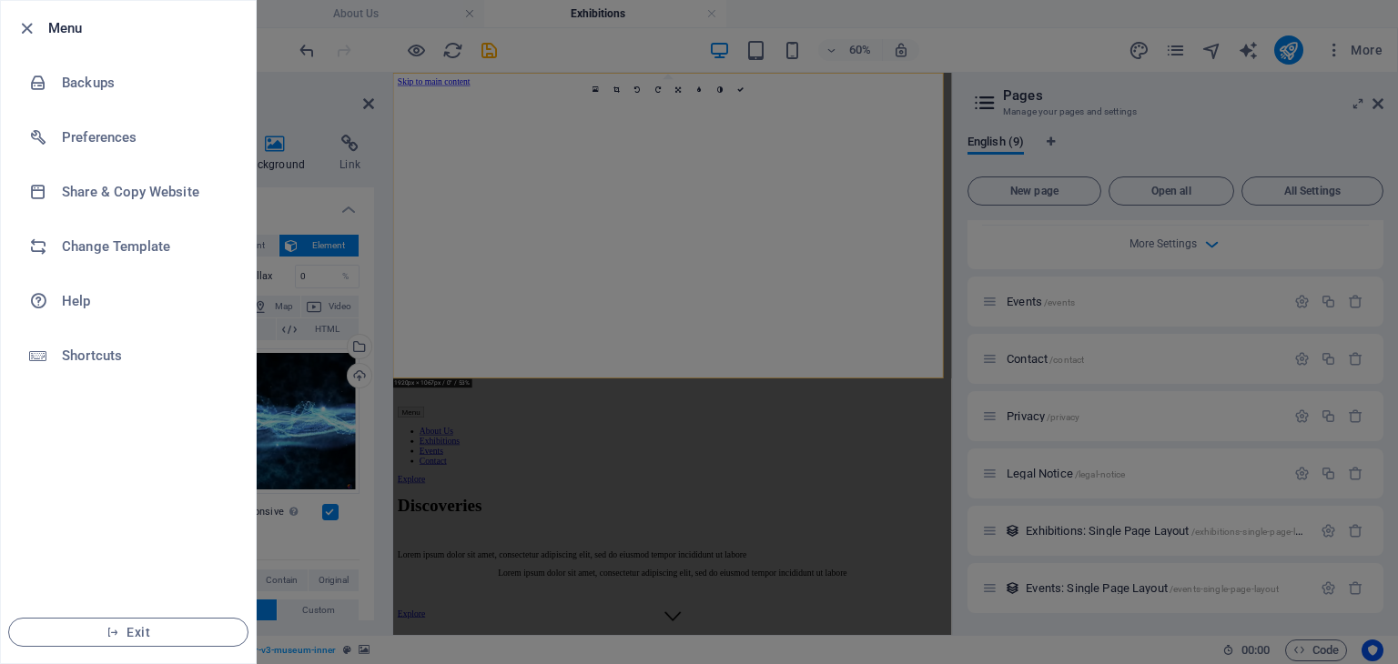
click at [1218, 117] on div at bounding box center [699, 332] width 1398 height 664
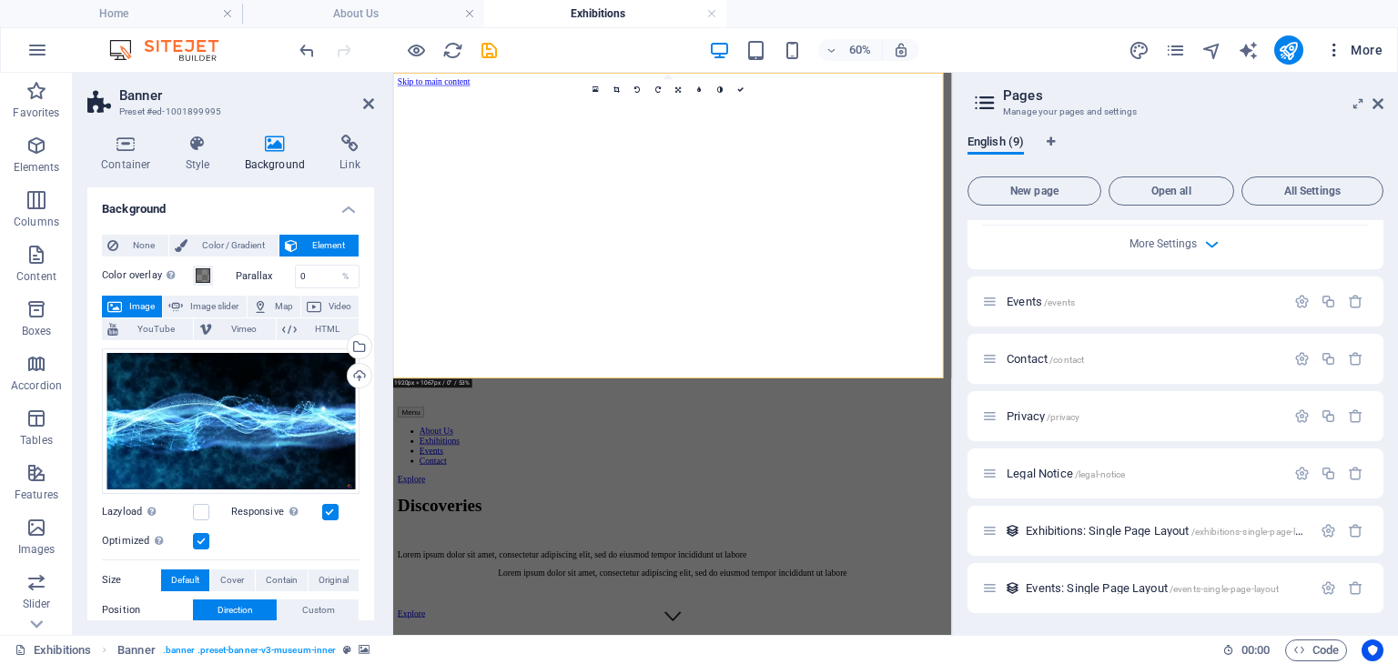
click at [1348, 51] on span "More" at bounding box center [1353, 50] width 57 height 18
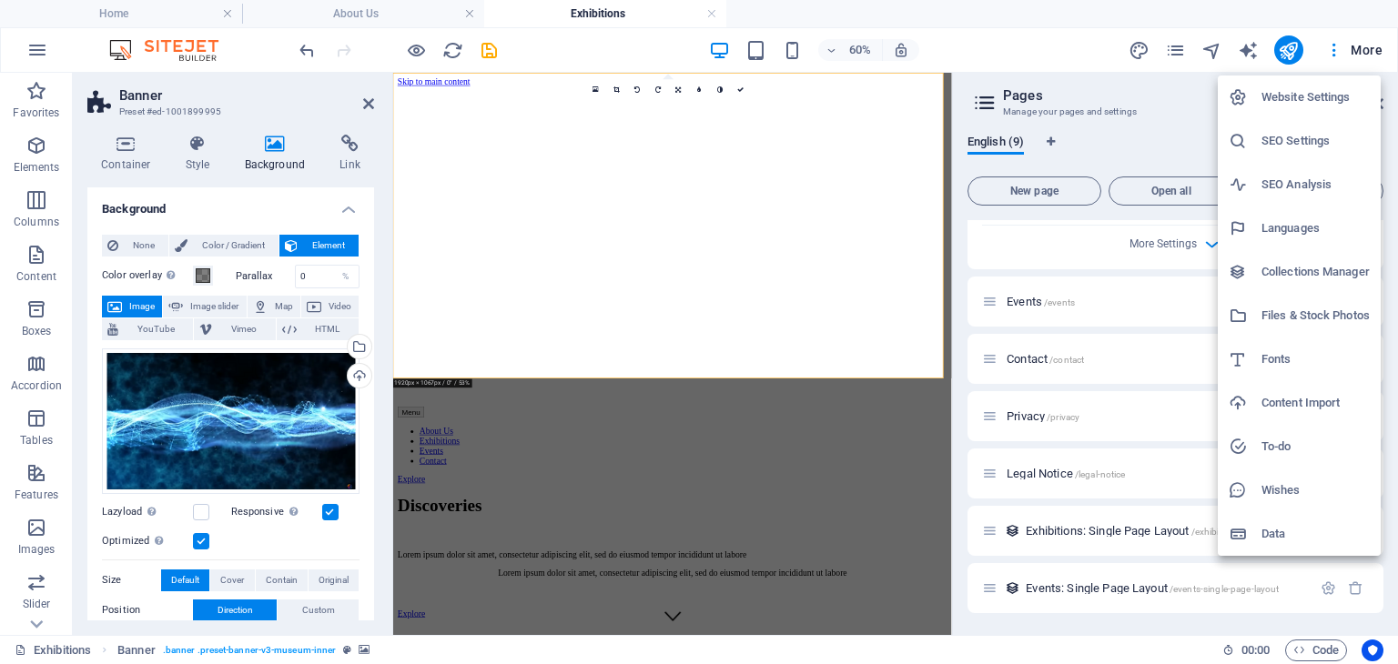
drag, startPoint x: 1348, startPoint y: 51, endPoint x: 1259, endPoint y: 51, distance: 89.2
drag, startPoint x: 1259, startPoint y: 51, endPoint x: 1008, endPoint y: 36, distance: 251.6
click at [1008, 36] on div at bounding box center [699, 332] width 1398 height 664
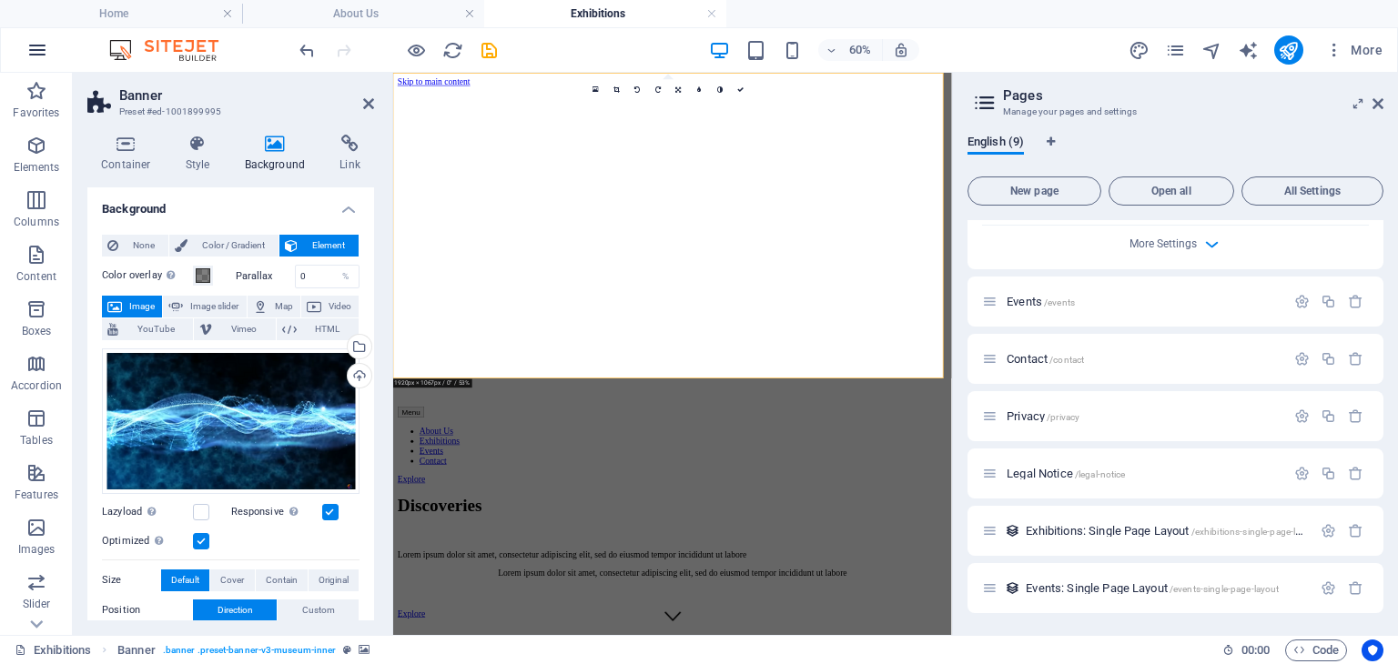
click at [35, 52] on icon "button" at bounding box center [37, 50] width 22 height 22
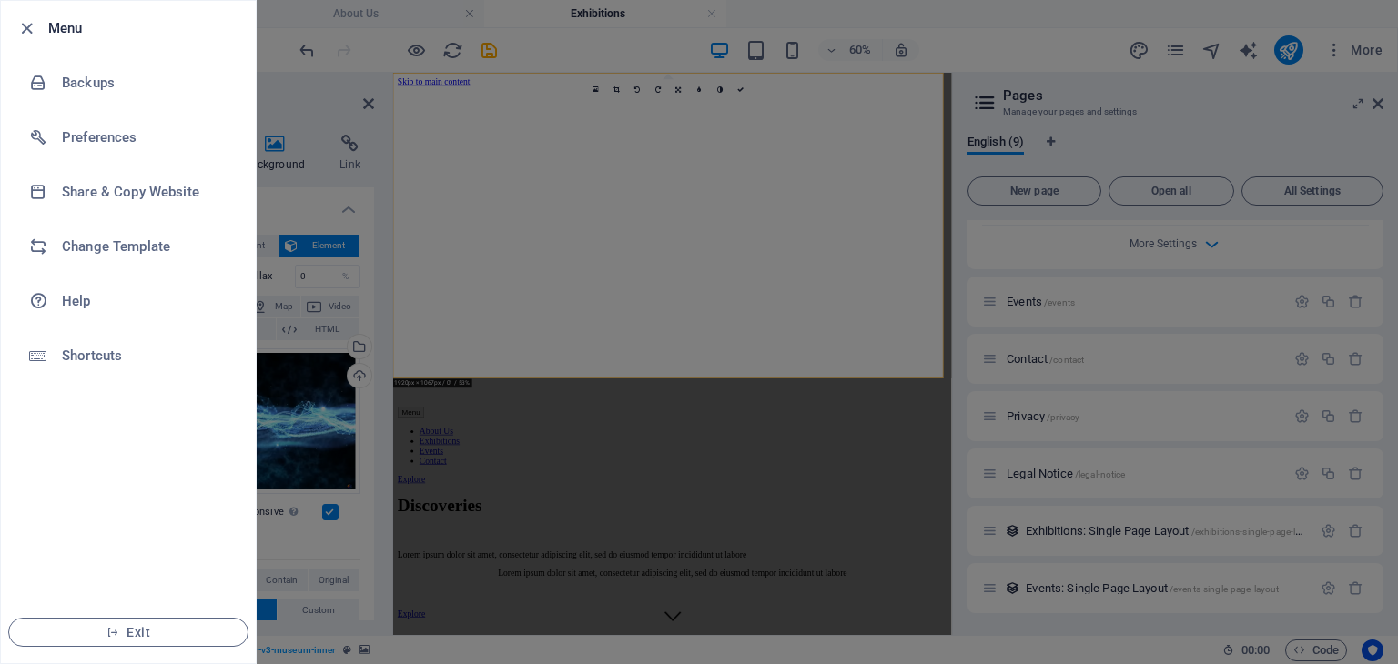
click at [1007, 40] on div at bounding box center [699, 332] width 1398 height 664
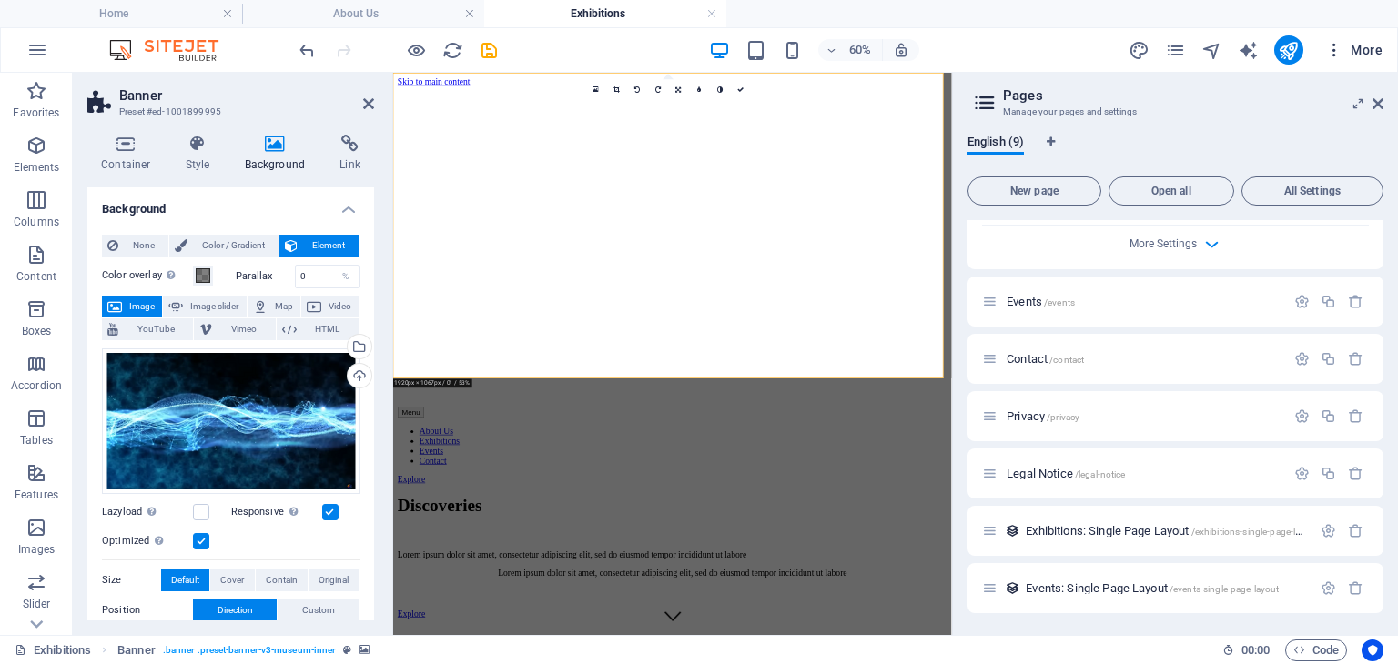
click at [1344, 49] on span "More" at bounding box center [1353, 50] width 57 height 18
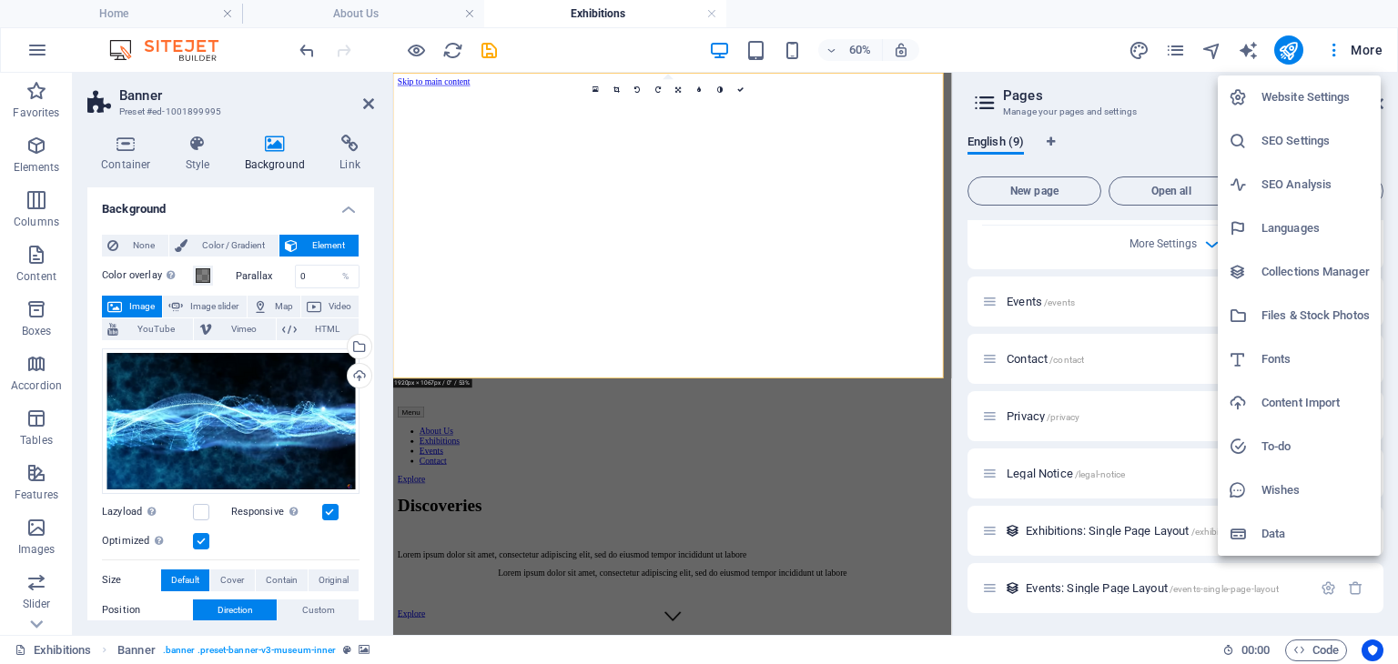
drag, startPoint x: 1343, startPoint y: 49, endPoint x: 1044, endPoint y: 38, distance: 299.6
click at [1044, 38] on div at bounding box center [699, 332] width 1398 height 664
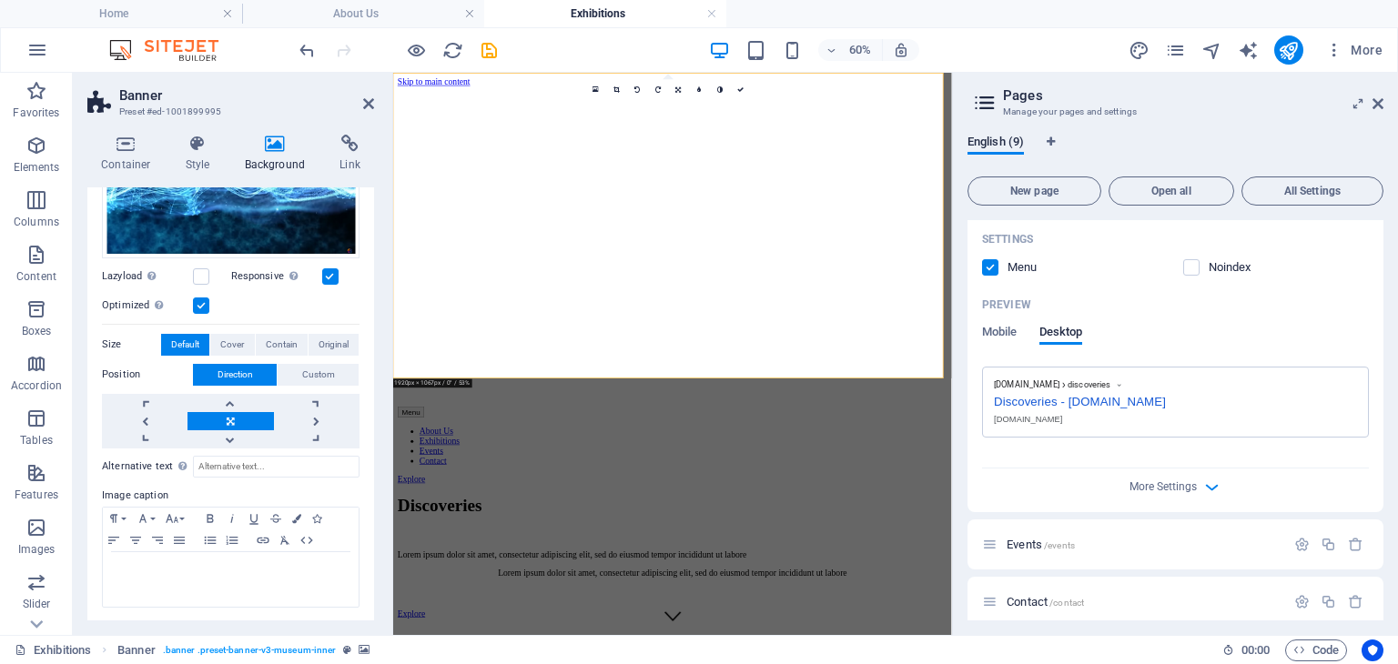
scroll to position [579, 0]
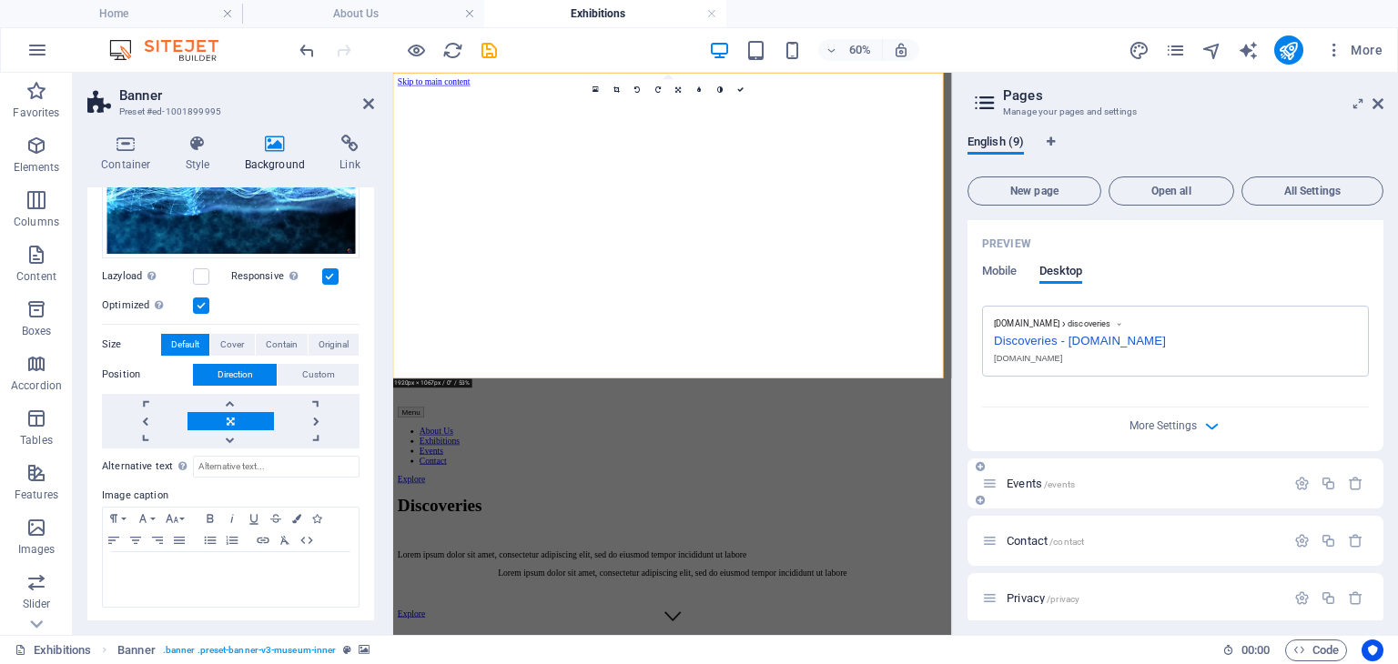
click at [1015, 478] on span "Events /events" at bounding box center [1040, 484] width 68 height 14
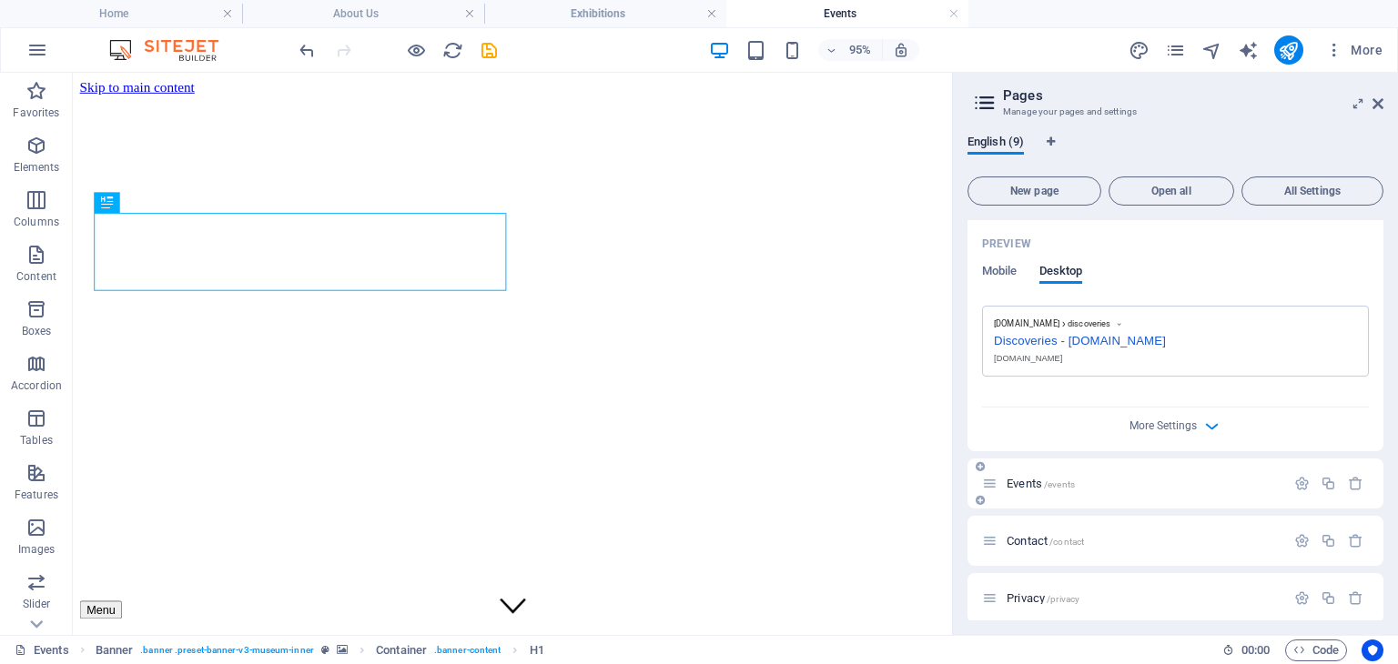
scroll to position [397, 0]
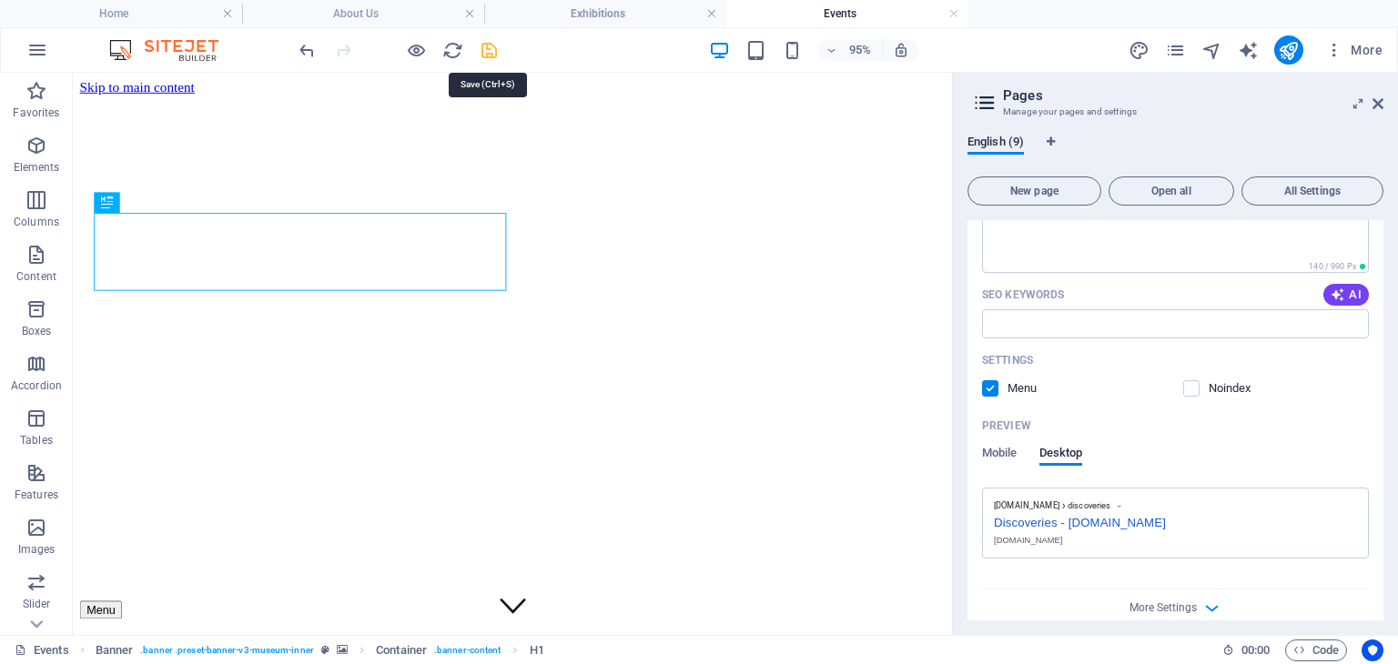
click at [484, 48] on icon "save" at bounding box center [489, 50] width 21 height 21
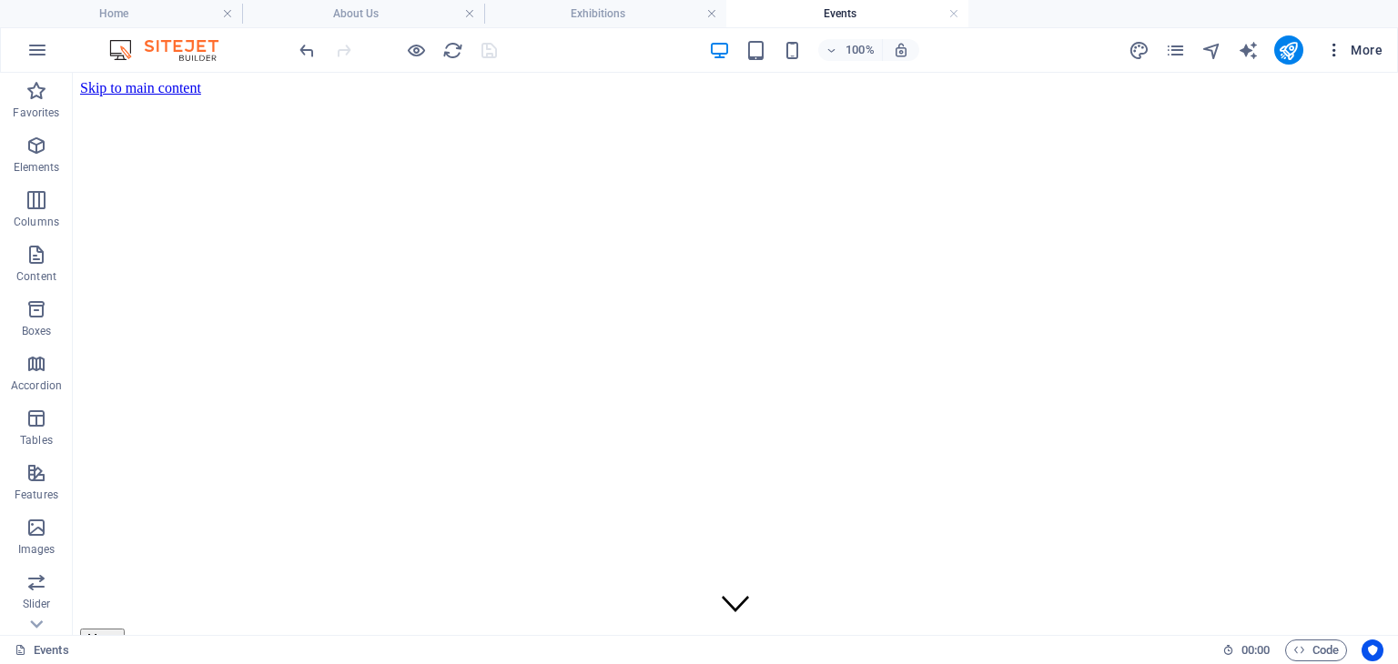
click at [1364, 50] on span "More" at bounding box center [1353, 50] width 57 height 18
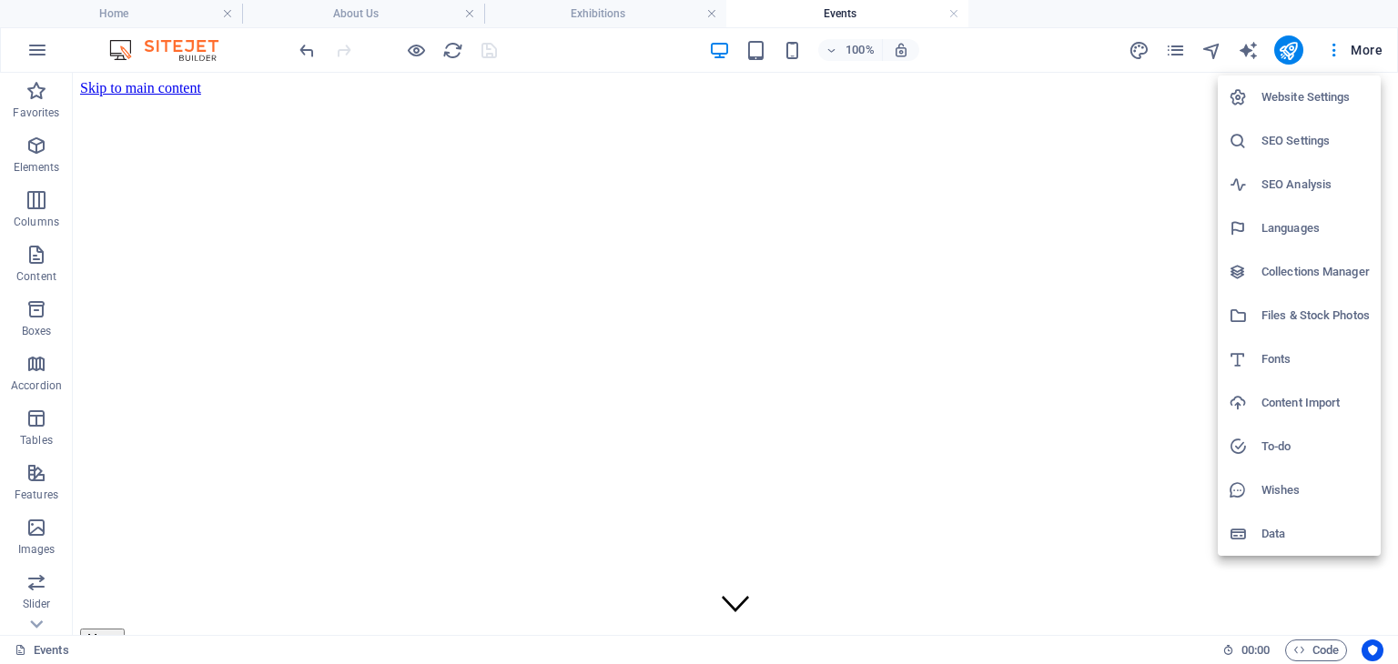
click at [1300, 92] on h6 "Website Settings" at bounding box center [1315, 97] width 108 height 22
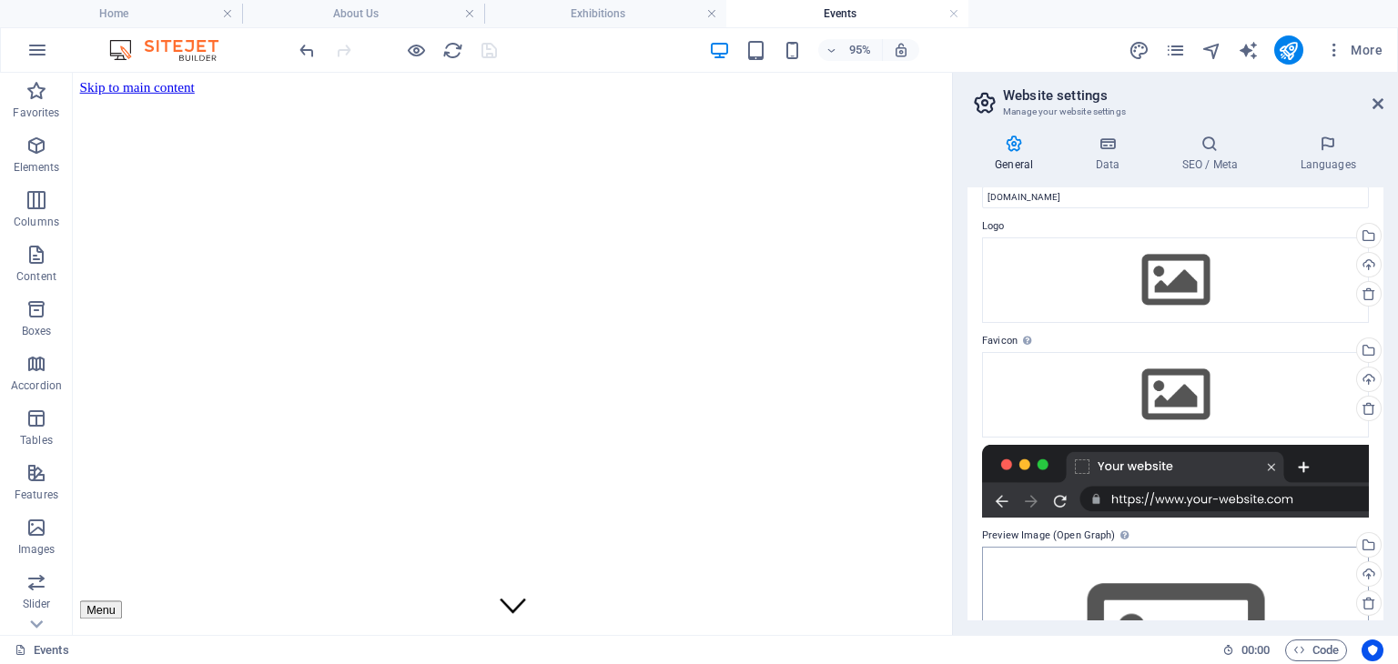
scroll to position [0, 0]
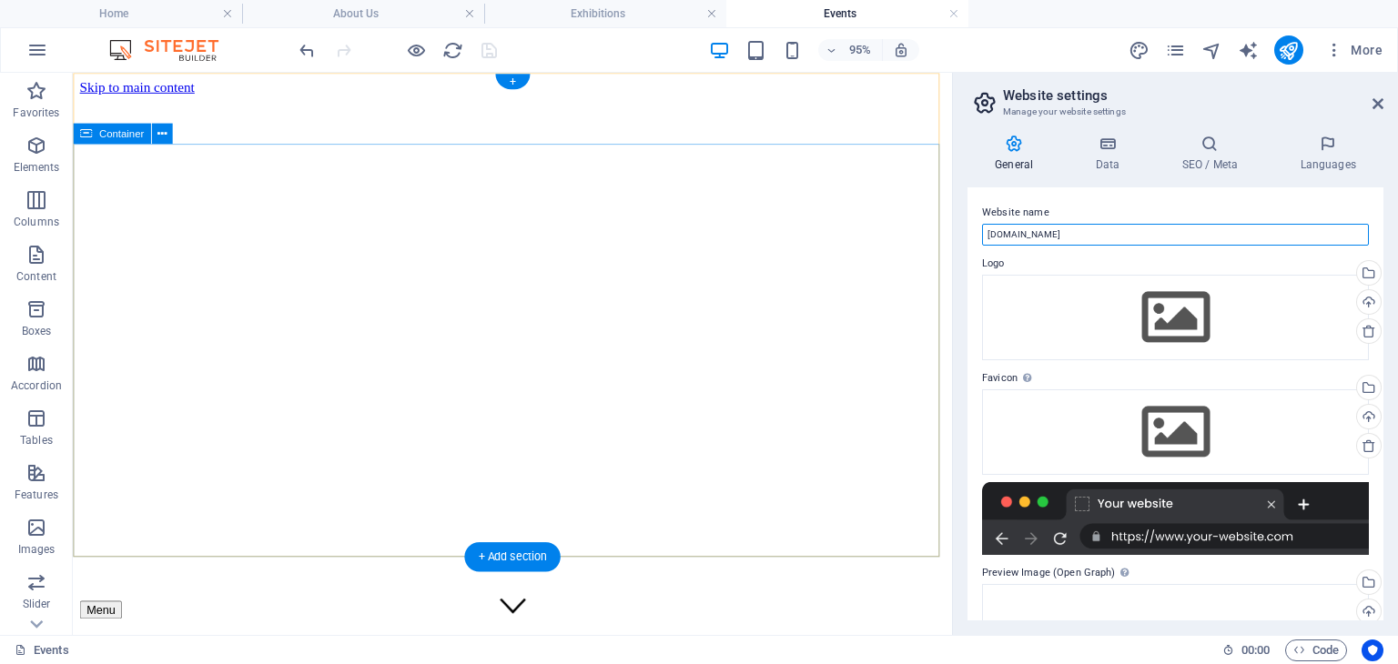
drag, startPoint x: 1187, startPoint y: 310, endPoint x: 918, endPoint y: 252, distance: 274.7
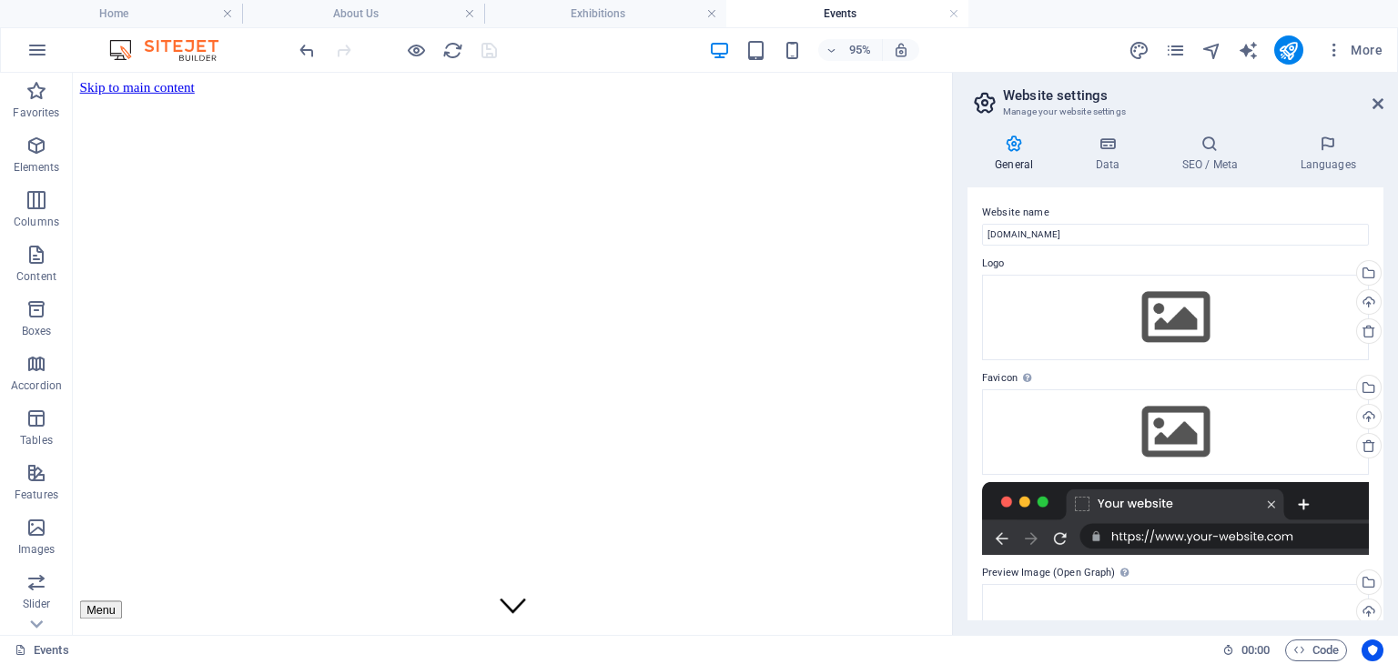
click at [575, 56] on div "95% More" at bounding box center [843, 49] width 1094 height 29
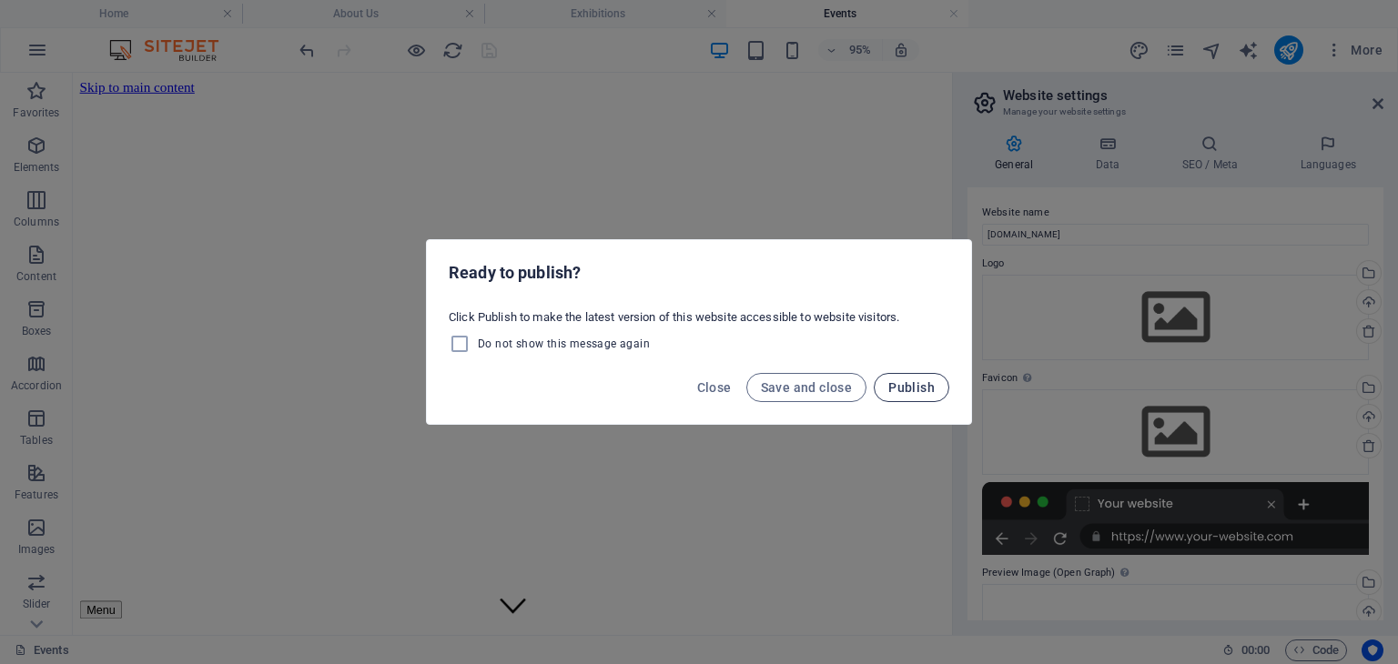
click at [893, 390] on span "Publish" at bounding box center [911, 387] width 46 height 15
